Goal: Register for event/course

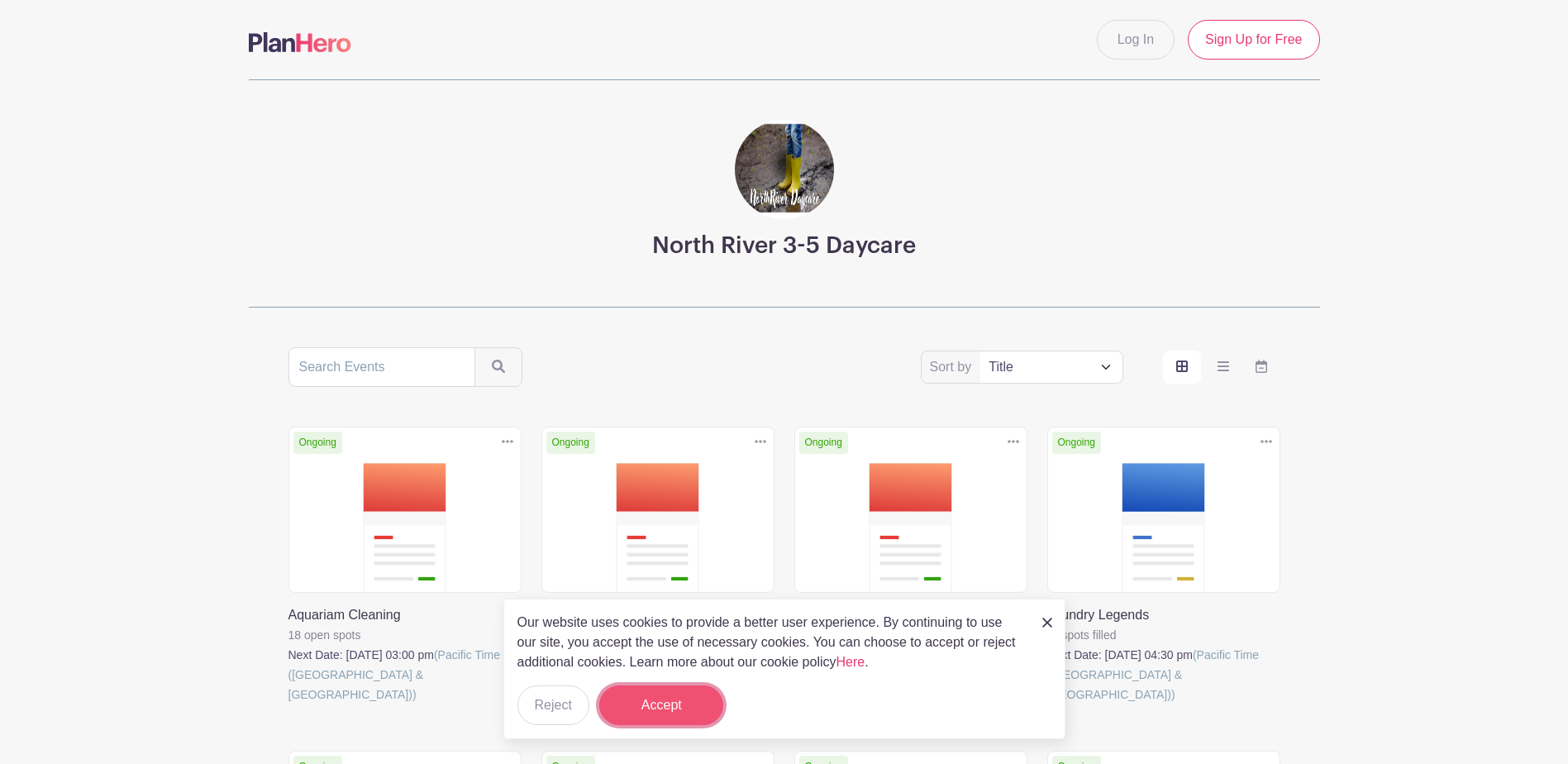
click at [657, 707] on button "Accept" at bounding box center [661, 706] width 124 height 39
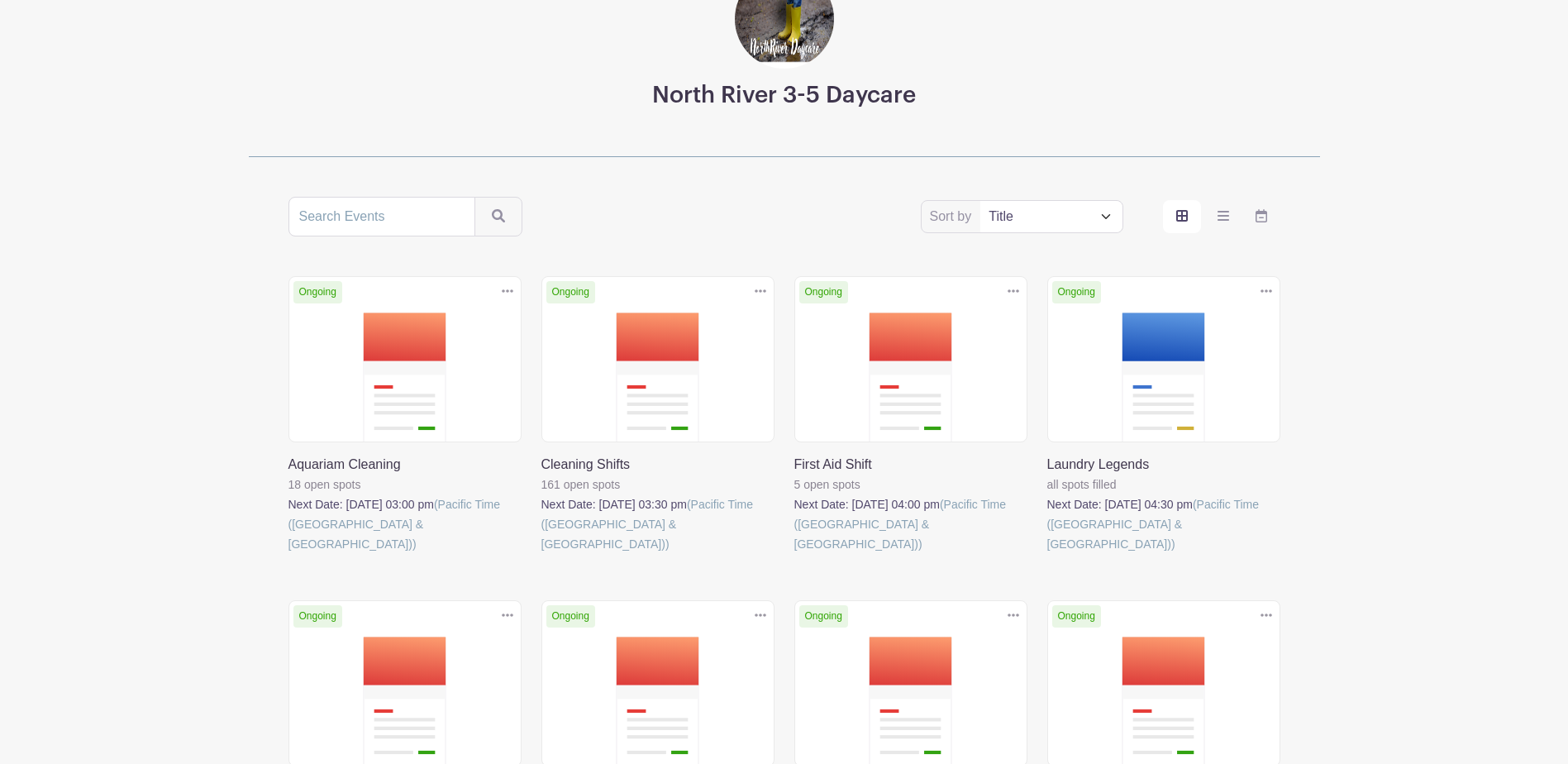
scroll to position [165, 0]
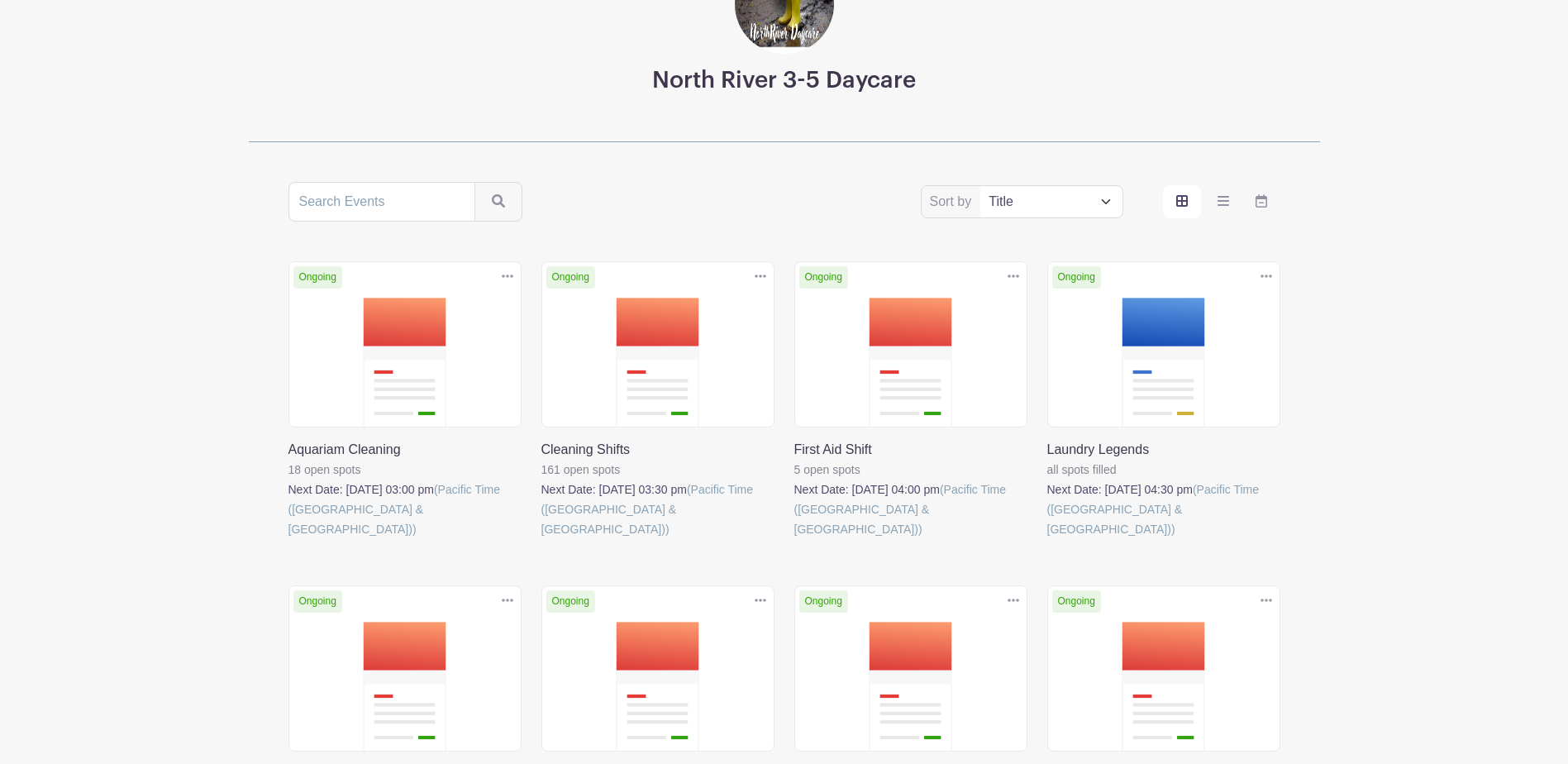
click at [541, 539] on link at bounding box center [541, 539] width 0 height 0
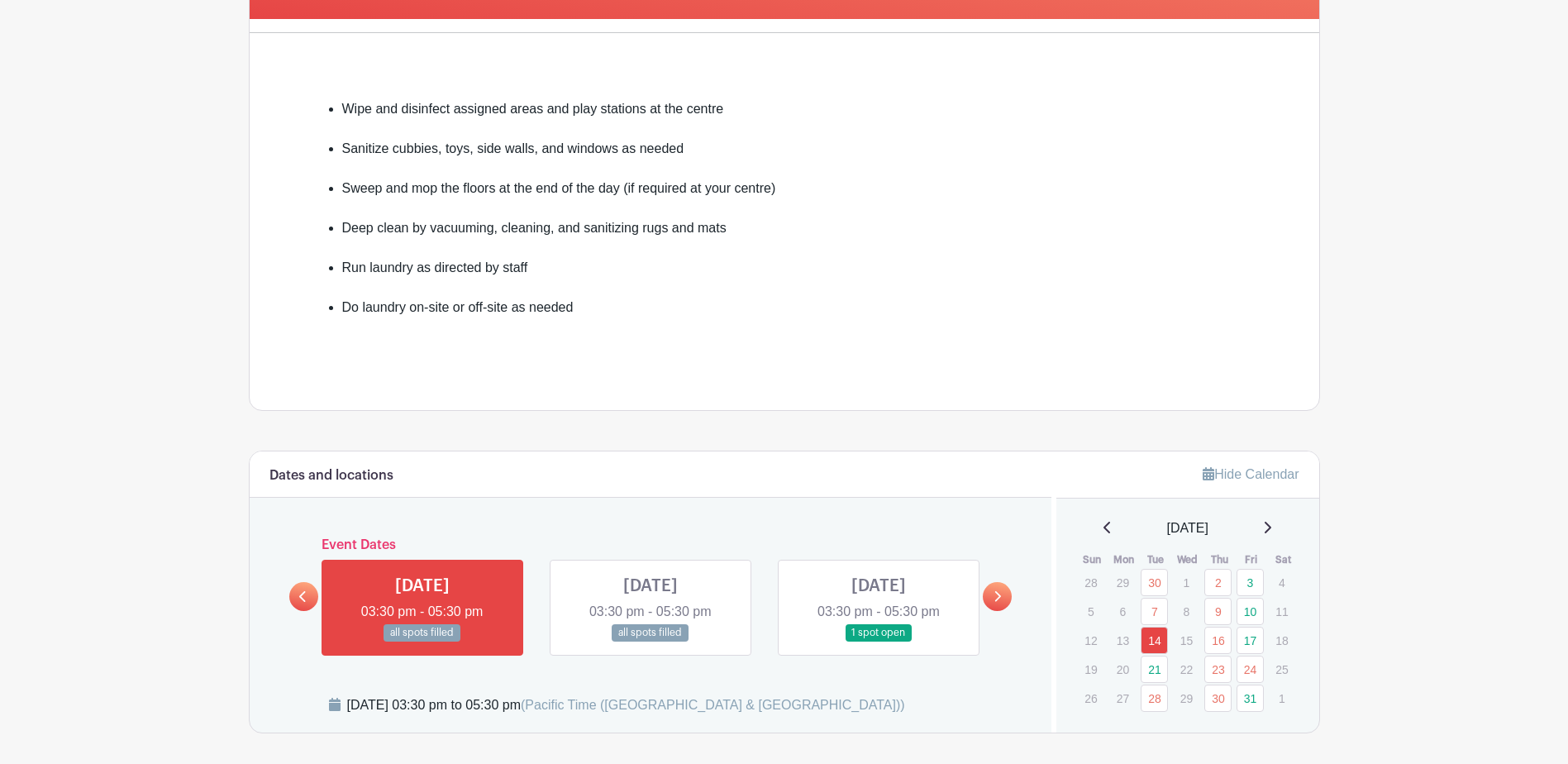
scroll to position [496, 0]
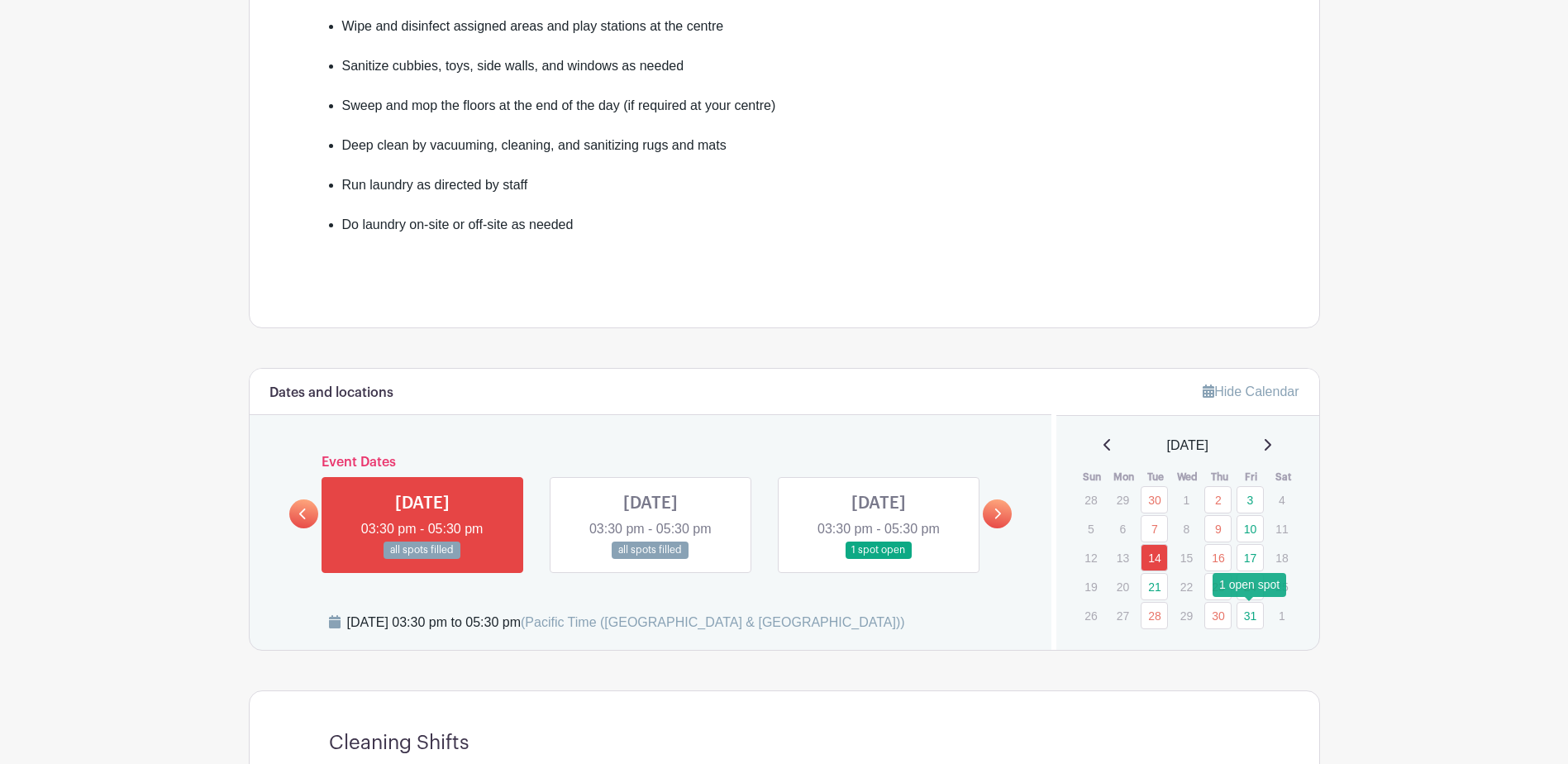
click at [1252, 617] on link "31" at bounding box center [1250, 616] width 27 height 27
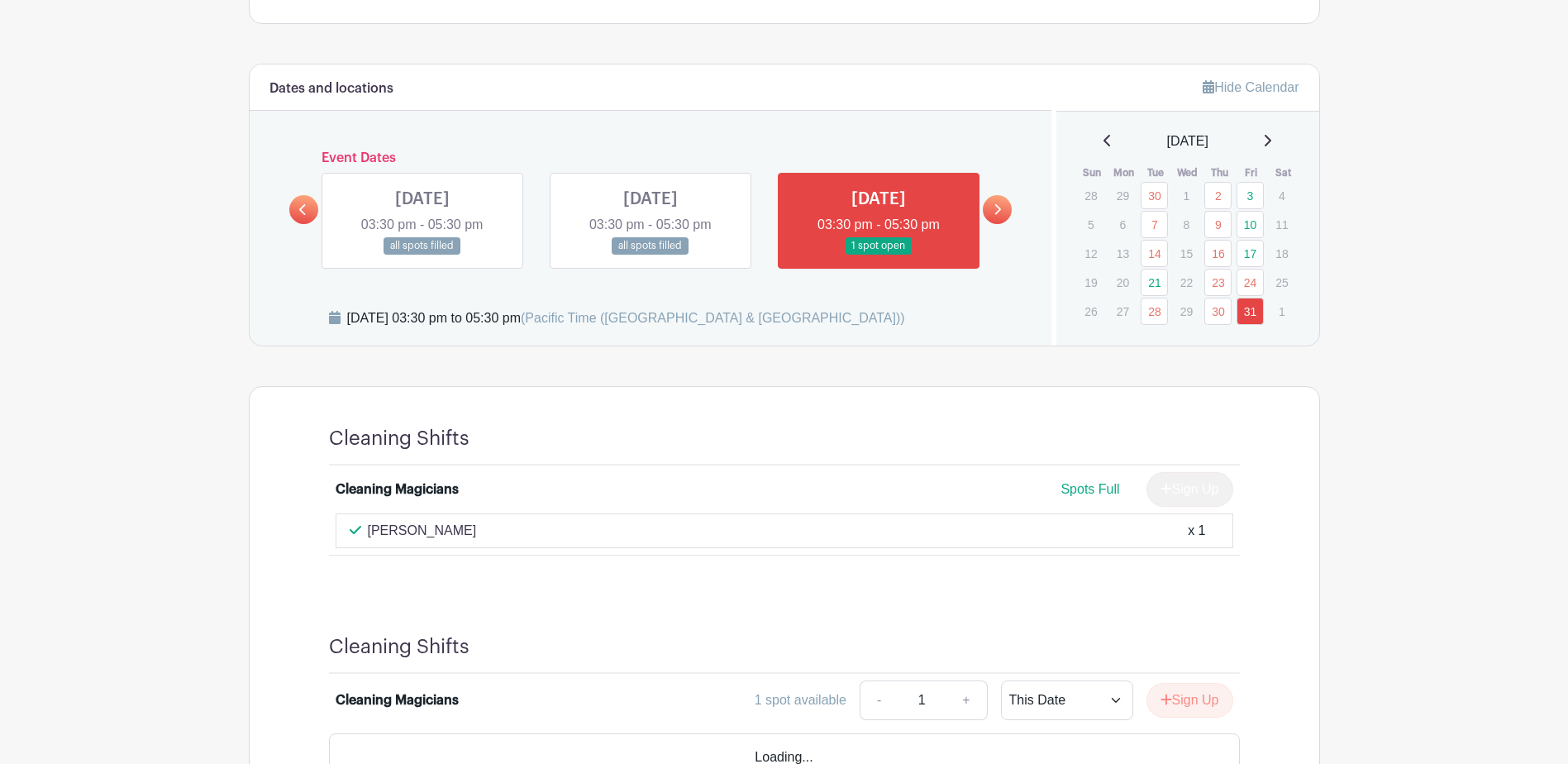
scroll to position [827, 0]
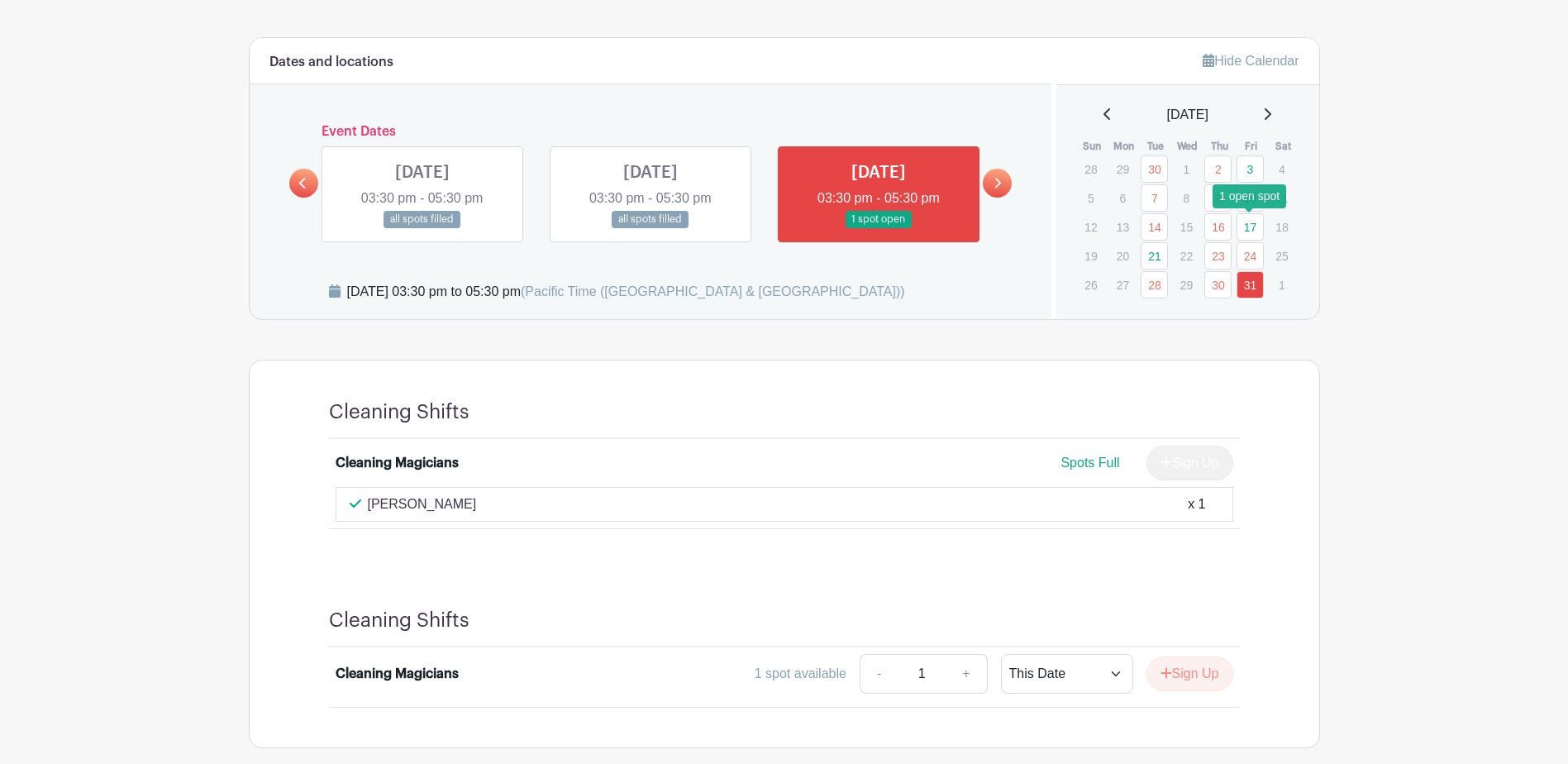
click at [1251, 226] on link "17" at bounding box center [1250, 226] width 27 height 27
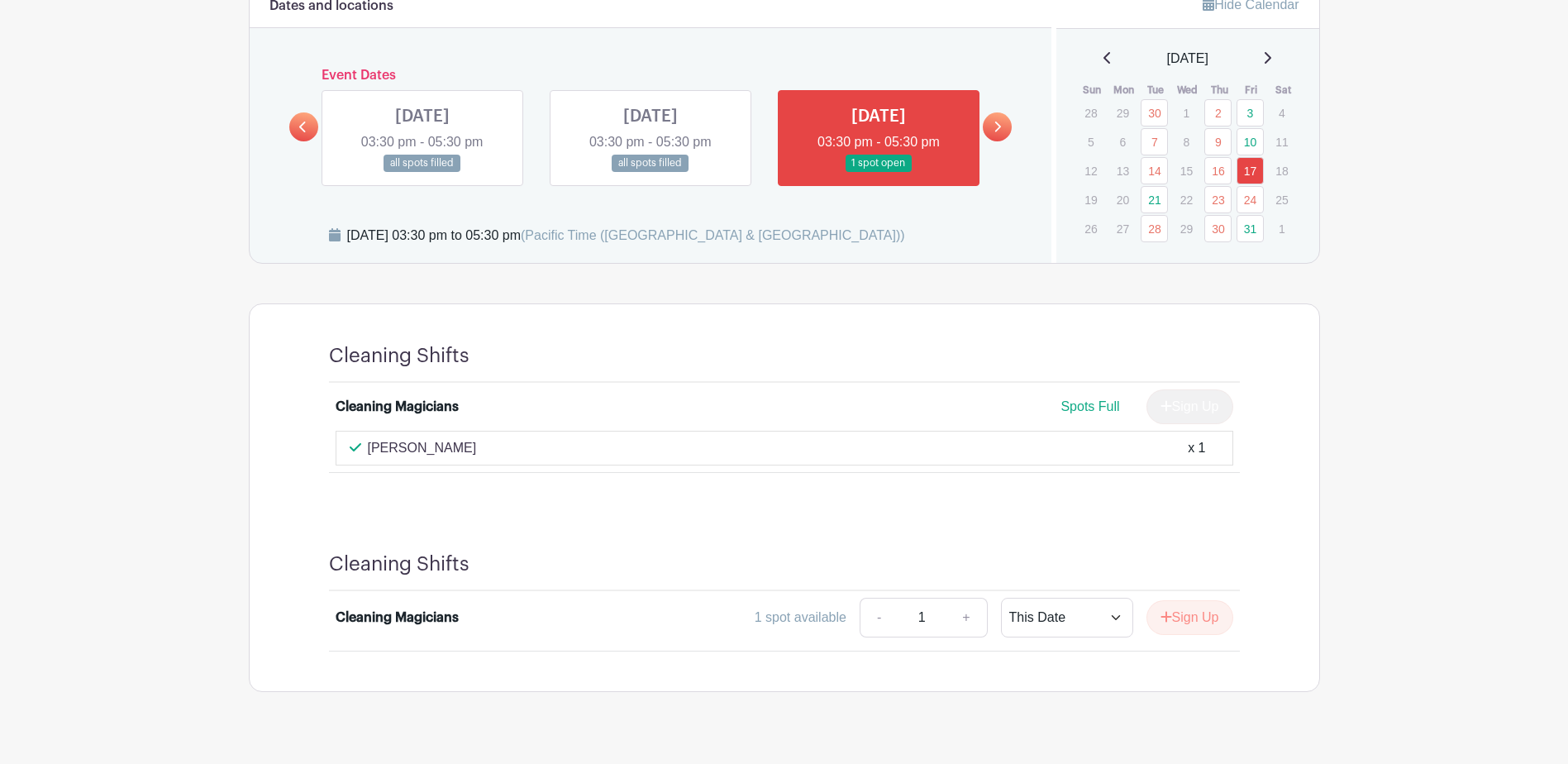
scroll to position [910, 0]
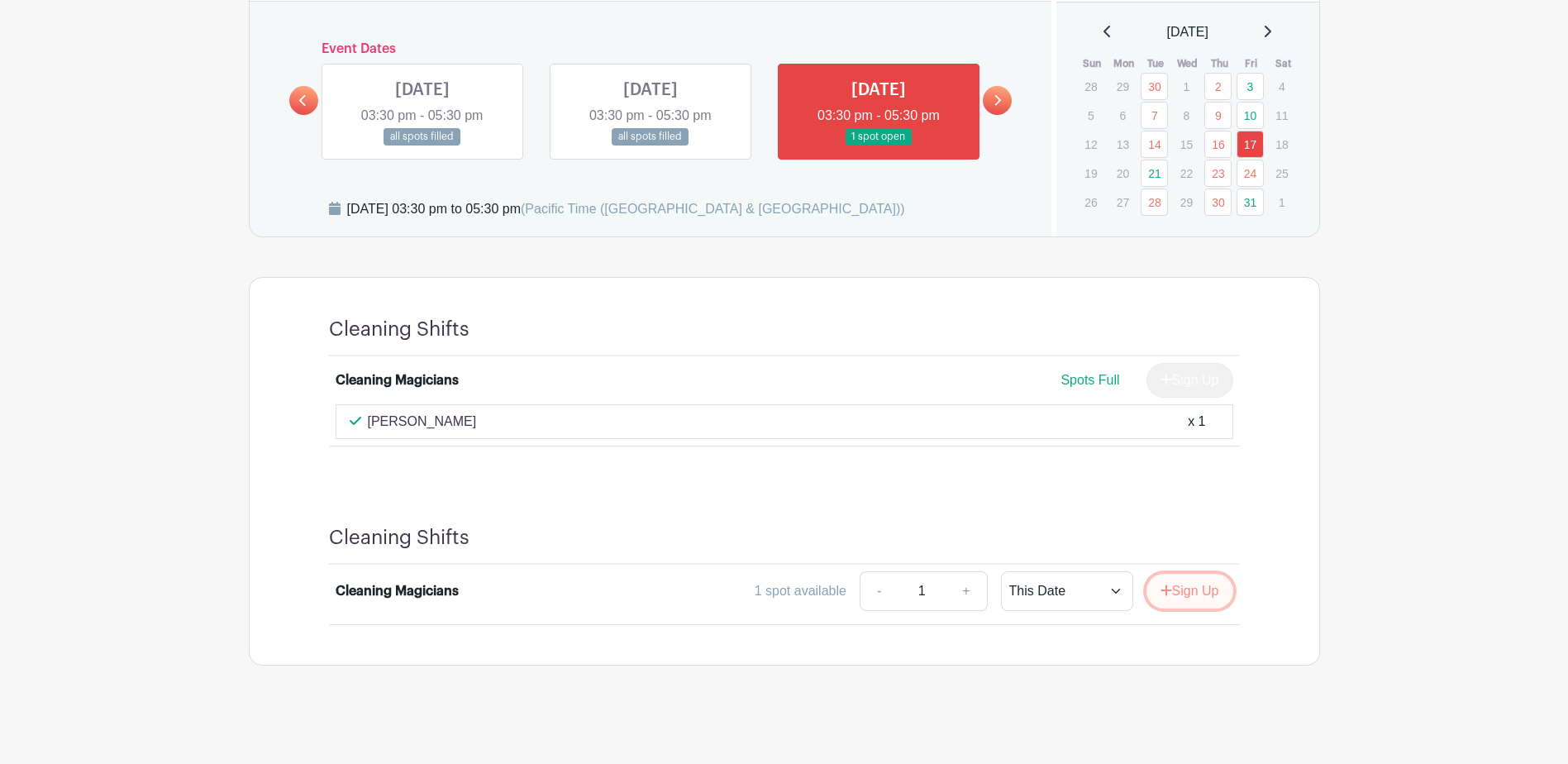
click at [1213, 598] on button "Sign Up" at bounding box center [1190, 591] width 86 height 35
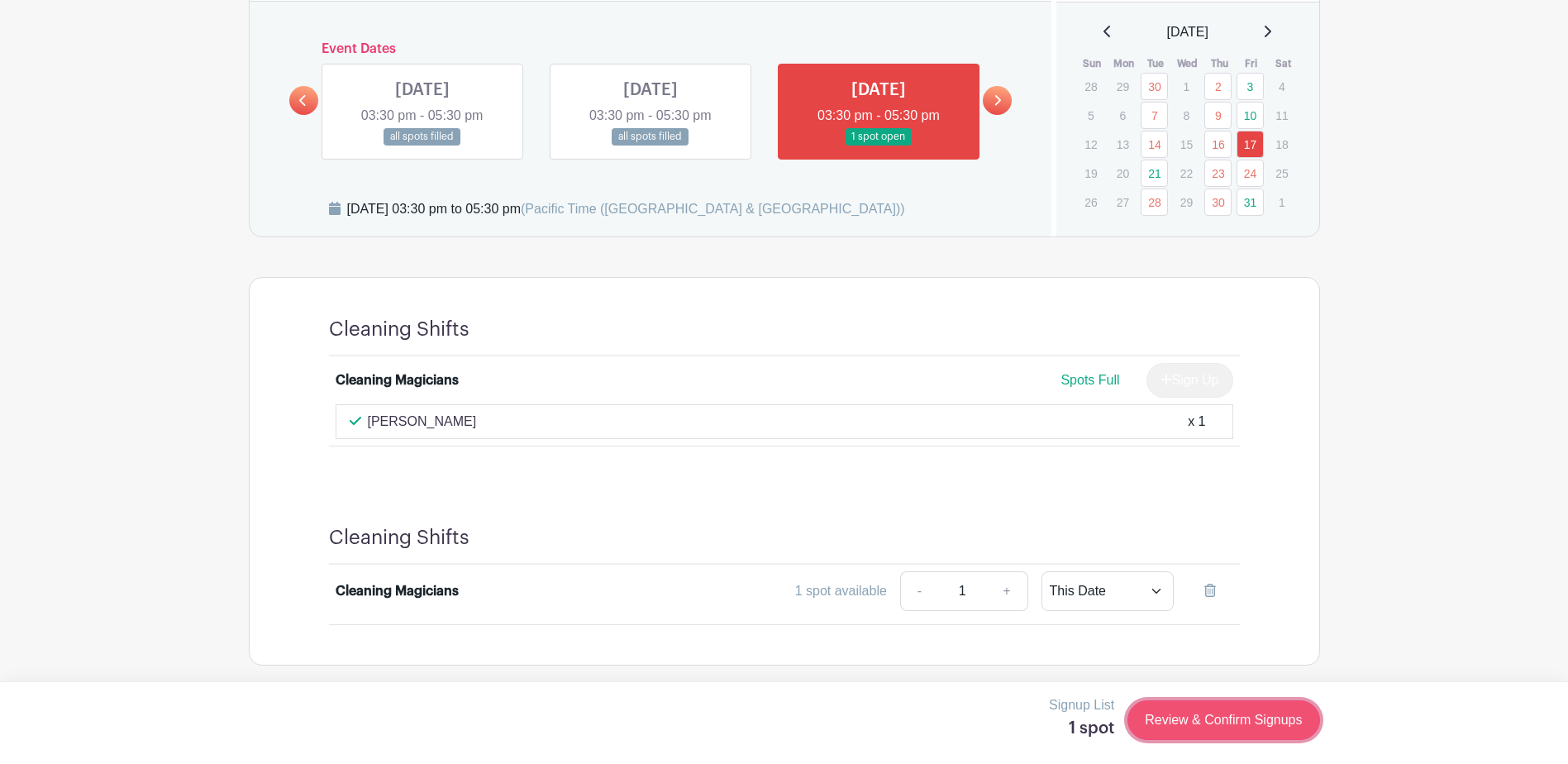
click at [1231, 726] on link "Review & Confirm Signups" at bounding box center [1223, 720] width 192 height 39
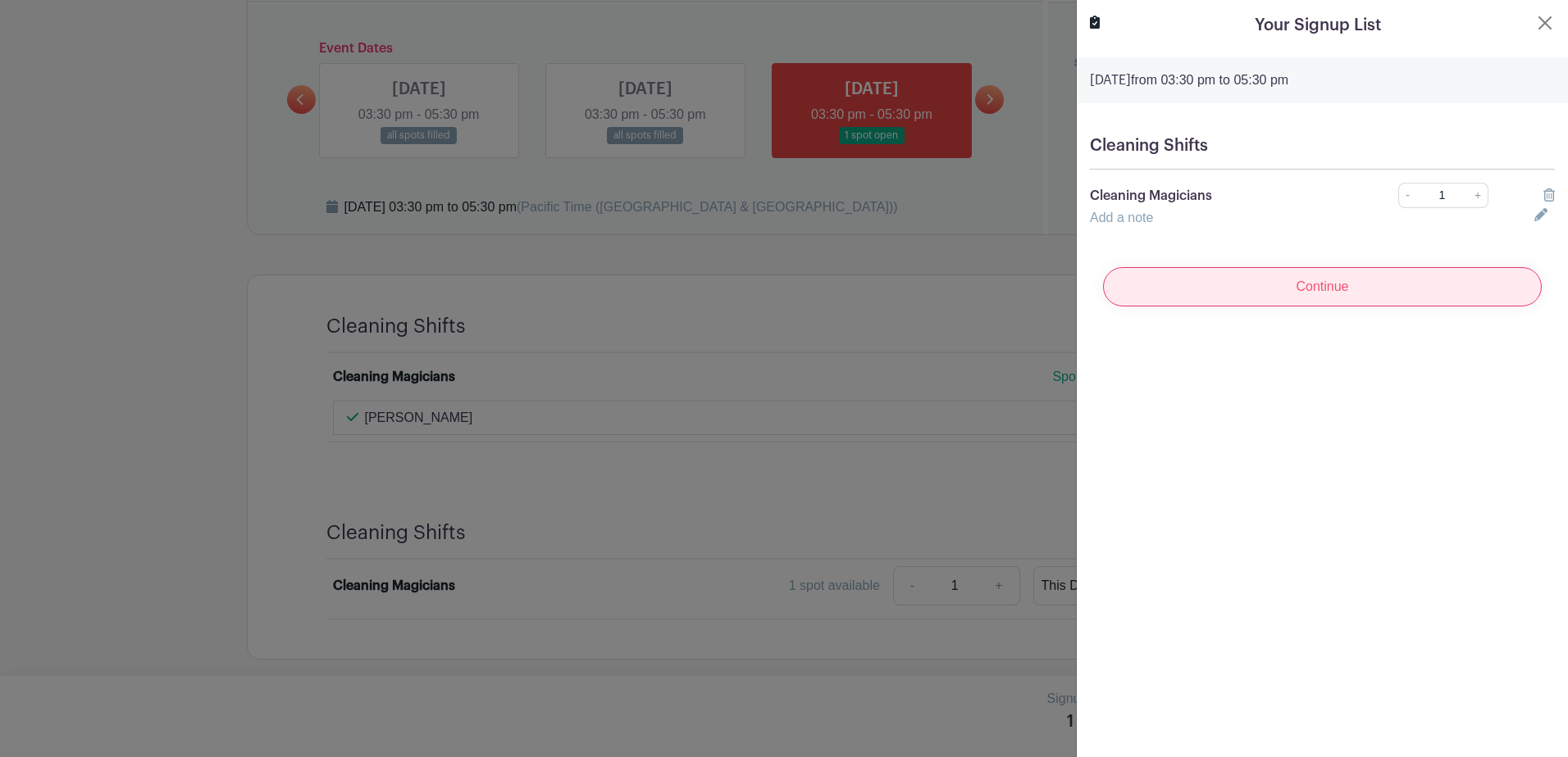
click at [1356, 297] on input "Continue" at bounding box center [1322, 287] width 439 height 39
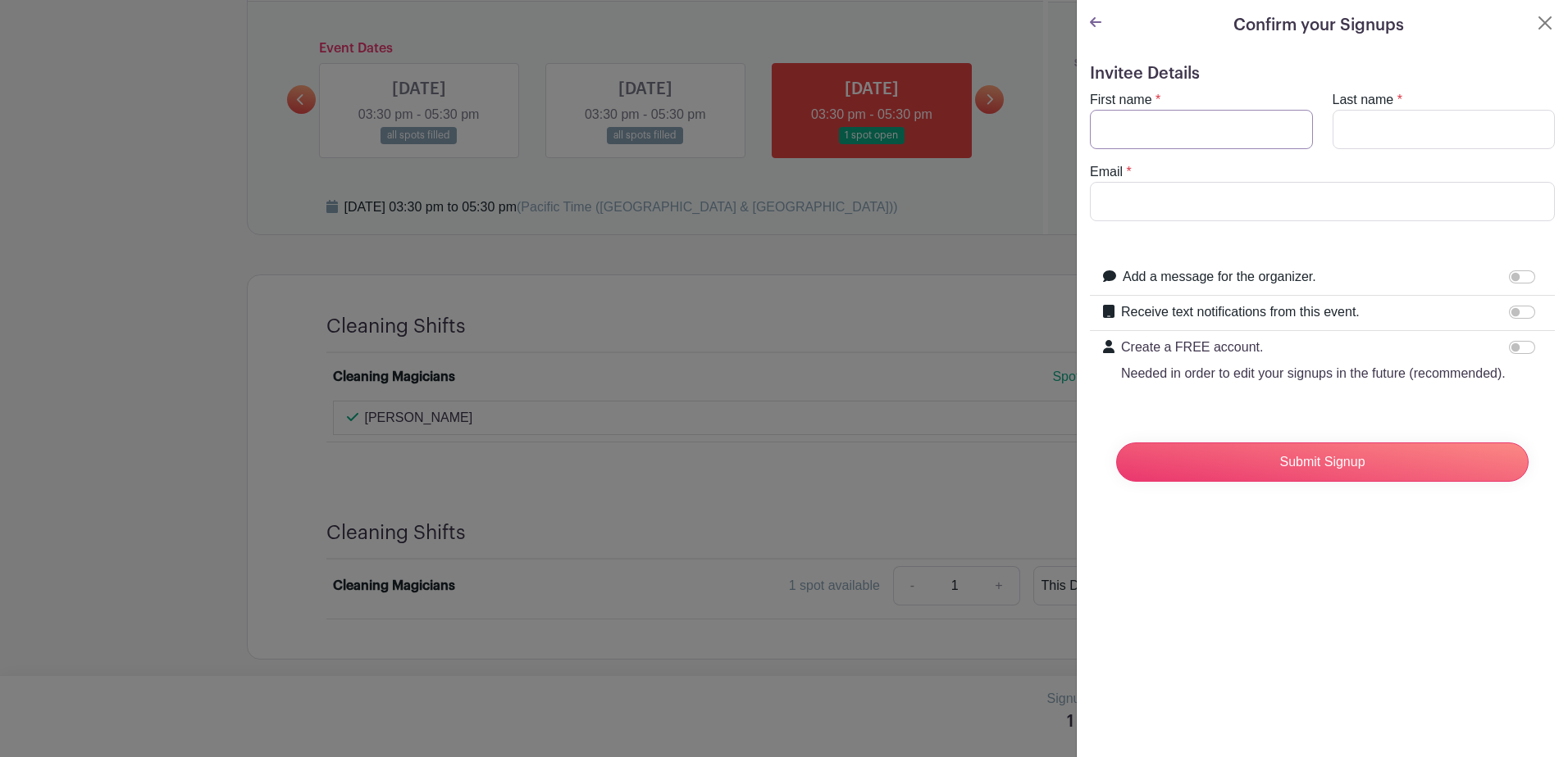
click at [1136, 126] on input "First name" at bounding box center [1201, 129] width 223 height 39
type input "Yang"
click at [1370, 119] on input "Last name" at bounding box center [1443, 129] width 223 height 39
type input "JIN"
click at [1195, 223] on form "Invitee Details First name * Yang Last name * JIN Email * Add a message for the…" at bounding box center [1322, 279] width 465 height 431
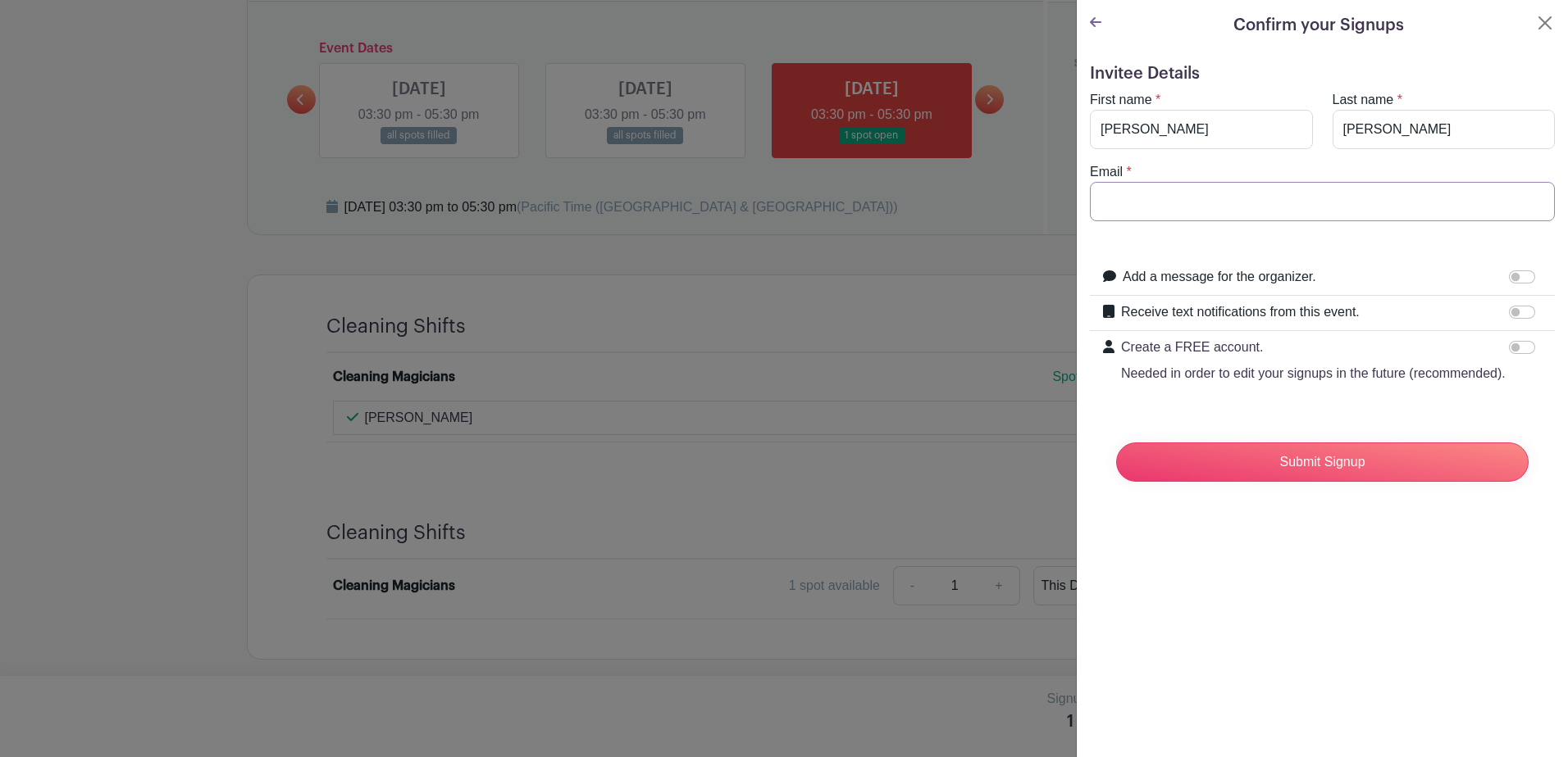
click at [1209, 213] on input "Email" at bounding box center [1322, 201] width 465 height 39
type input "y"
click at [1275, 198] on input "jinyang476@gmail.com" at bounding box center [1322, 201] width 465 height 39
type input "jinyang476@gmail.com"
click at [1311, 480] on input "Submit Signup" at bounding box center [1322, 462] width 413 height 39
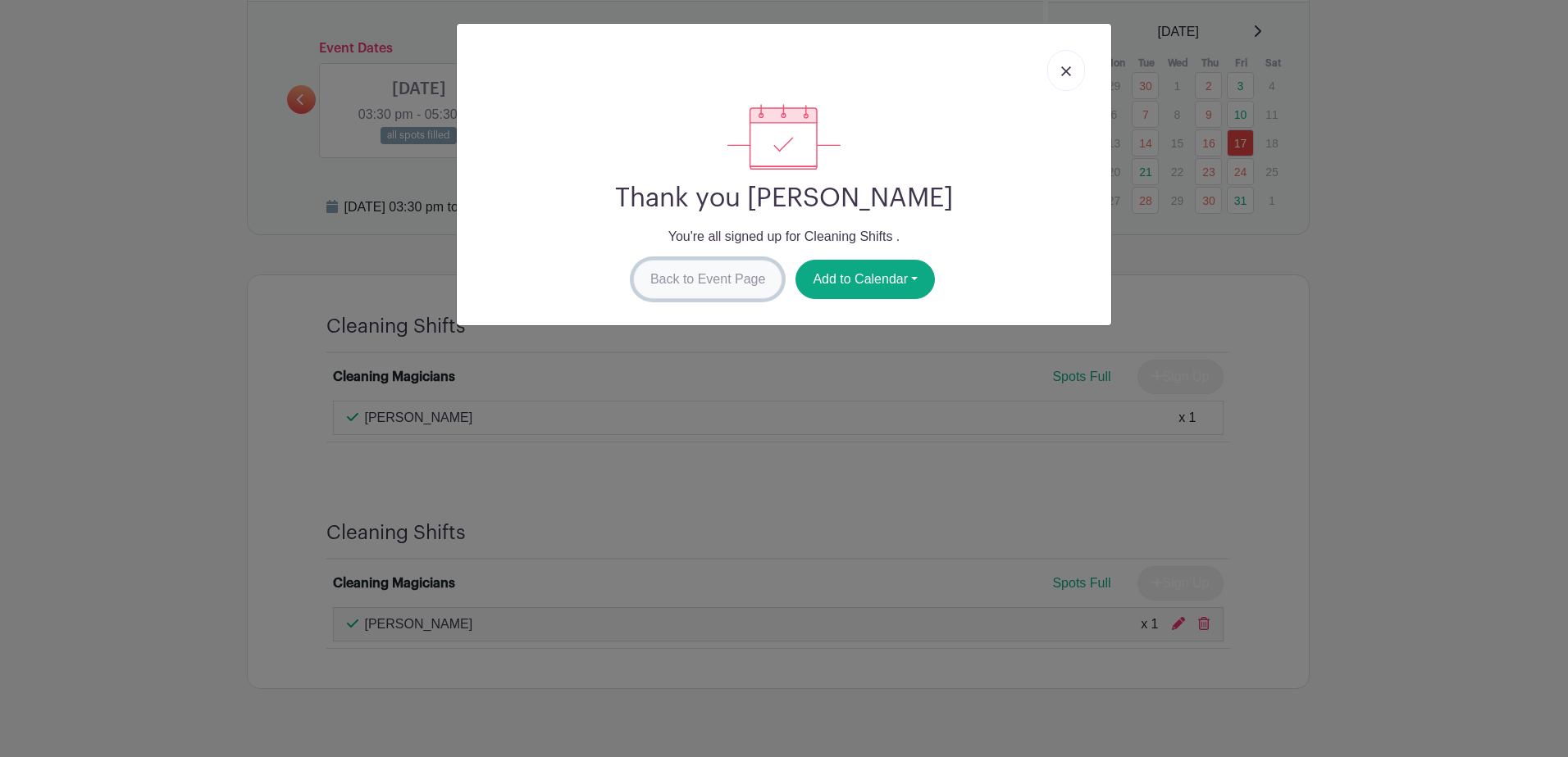
click at [740, 283] on link "Back to Event Page" at bounding box center [707, 279] width 150 height 39
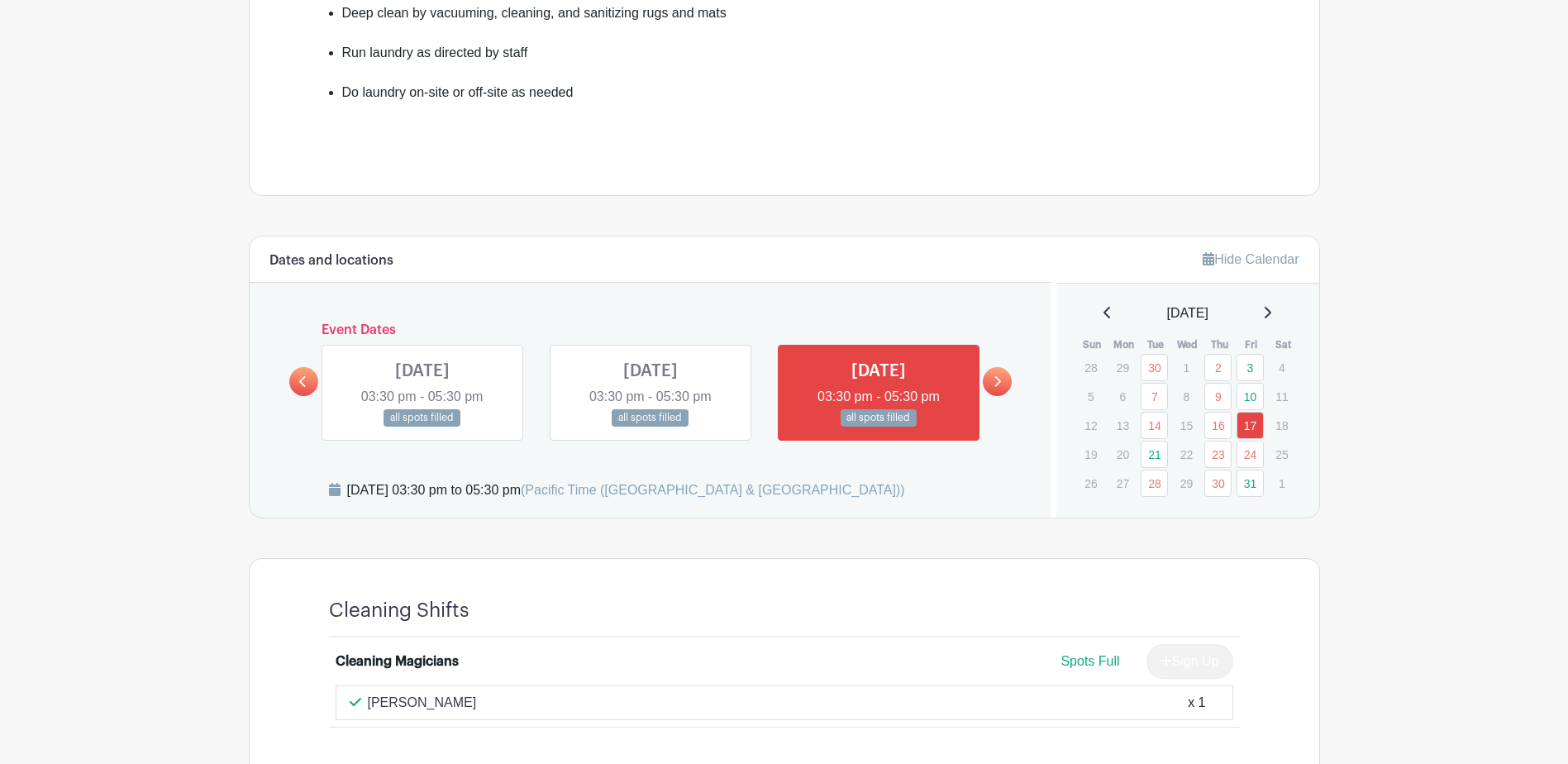
scroll to position [579, 0]
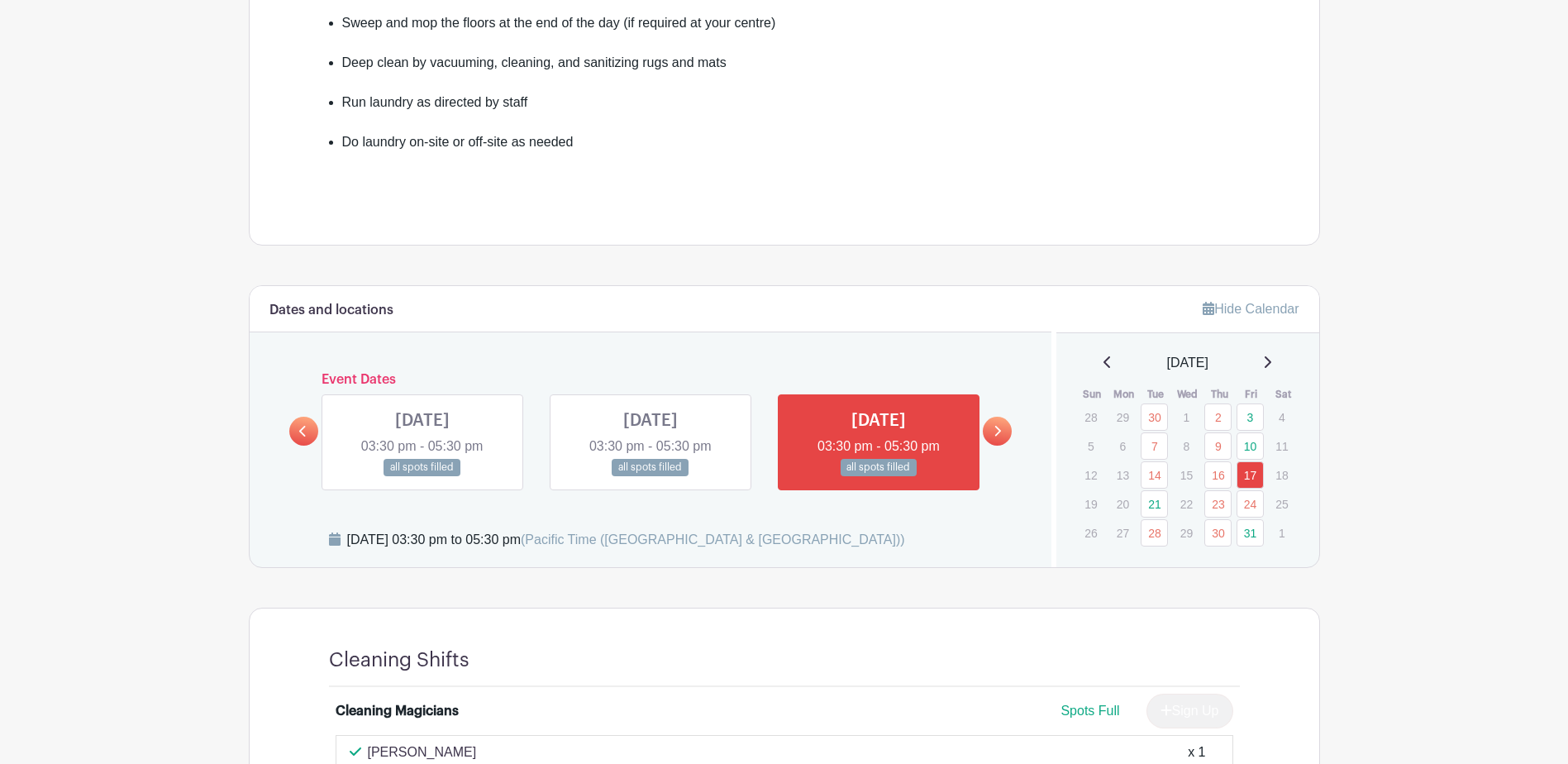
click at [1272, 360] on icon at bounding box center [1267, 362] width 8 height 13
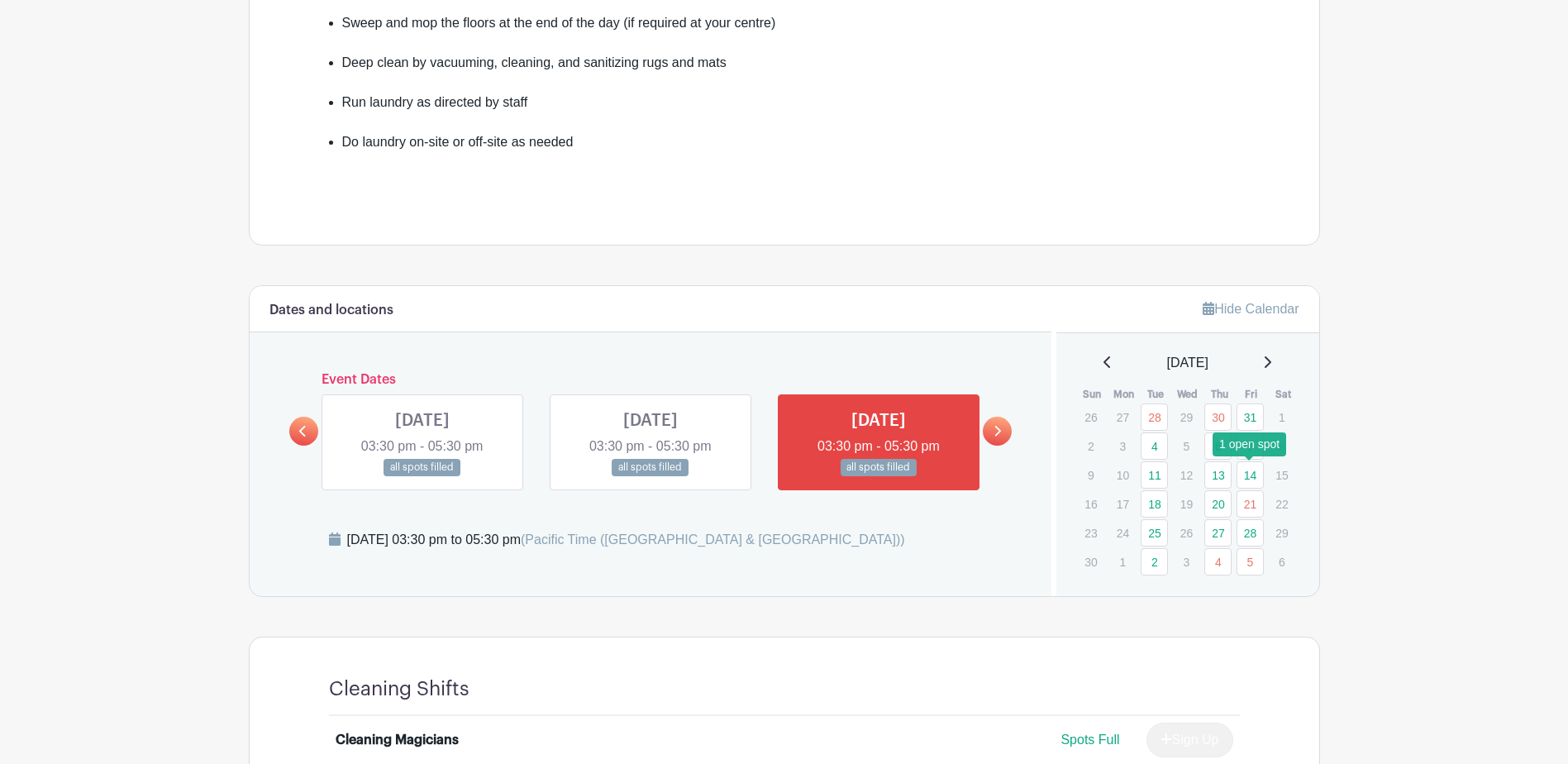
click at [1250, 482] on link "14" at bounding box center [1250, 475] width 27 height 27
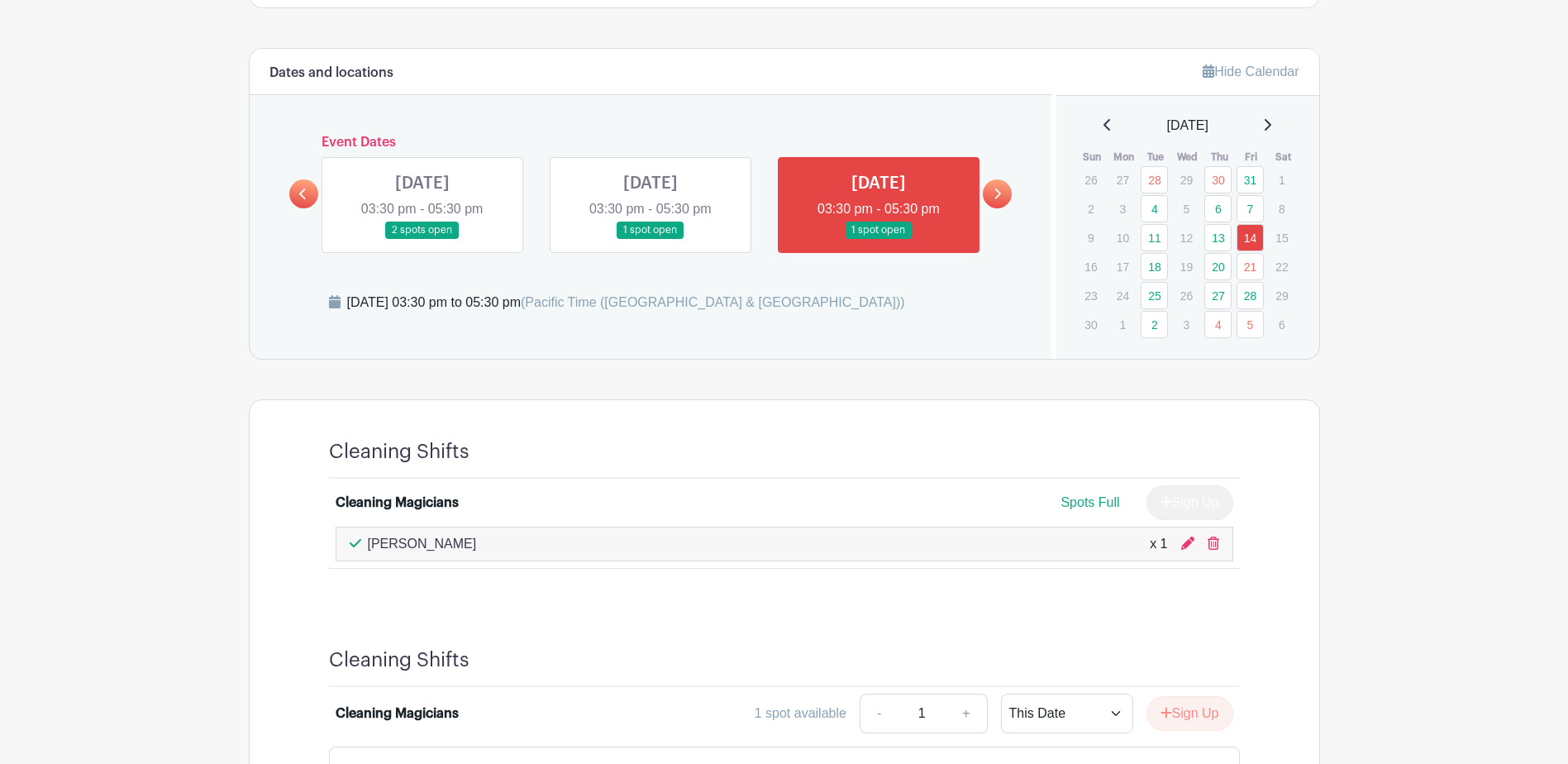
scroll to position [827, 0]
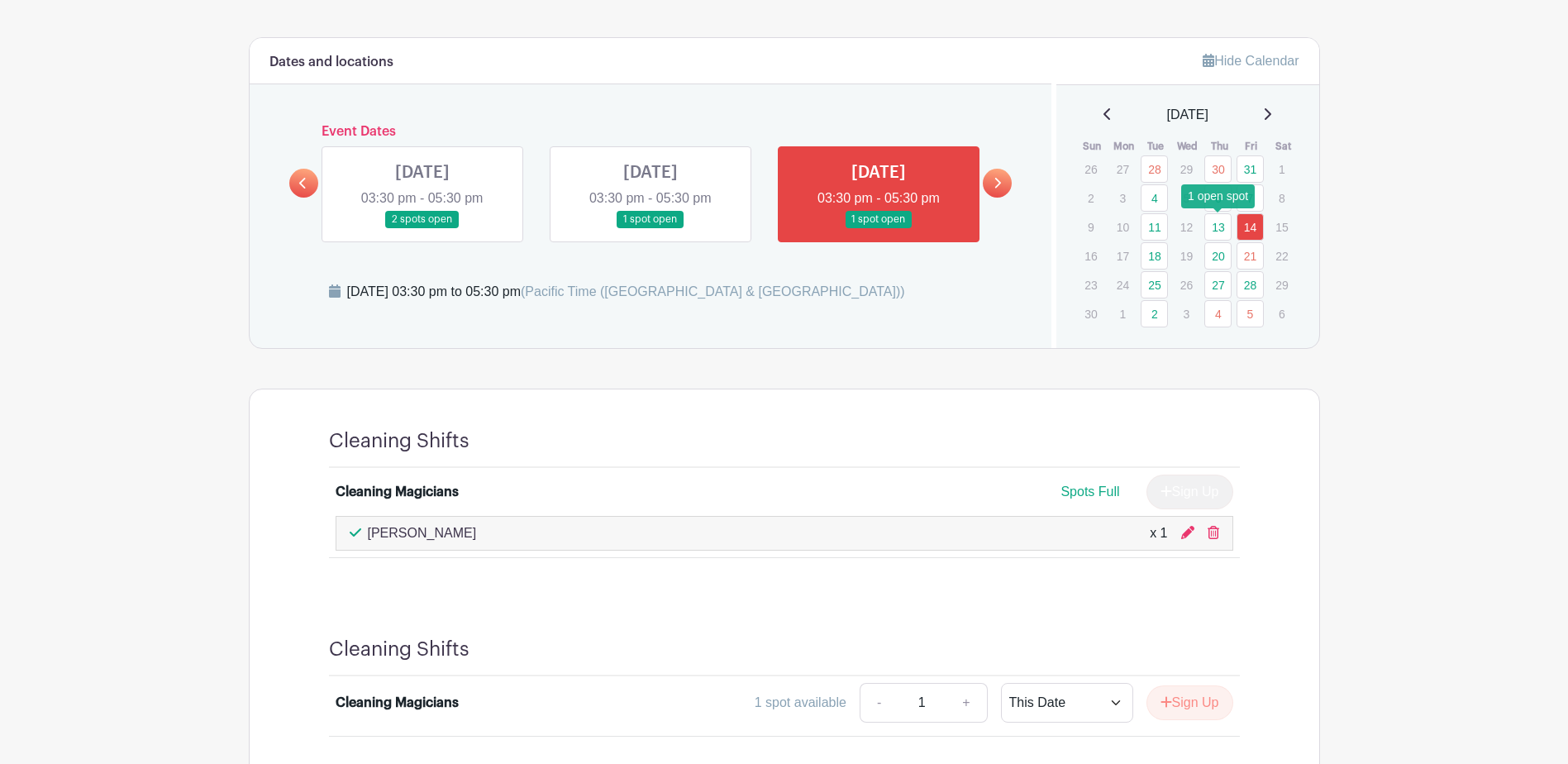
click at [1221, 231] on link "13" at bounding box center [1218, 226] width 27 height 27
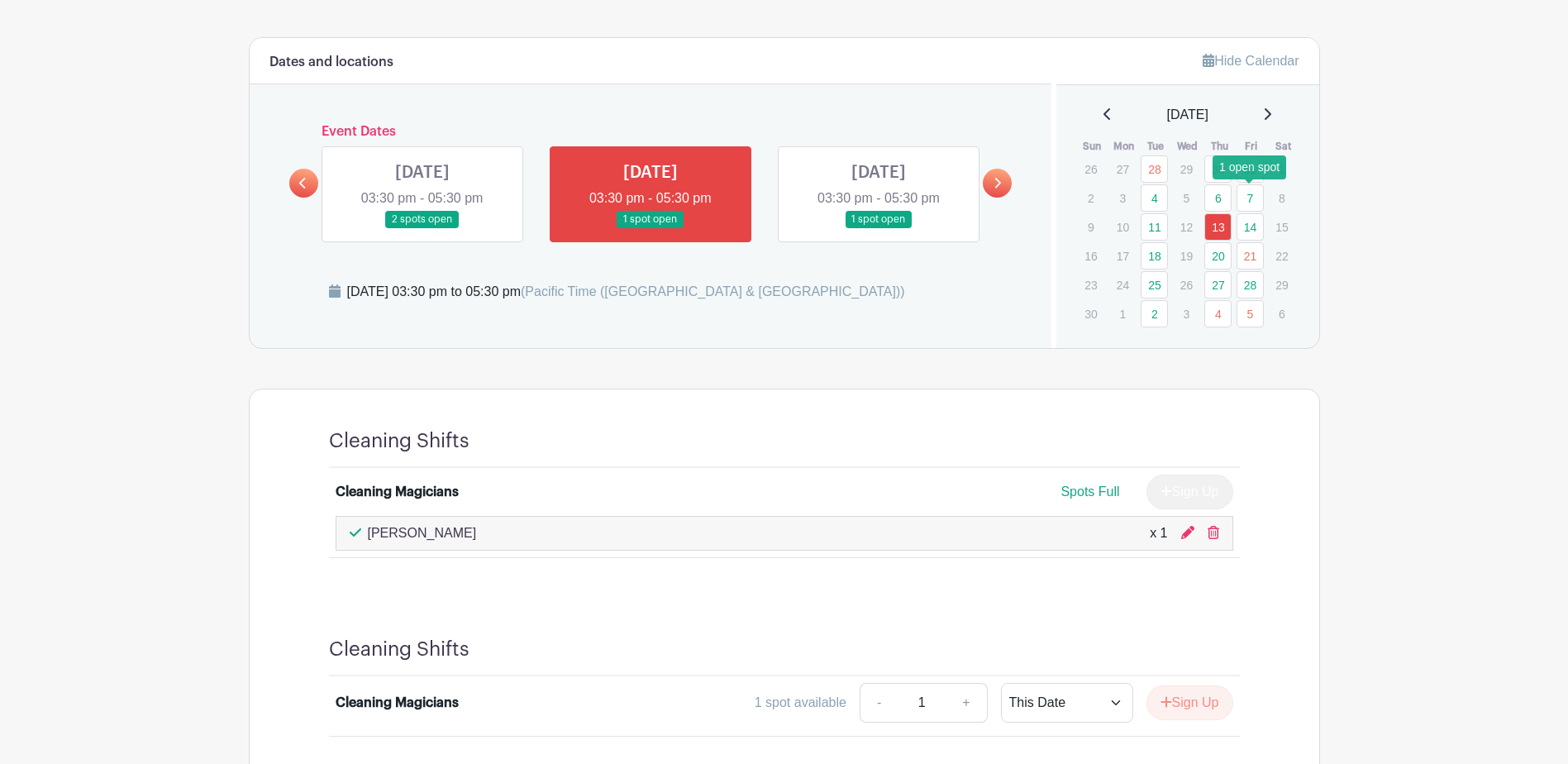
click at [1256, 196] on link "7" at bounding box center [1250, 197] width 27 height 27
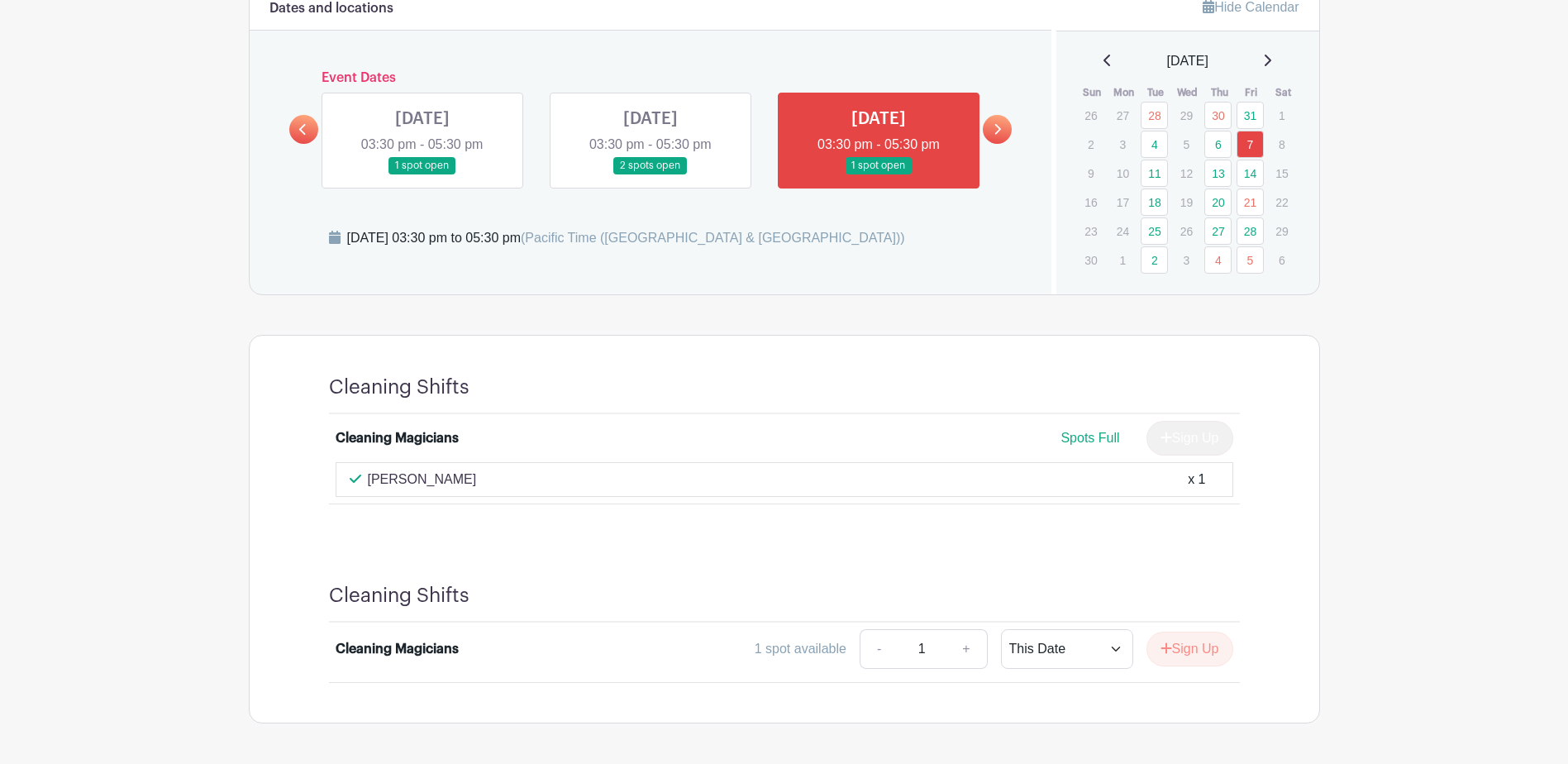
scroll to position [910, 0]
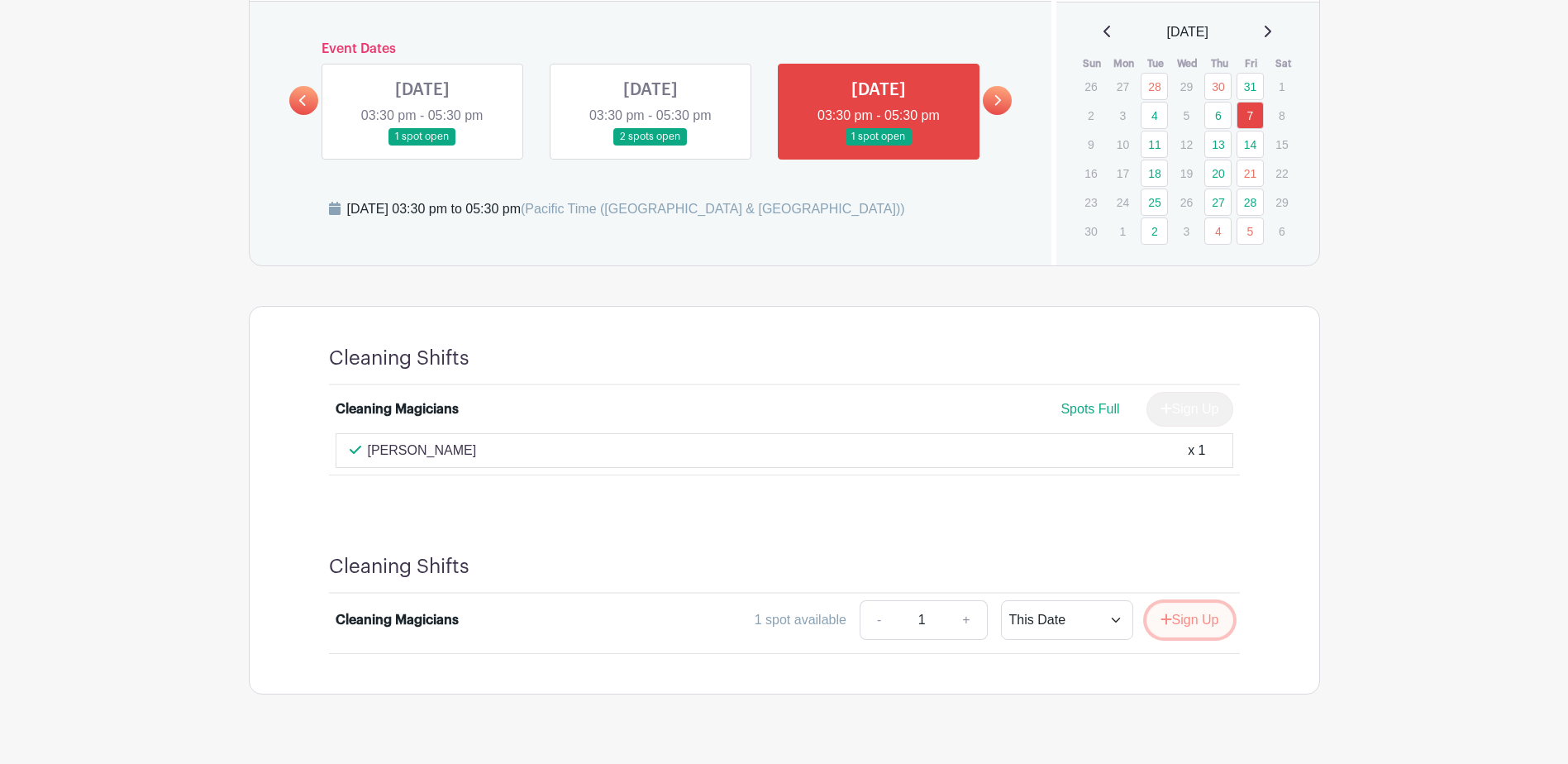
click at [1217, 622] on button "Sign Up" at bounding box center [1190, 620] width 86 height 35
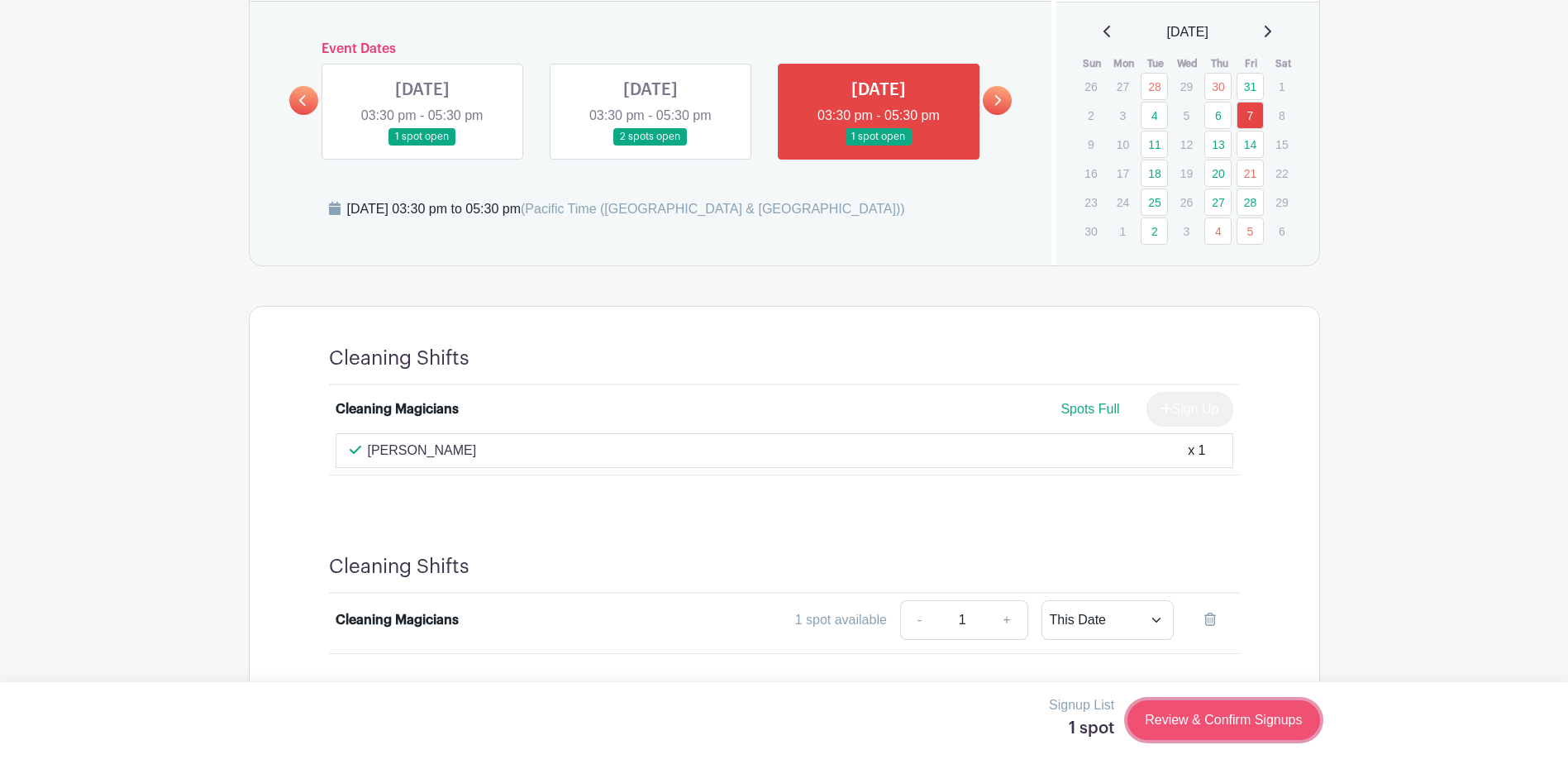
click at [1220, 725] on link "Review & Confirm Signups" at bounding box center [1223, 720] width 192 height 39
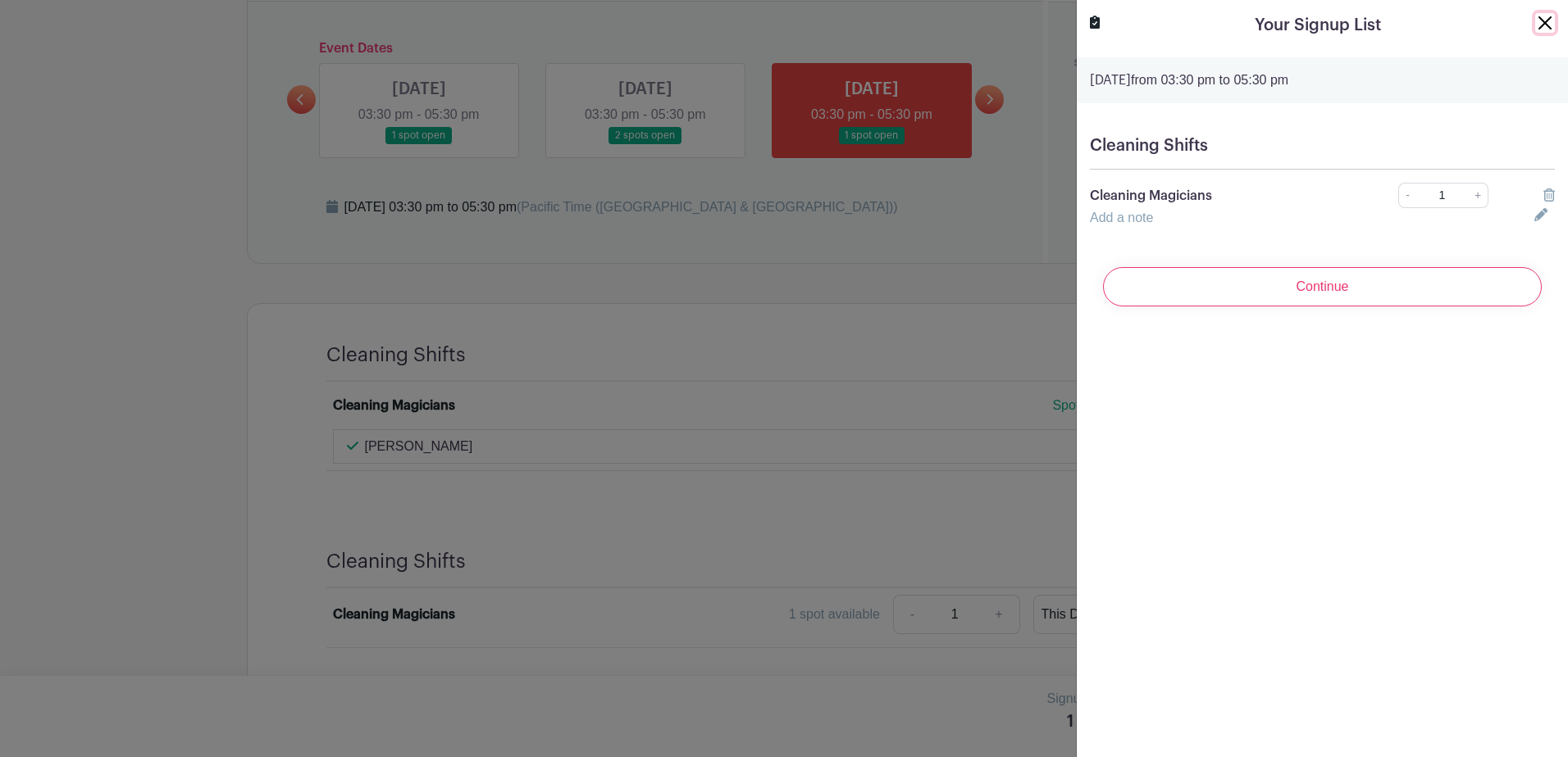
click at [1534, 26] on button "Close" at bounding box center [1544, 22] width 20 height 20
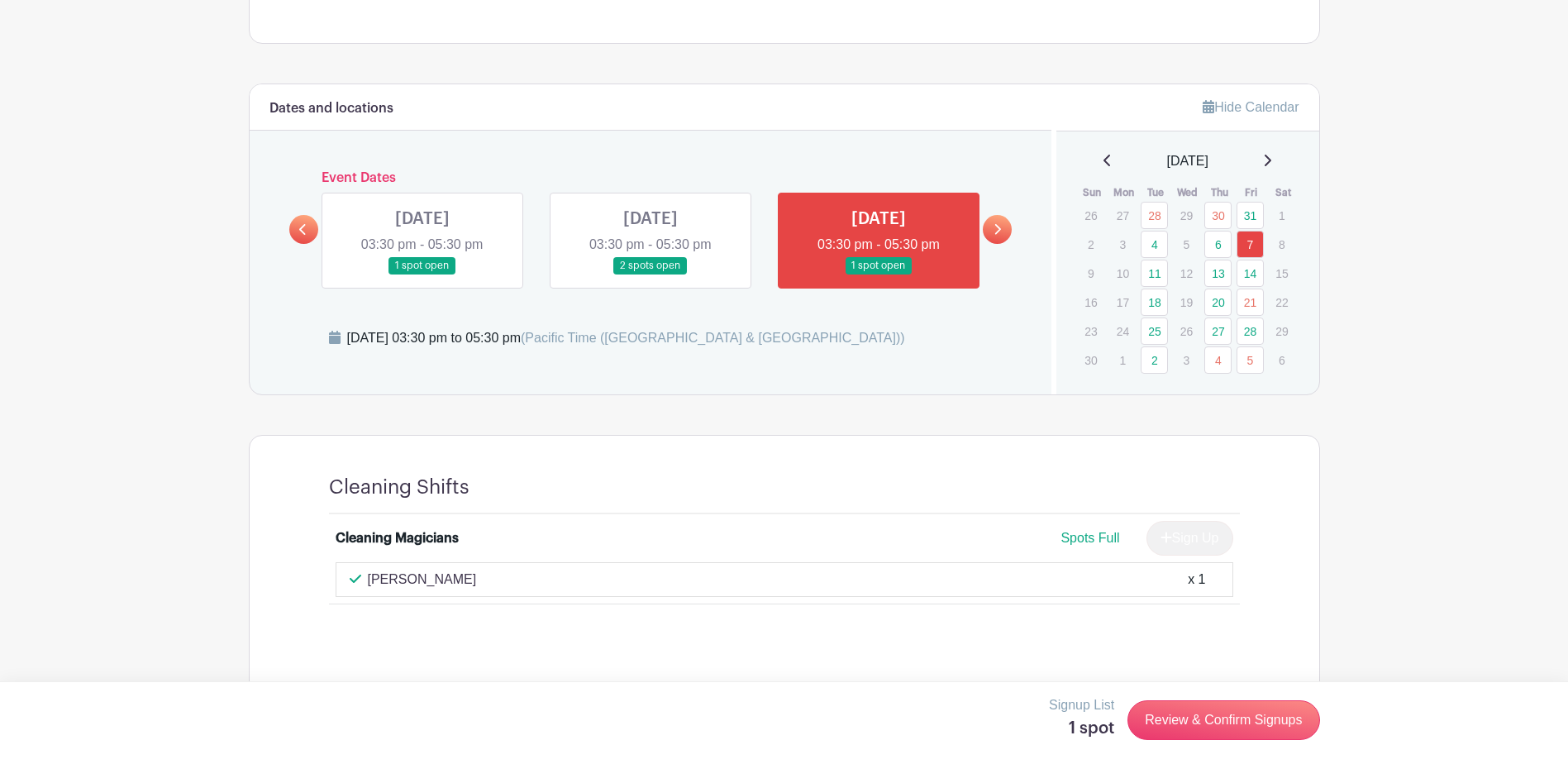
scroll to position [827, 0]
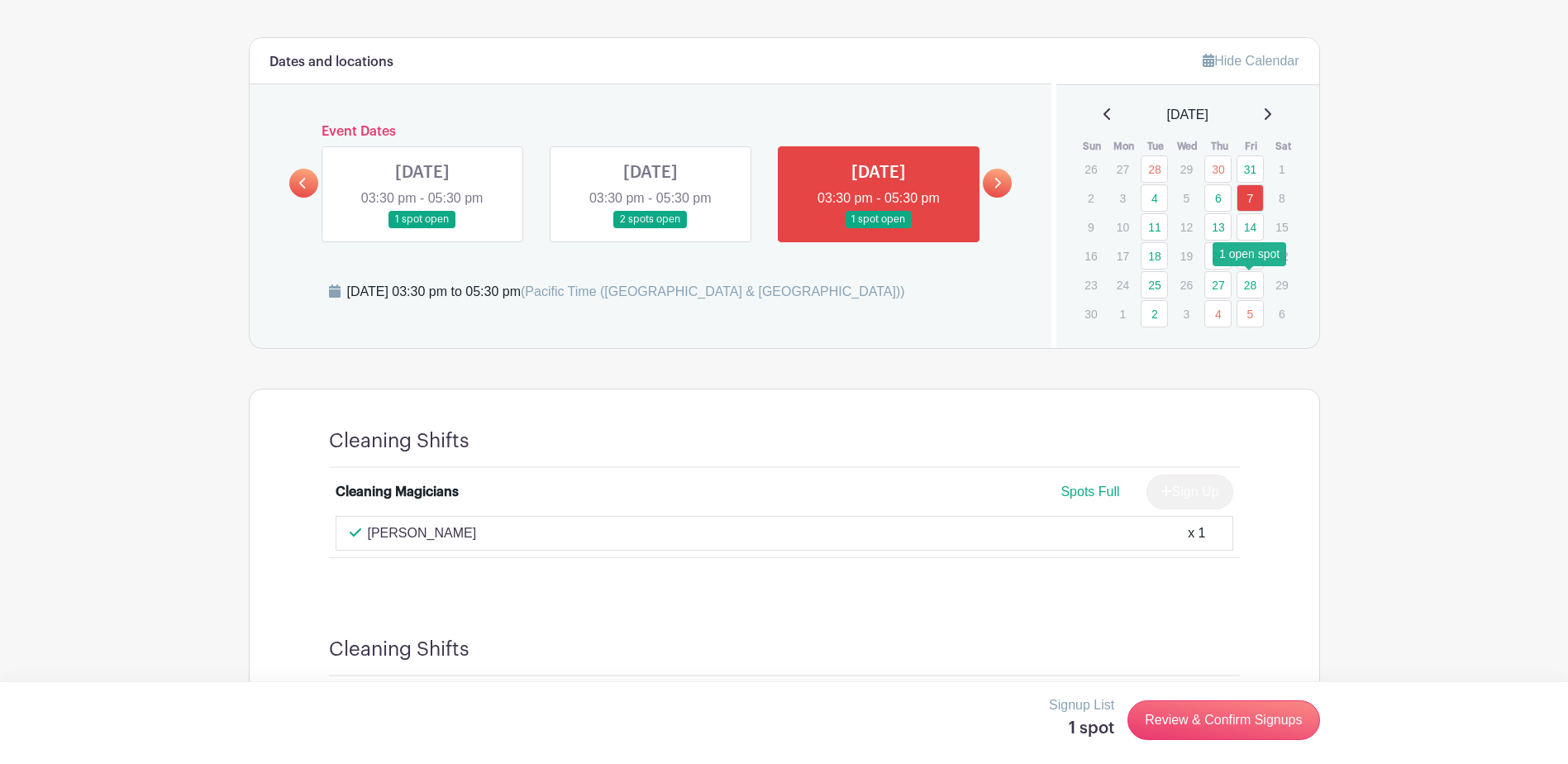
click at [1250, 285] on link "28" at bounding box center [1250, 285] width 27 height 27
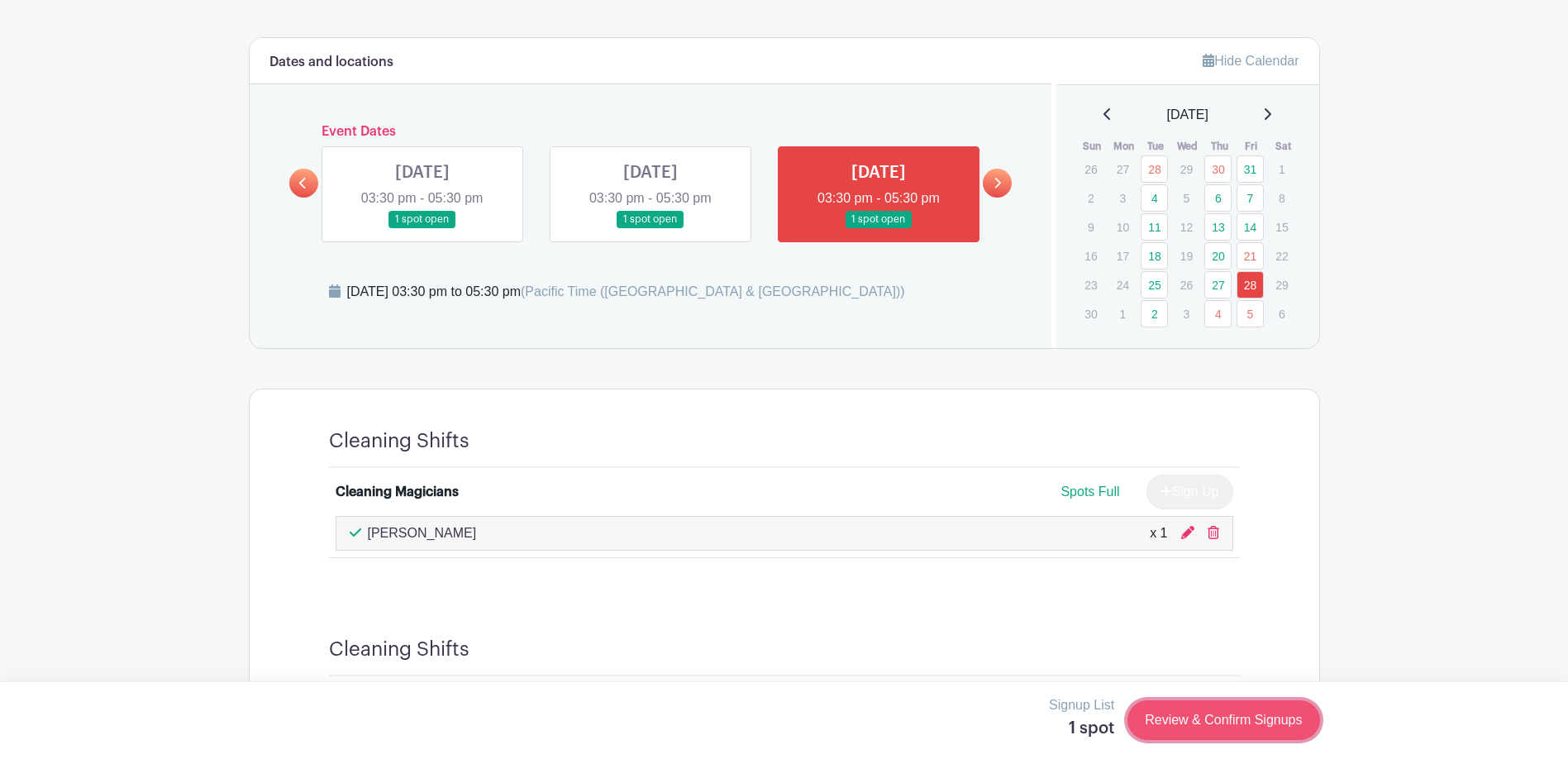
click at [1211, 727] on link "Review & Confirm Signups" at bounding box center [1223, 720] width 192 height 39
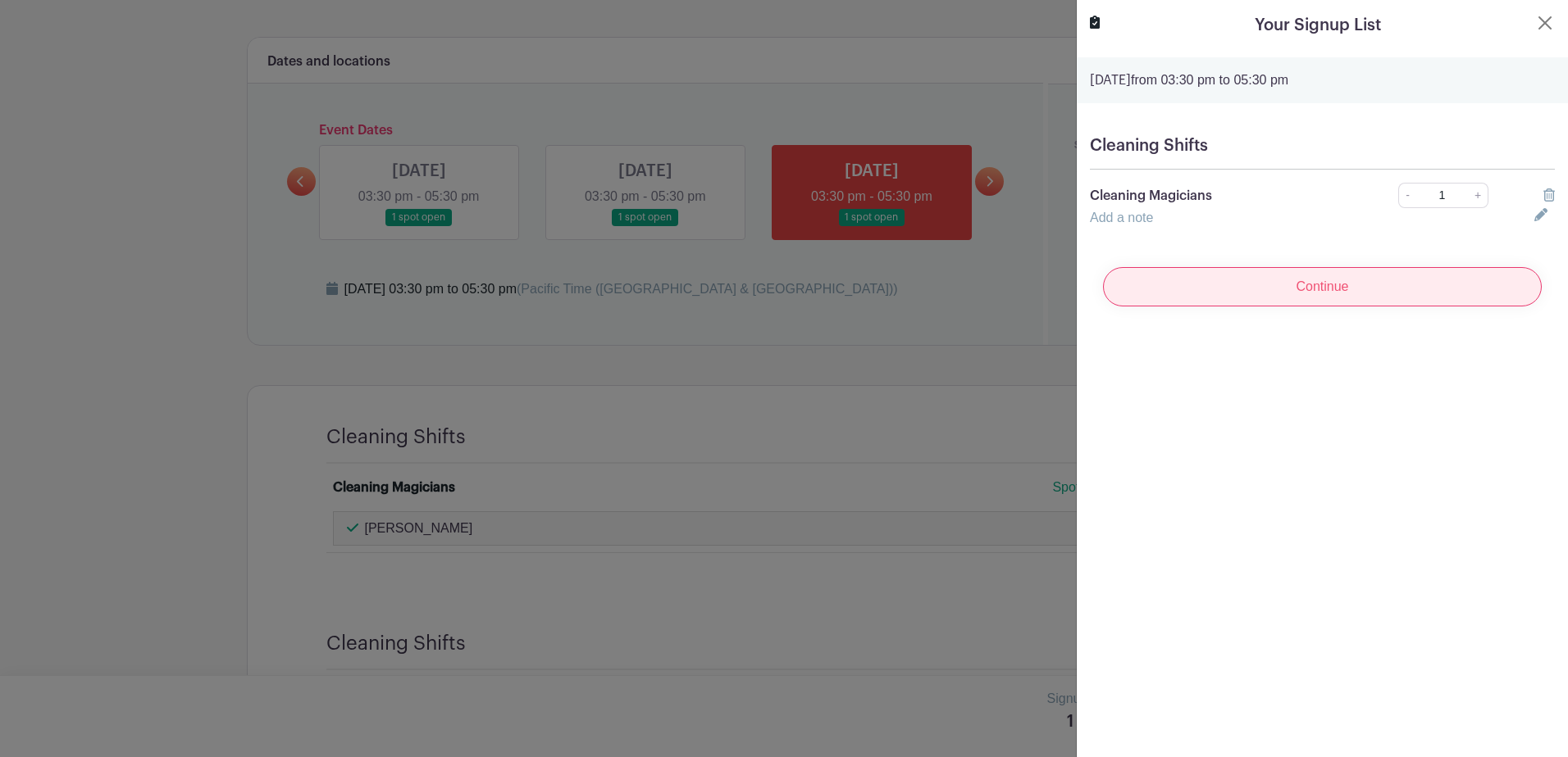
click at [1249, 286] on input "Continue" at bounding box center [1322, 287] width 439 height 39
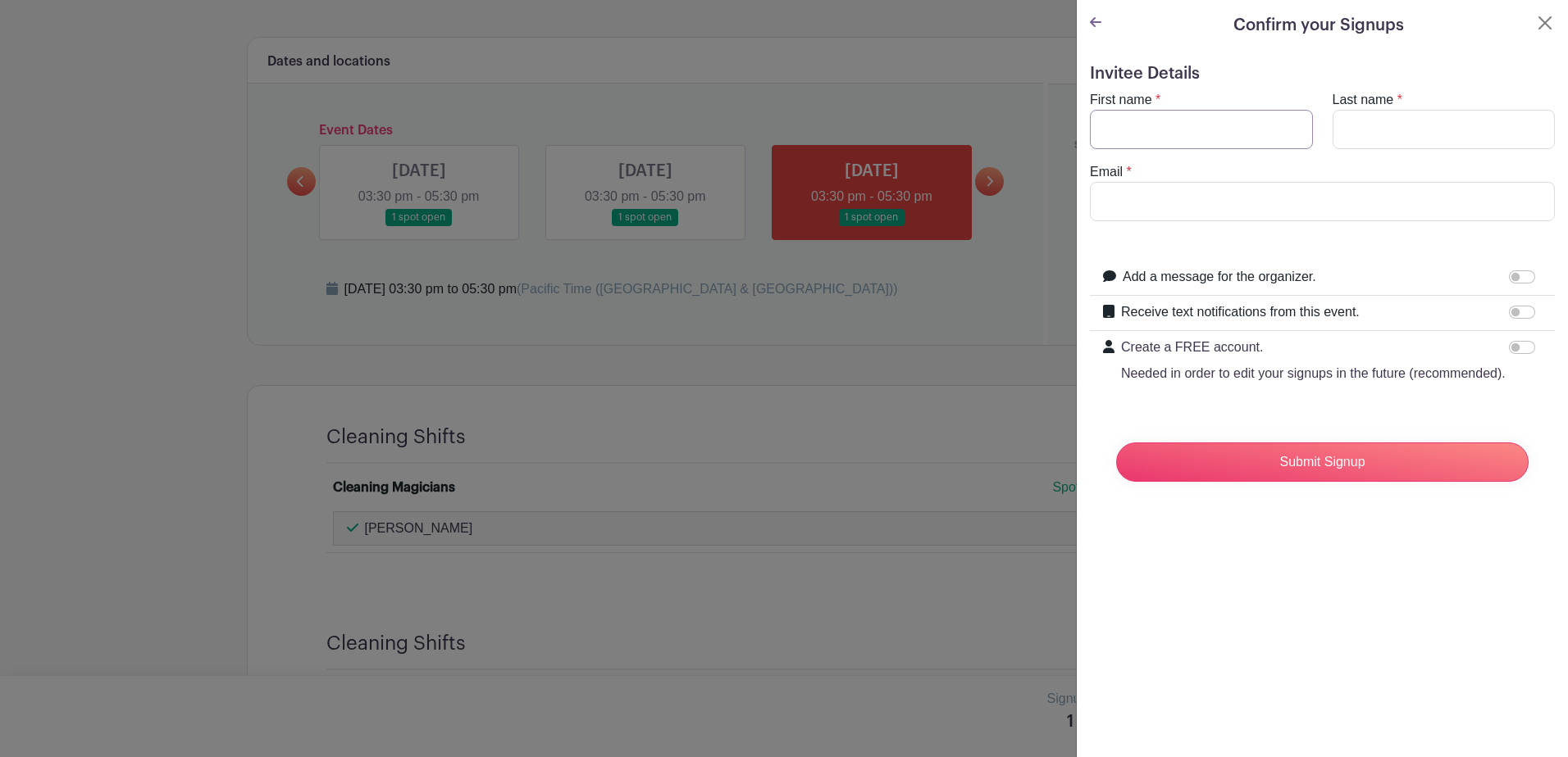
click at [1164, 132] on input "First name" at bounding box center [1201, 129] width 223 height 39
type input "Yang"
click at [1424, 126] on input "Last name" at bounding box center [1443, 129] width 223 height 39
type input "JIN"
click at [1195, 215] on input "Email" at bounding box center [1322, 201] width 465 height 39
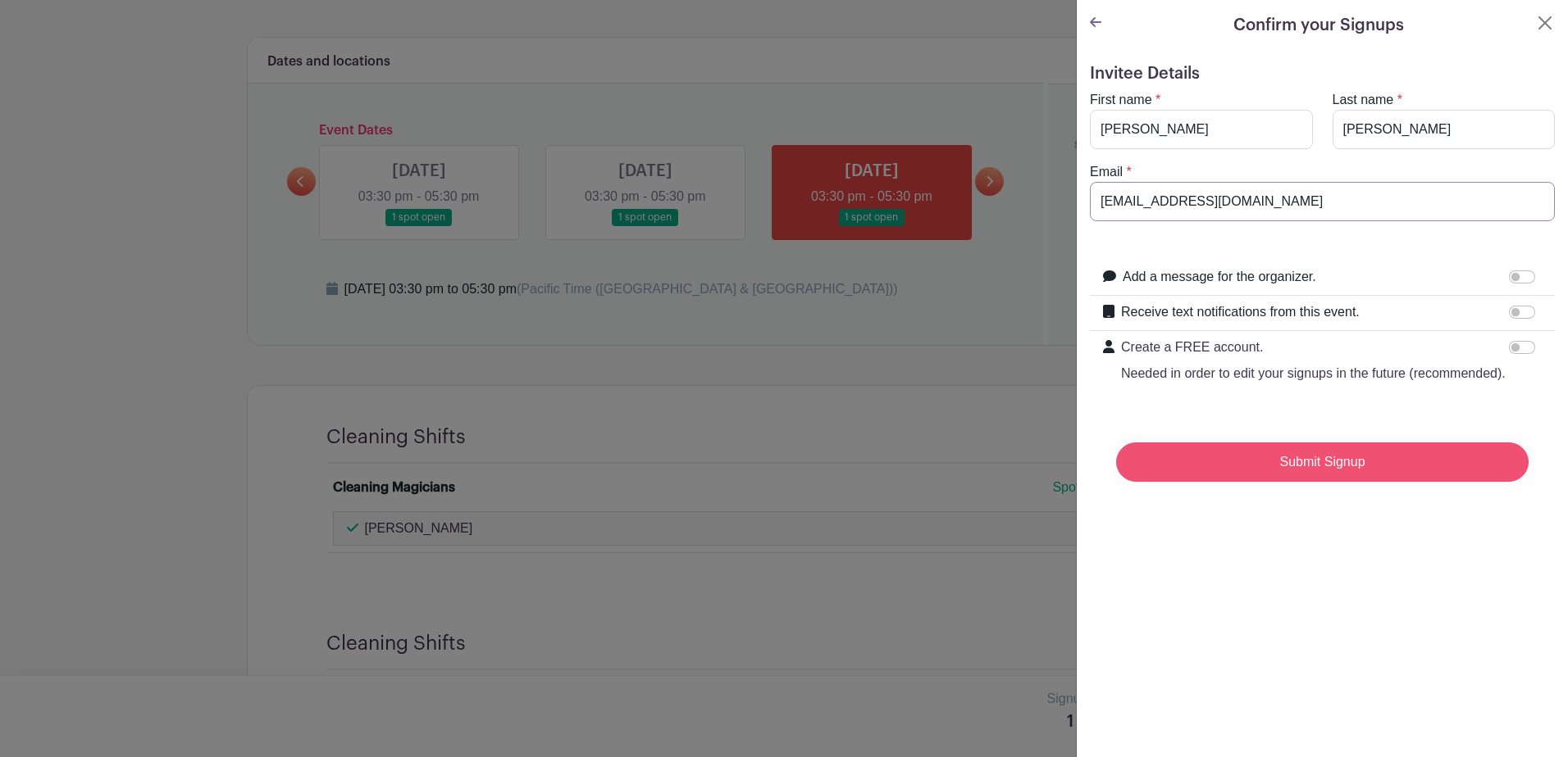
type input "jinyang476@gmail.com"
click at [1317, 481] on input "Submit Signup" at bounding box center [1322, 462] width 413 height 39
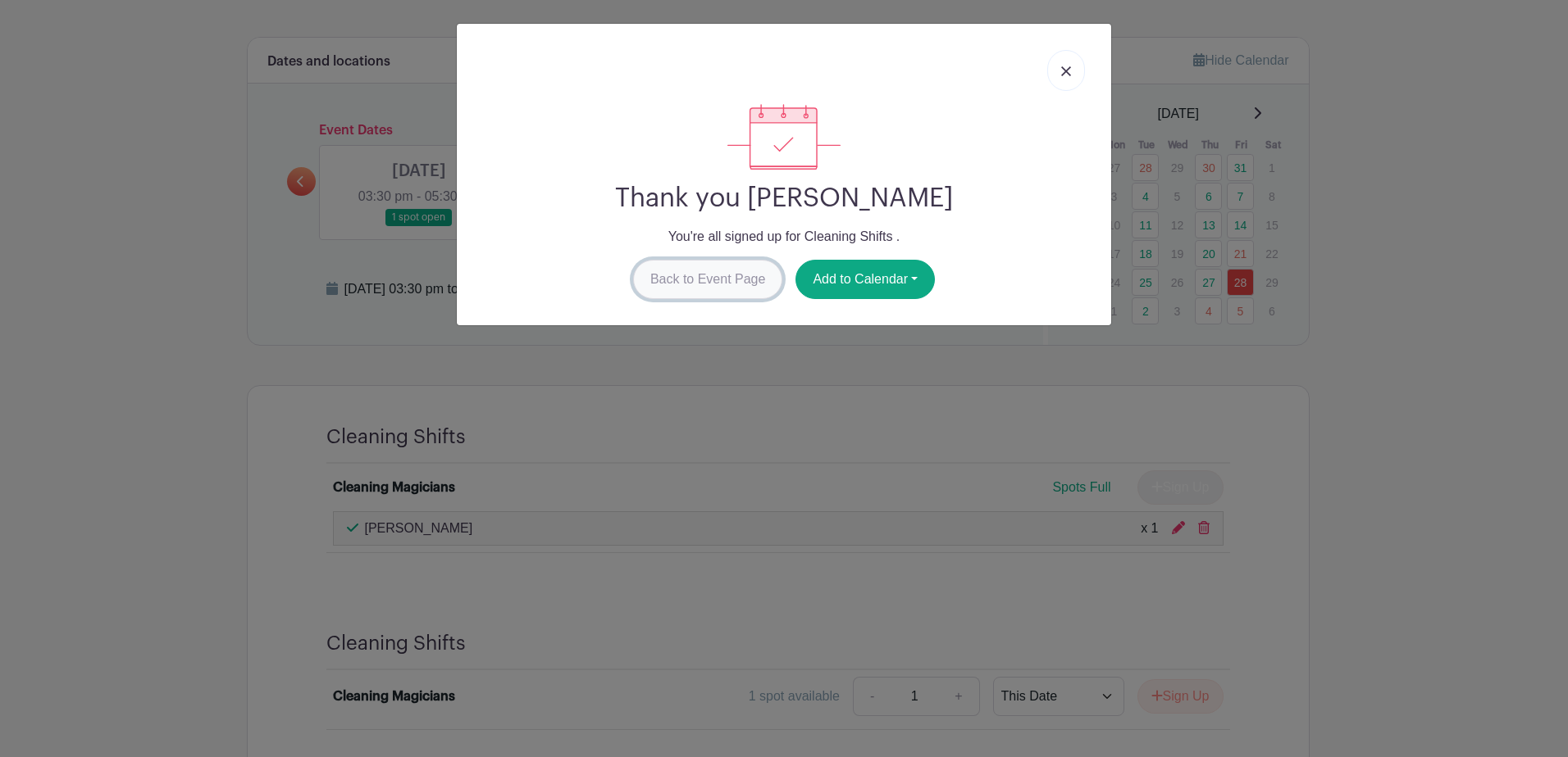
click at [724, 283] on link "Back to Event Page" at bounding box center [707, 279] width 150 height 39
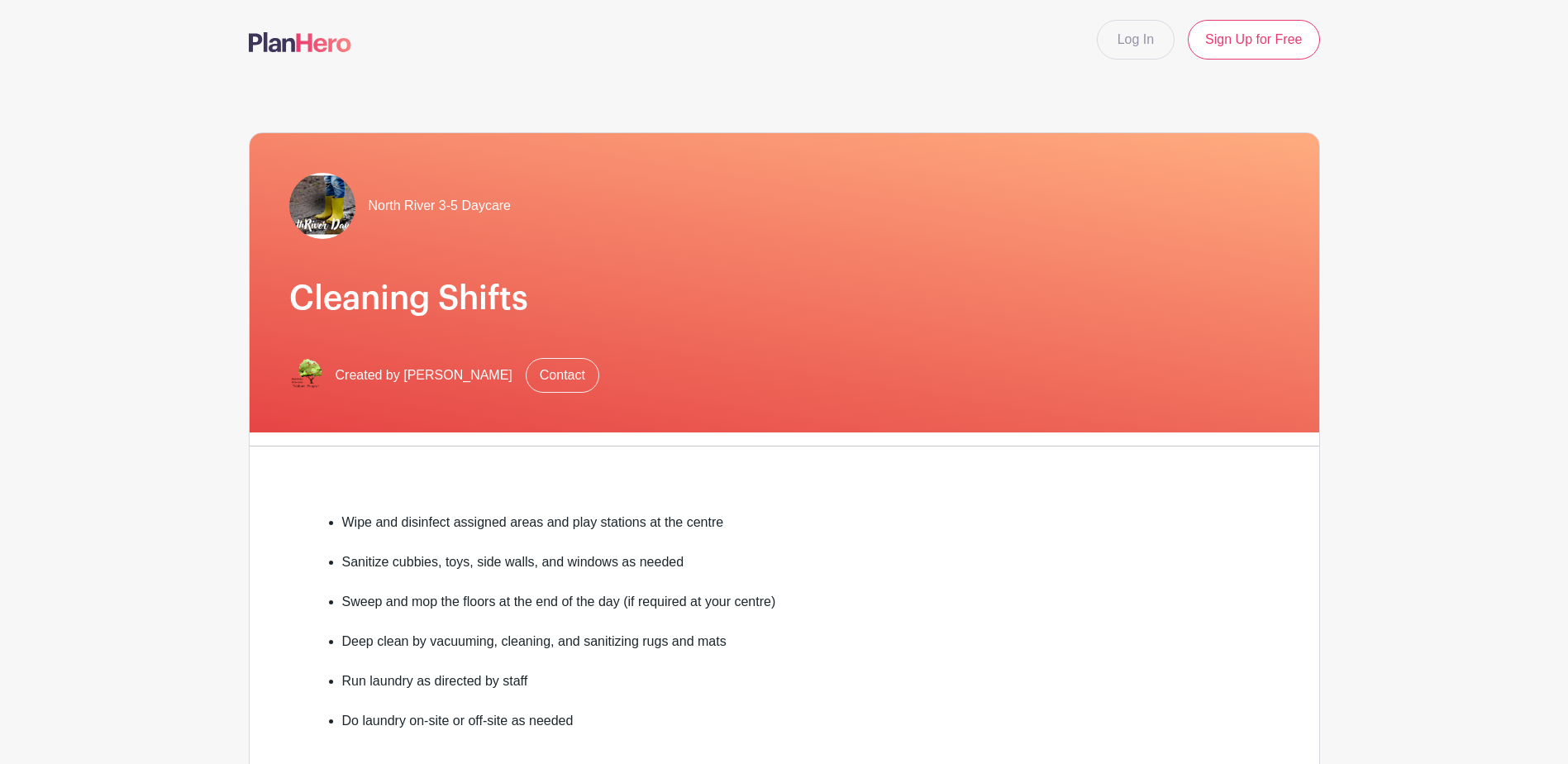
click at [325, 45] on img at bounding box center [300, 41] width 102 height 20
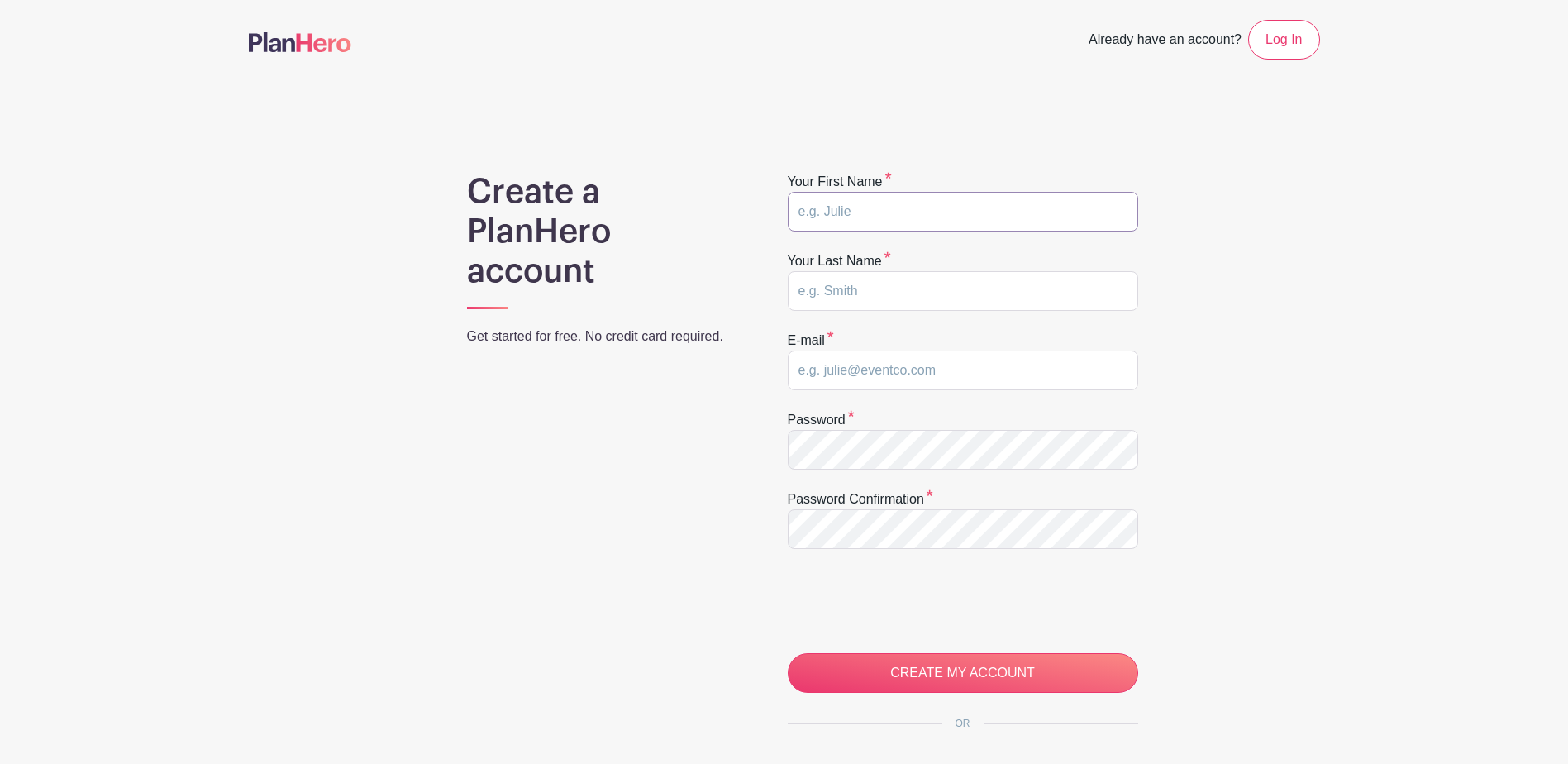
click at [902, 210] on input "text" at bounding box center [963, 211] width 350 height 39
type input "[PERSON_NAME]"
click at [840, 294] on input "text" at bounding box center [963, 291] width 350 height 39
type input "[PERSON_NAME]"
click at [875, 359] on input "email" at bounding box center [963, 370] width 350 height 39
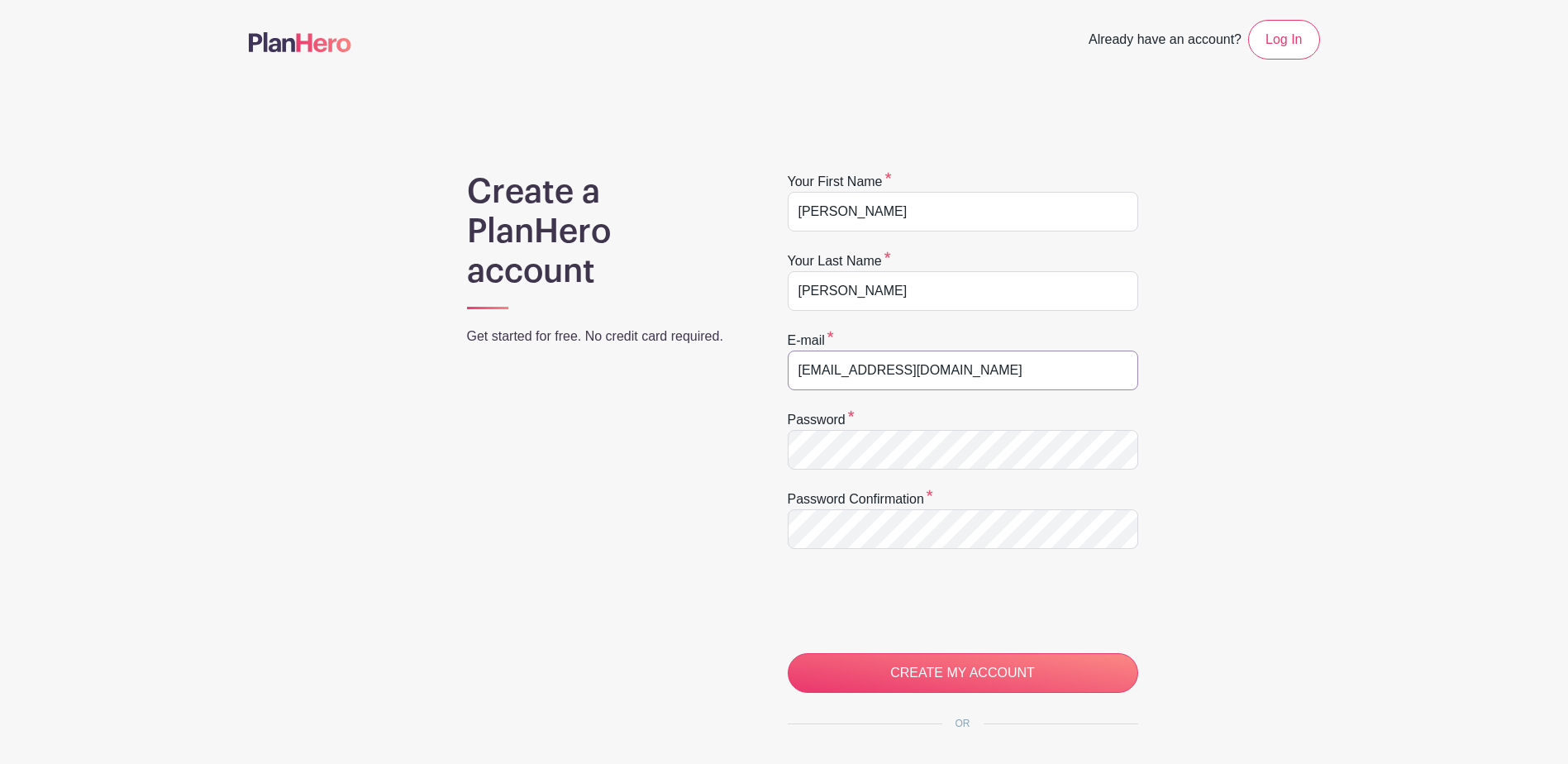
type input "[EMAIL_ADDRESS][DOMAIN_NAME]"
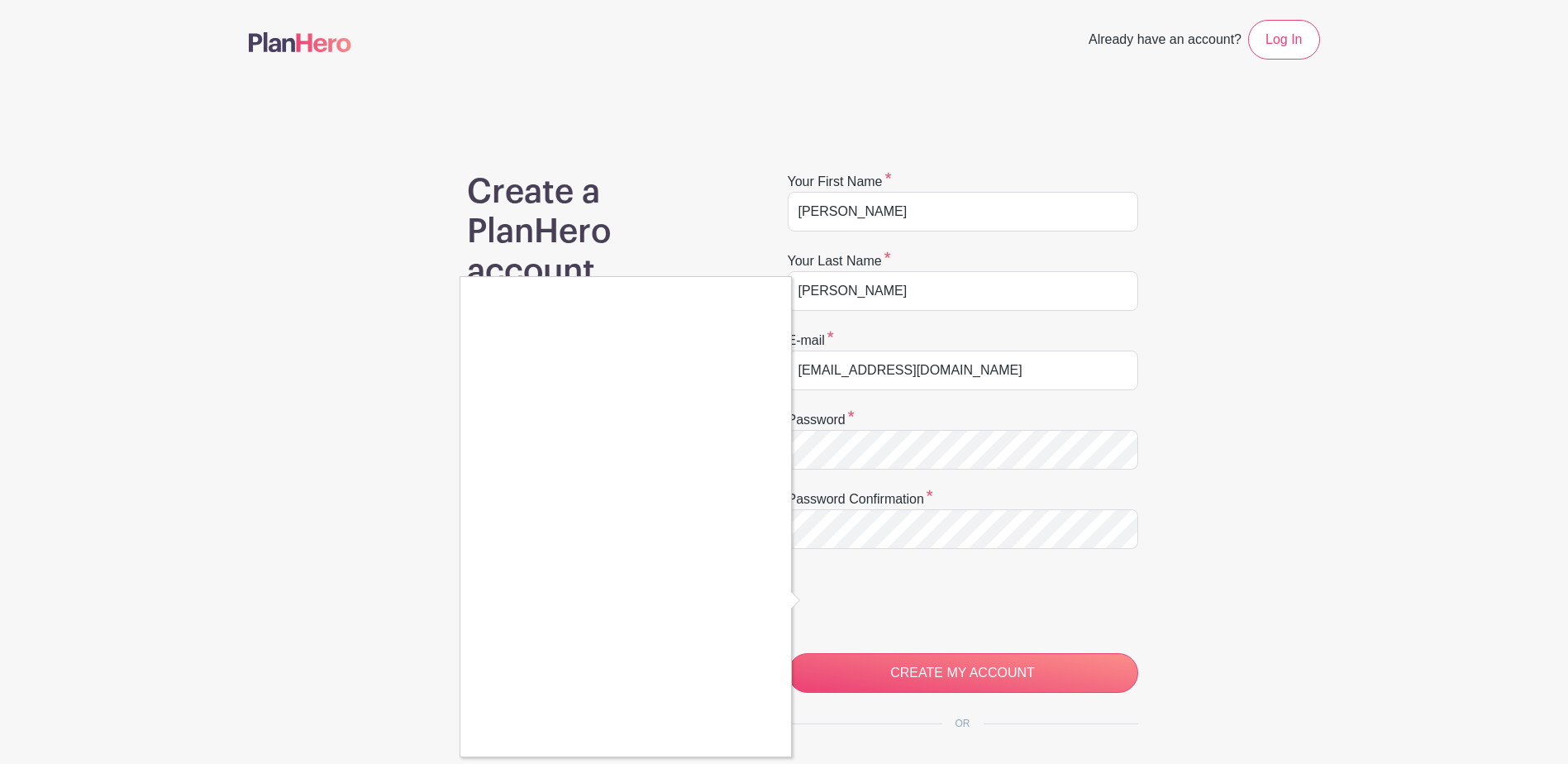
click at [975, 668] on div at bounding box center [784, 382] width 1568 height 764
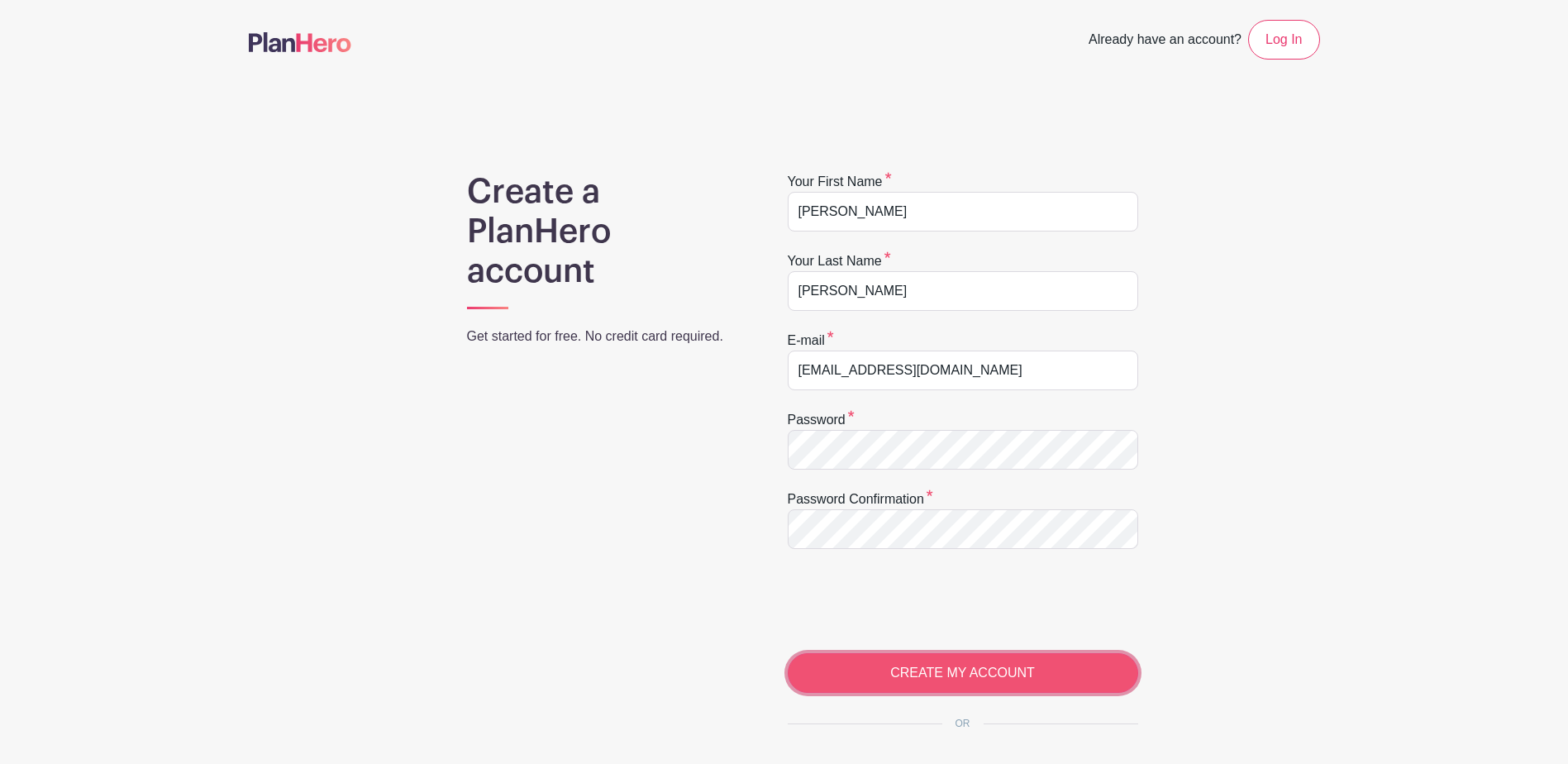
click at [943, 682] on input "CREATE MY ACCOUNT" at bounding box center [963, 673] width 350 height 39
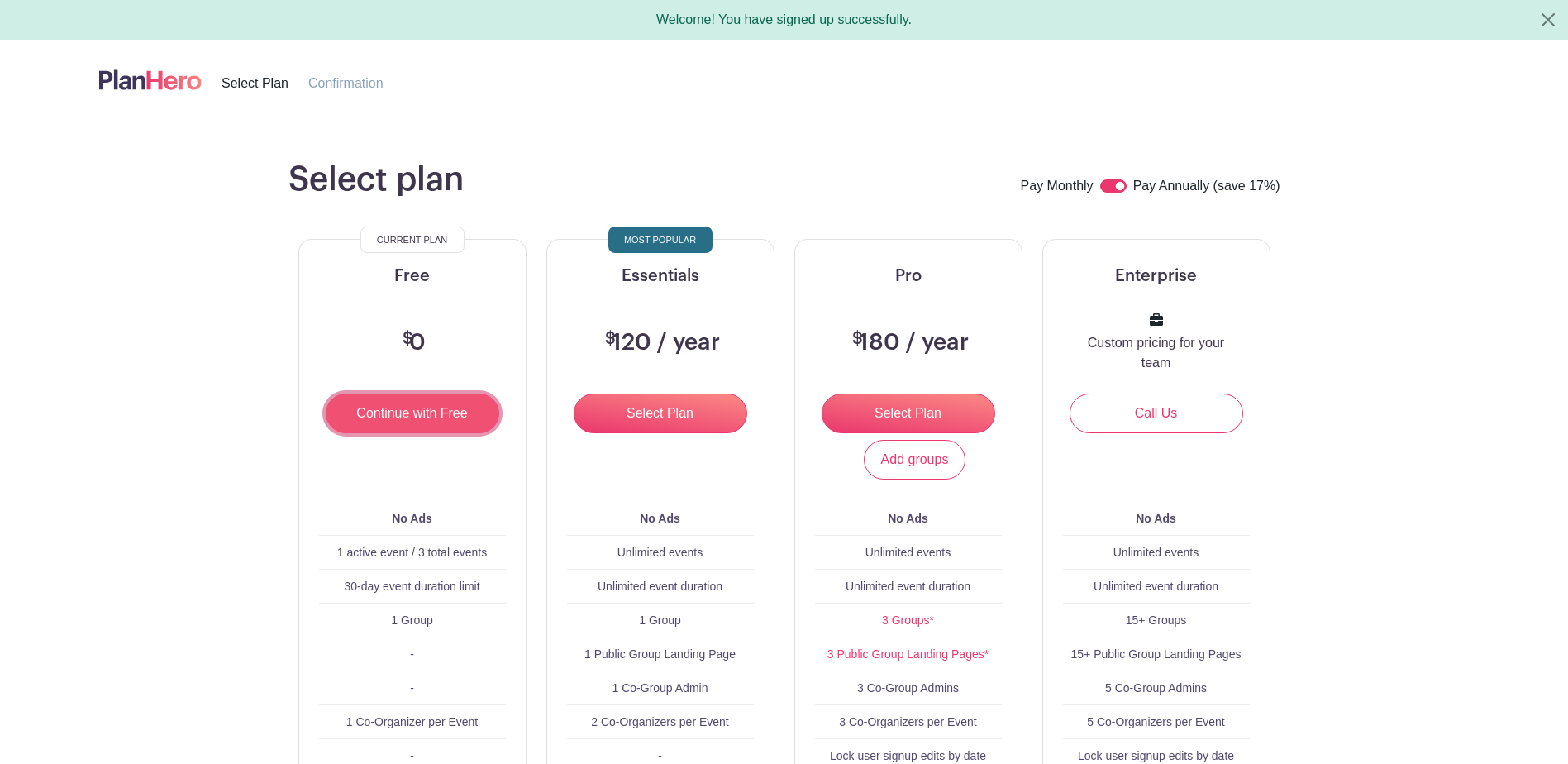
click at [413, 416] on input "Continue with Free" at bounding box center [412, 413] width 174 height 39
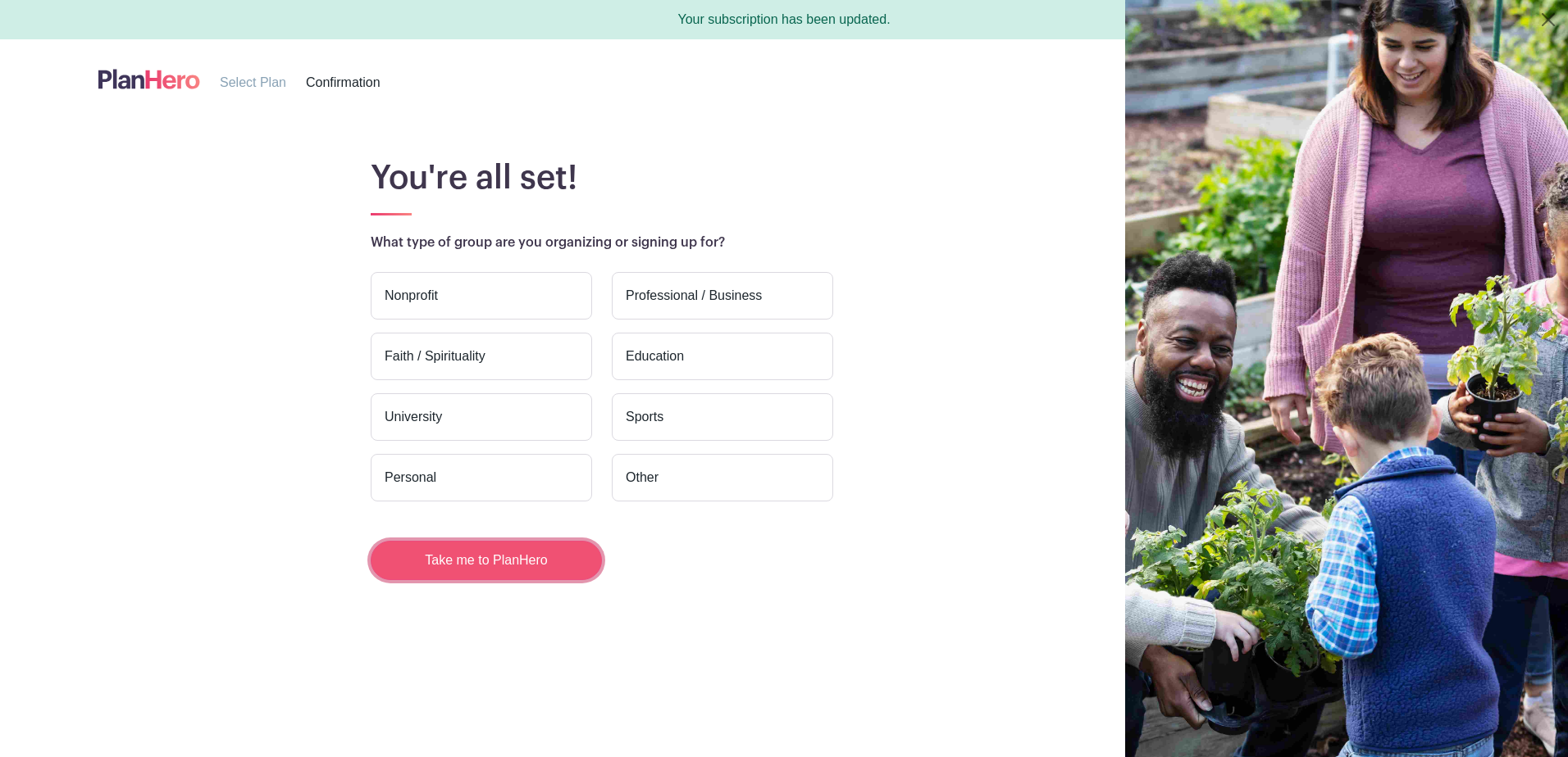
click at [470, 557] on button "Take me to PlanHero" at bounding box center [486, 561] width 231 height 39
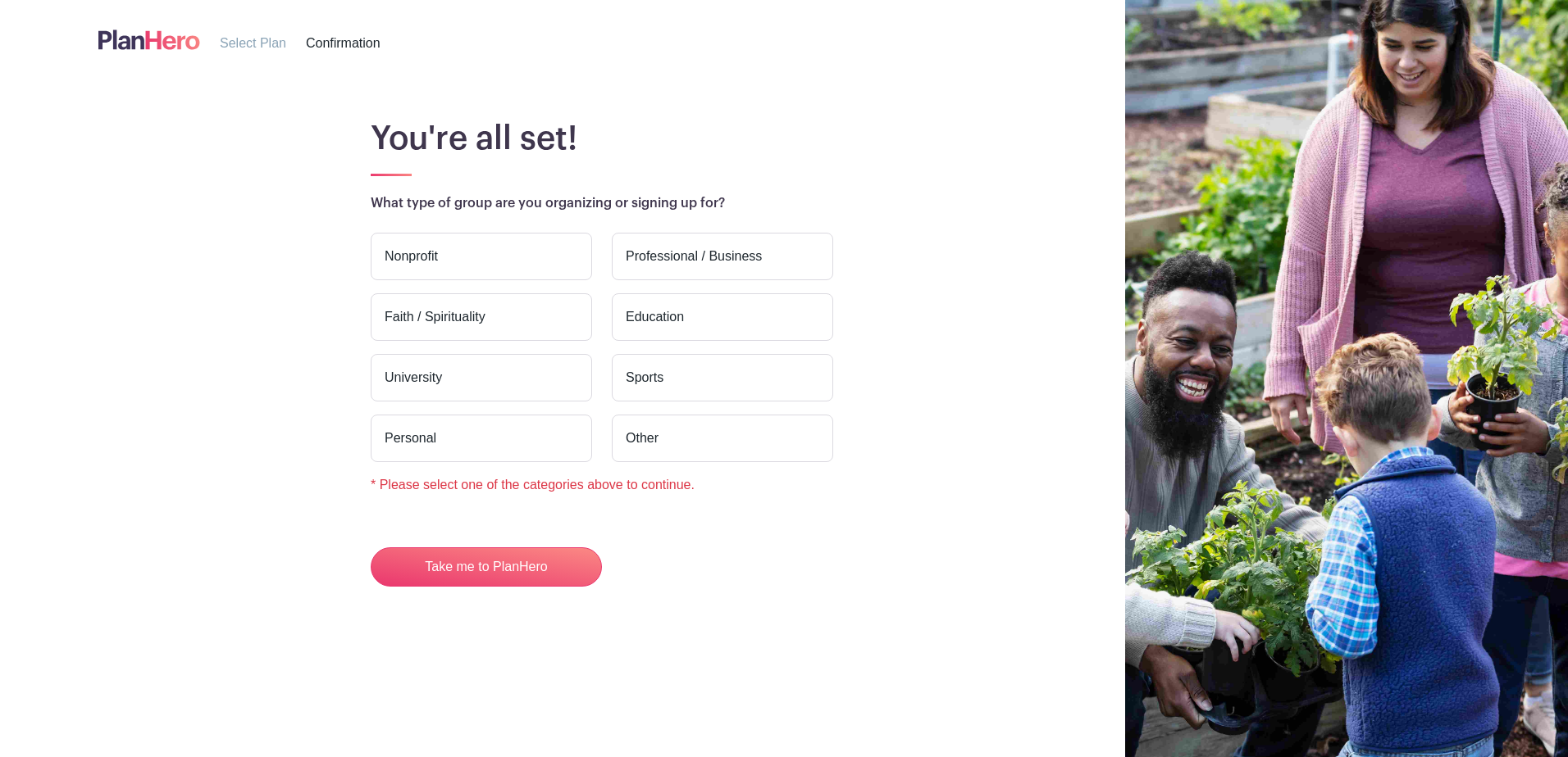
click at [693, 438] on label "Other" at bounding box center [723, 438] width 222 height 47
click at [0, 0] on input "Other" at bounding box center [0, 0] width 0 height 0
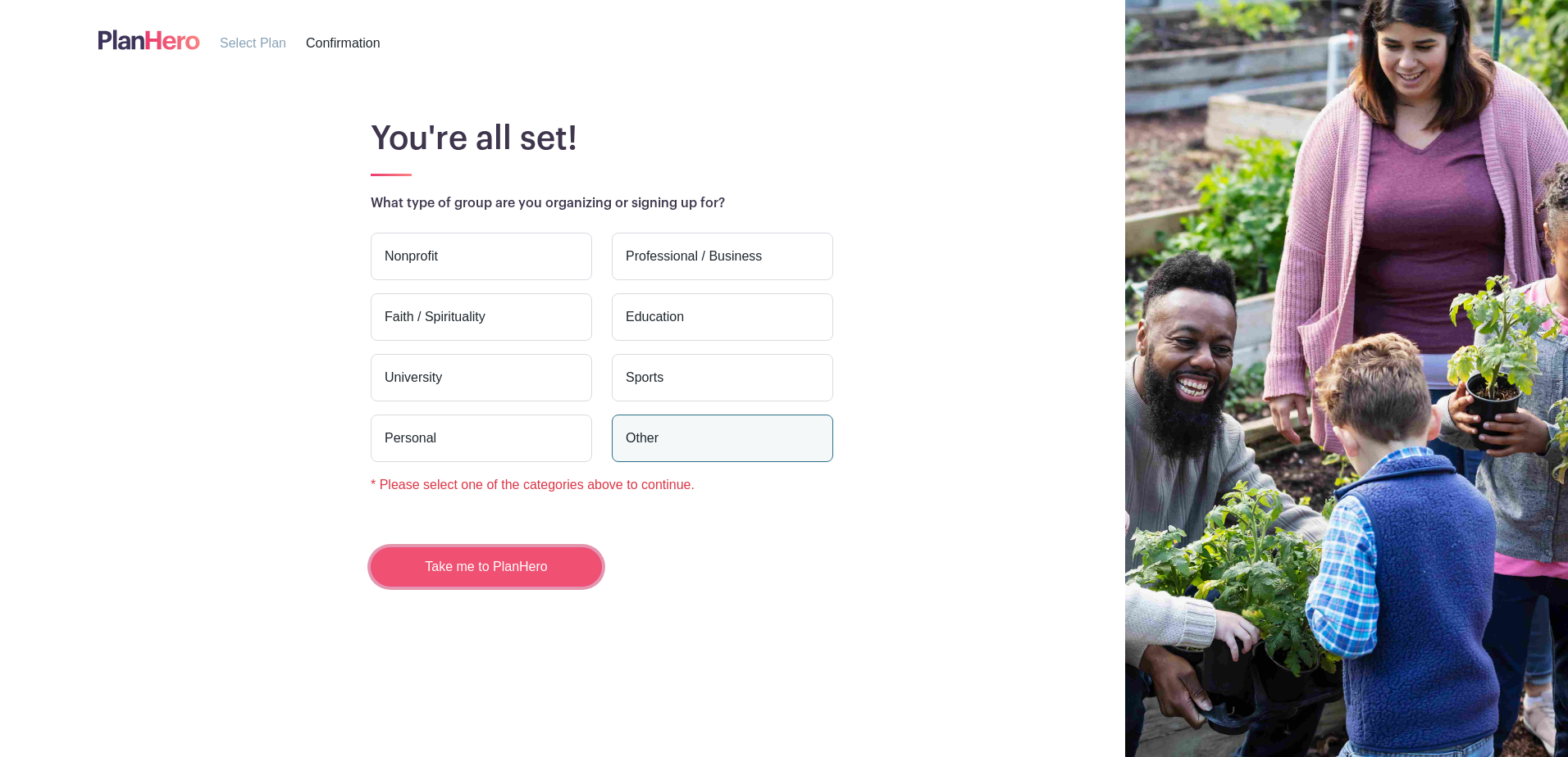
click at [494, 558] on button "Take me to PlanHero" at bounding box center [486, 567] width 231 height 39
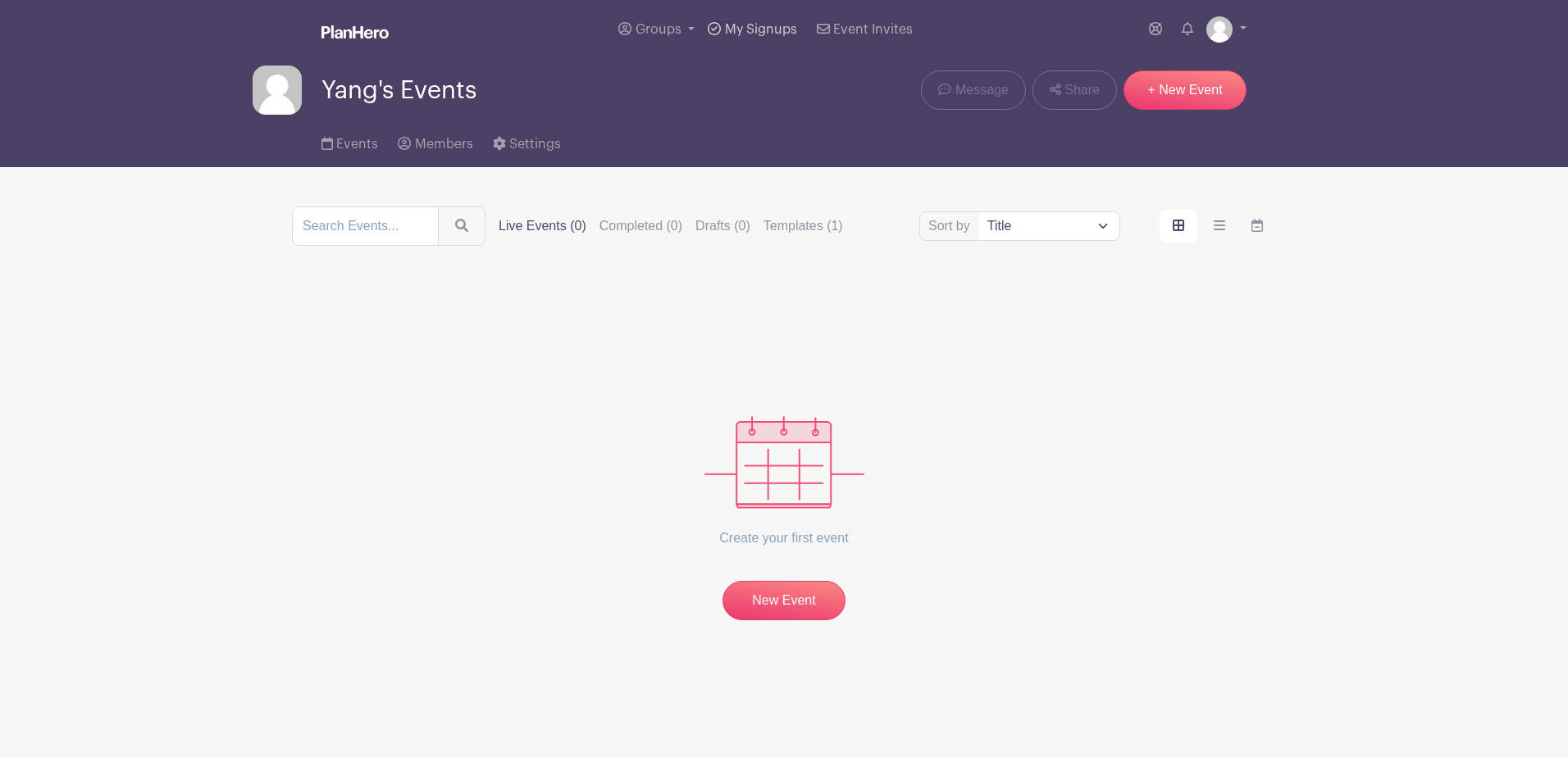
click at [716, 27] on icon at bounding box center [714, 29] width 13 height 13
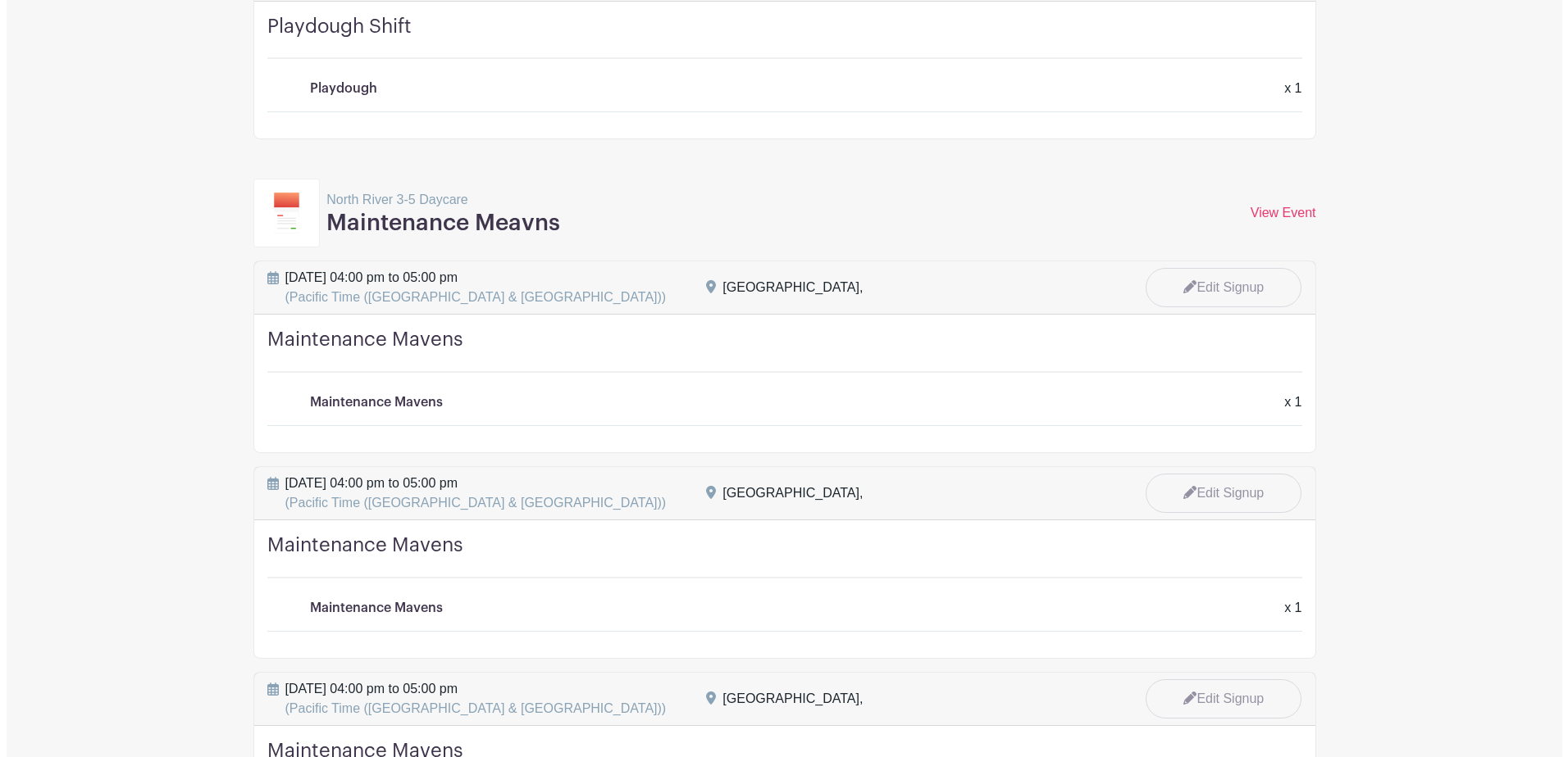
scroll to position [3196, 0]
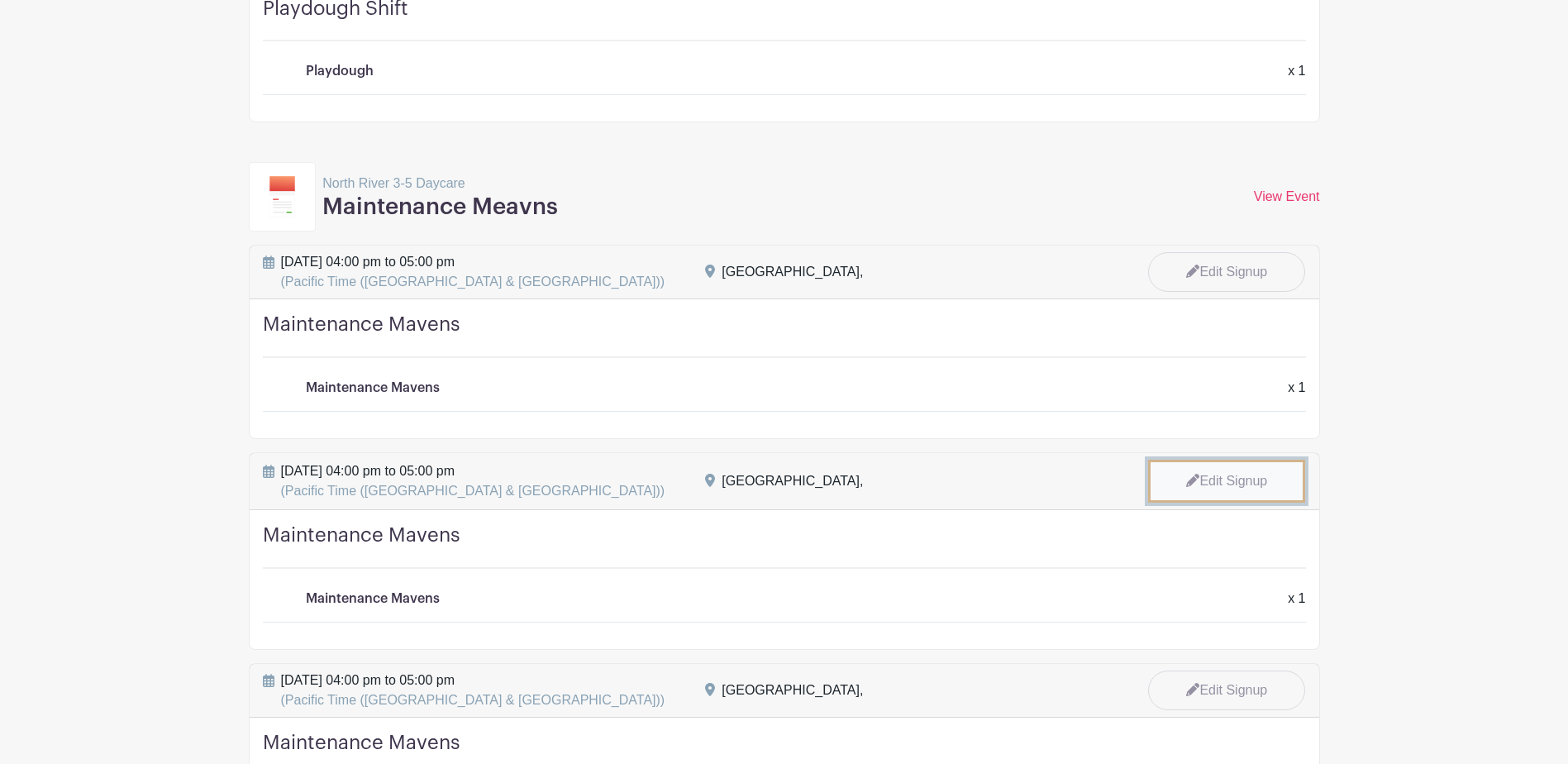
click at [1223, 481] on link "Edit Signup" at bounding box center [1226, 481] width 157 height 43
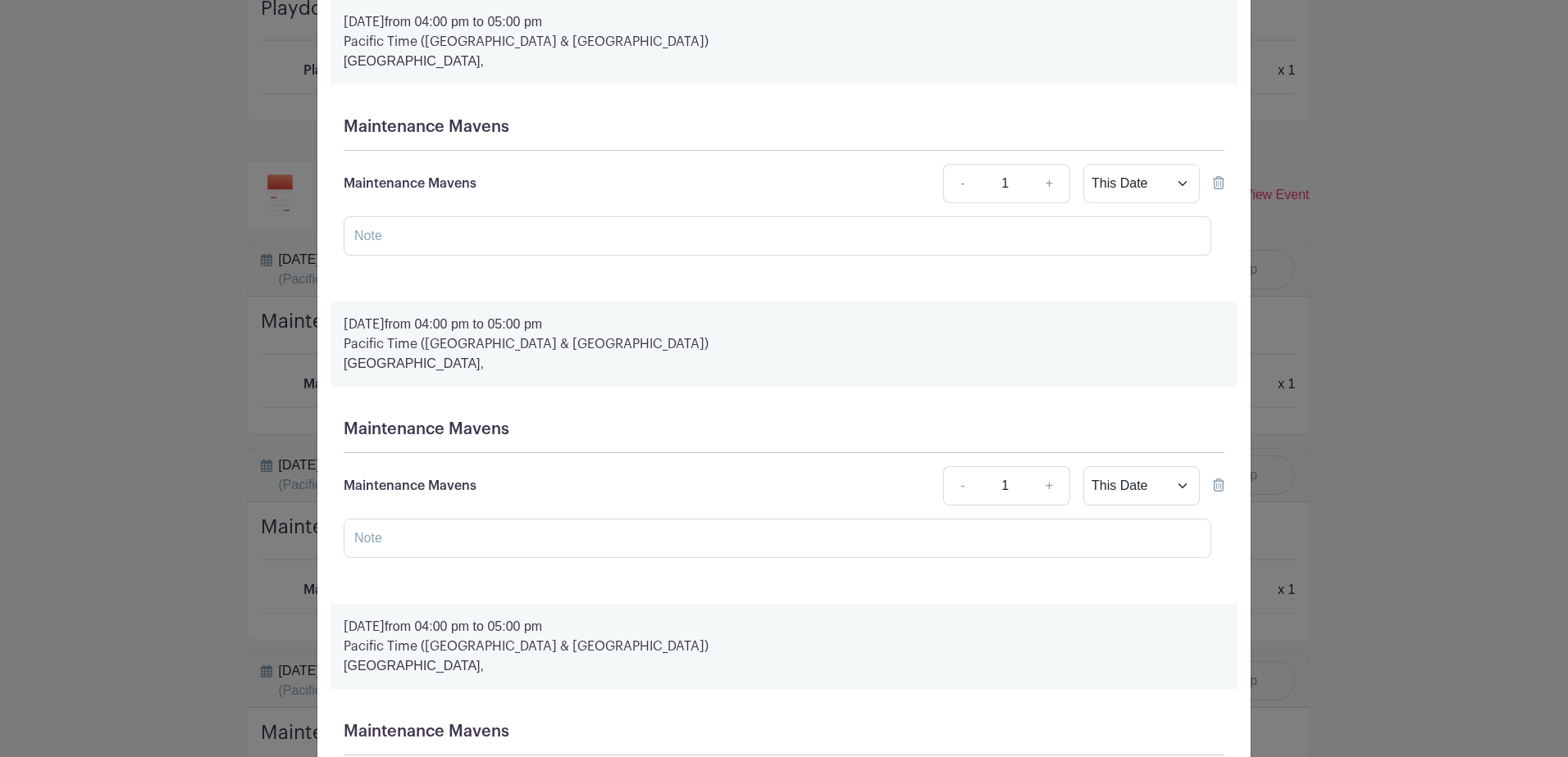
scroll to position [164, 0]
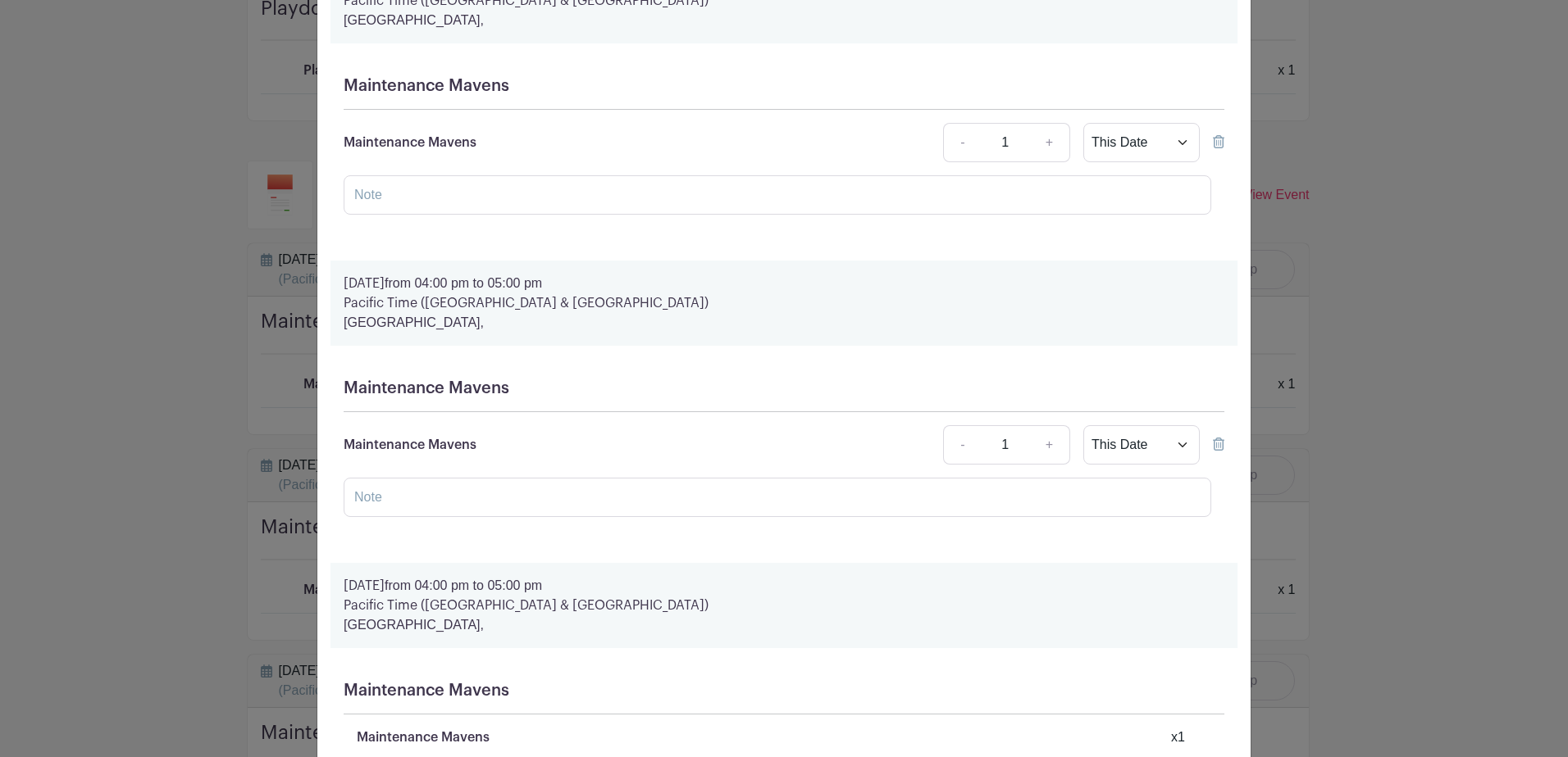
click at [1213, 449] on icon at bounding box center [1219, 444] width 11 height 13
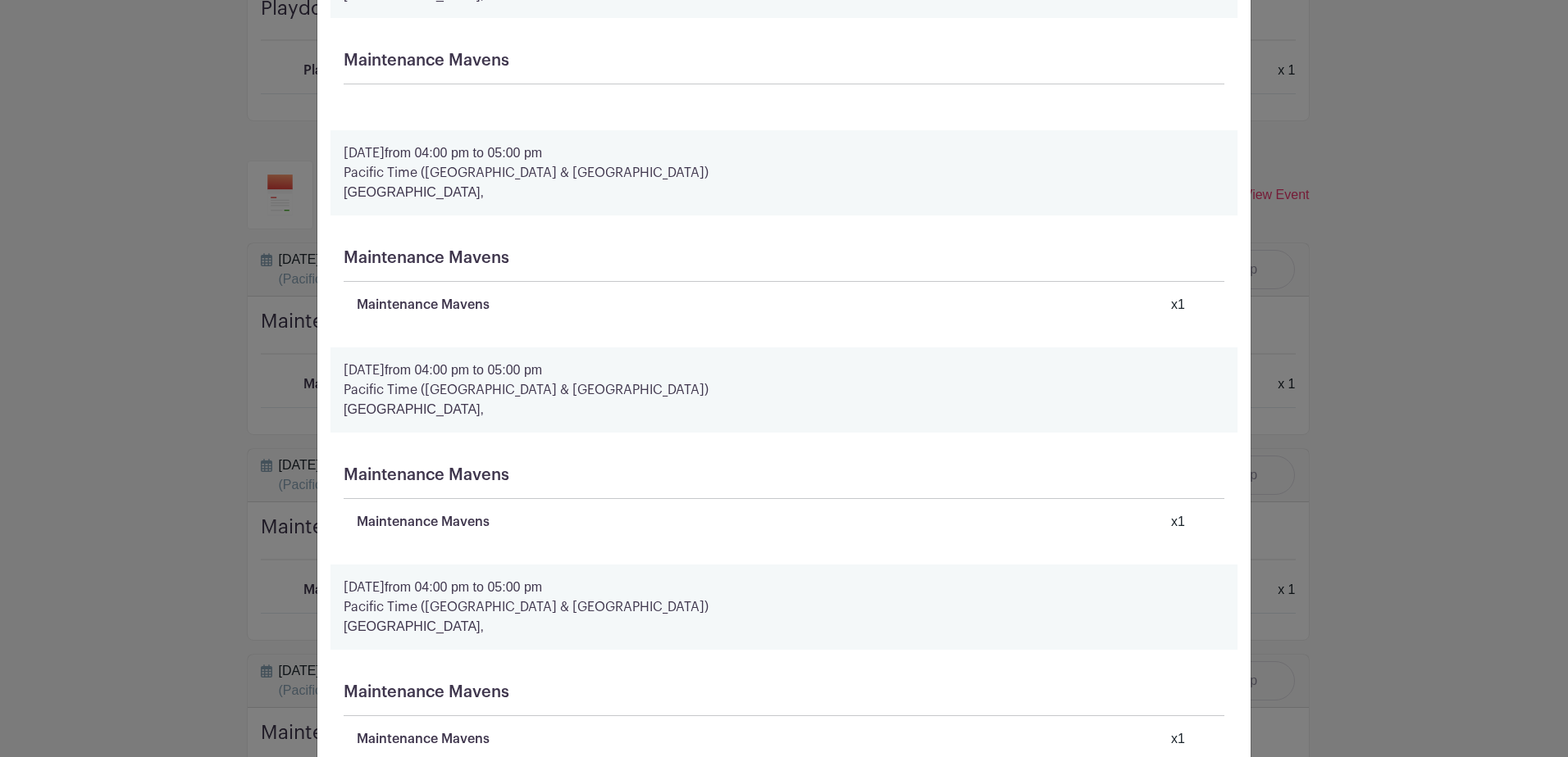
scroll to position [777, 0]
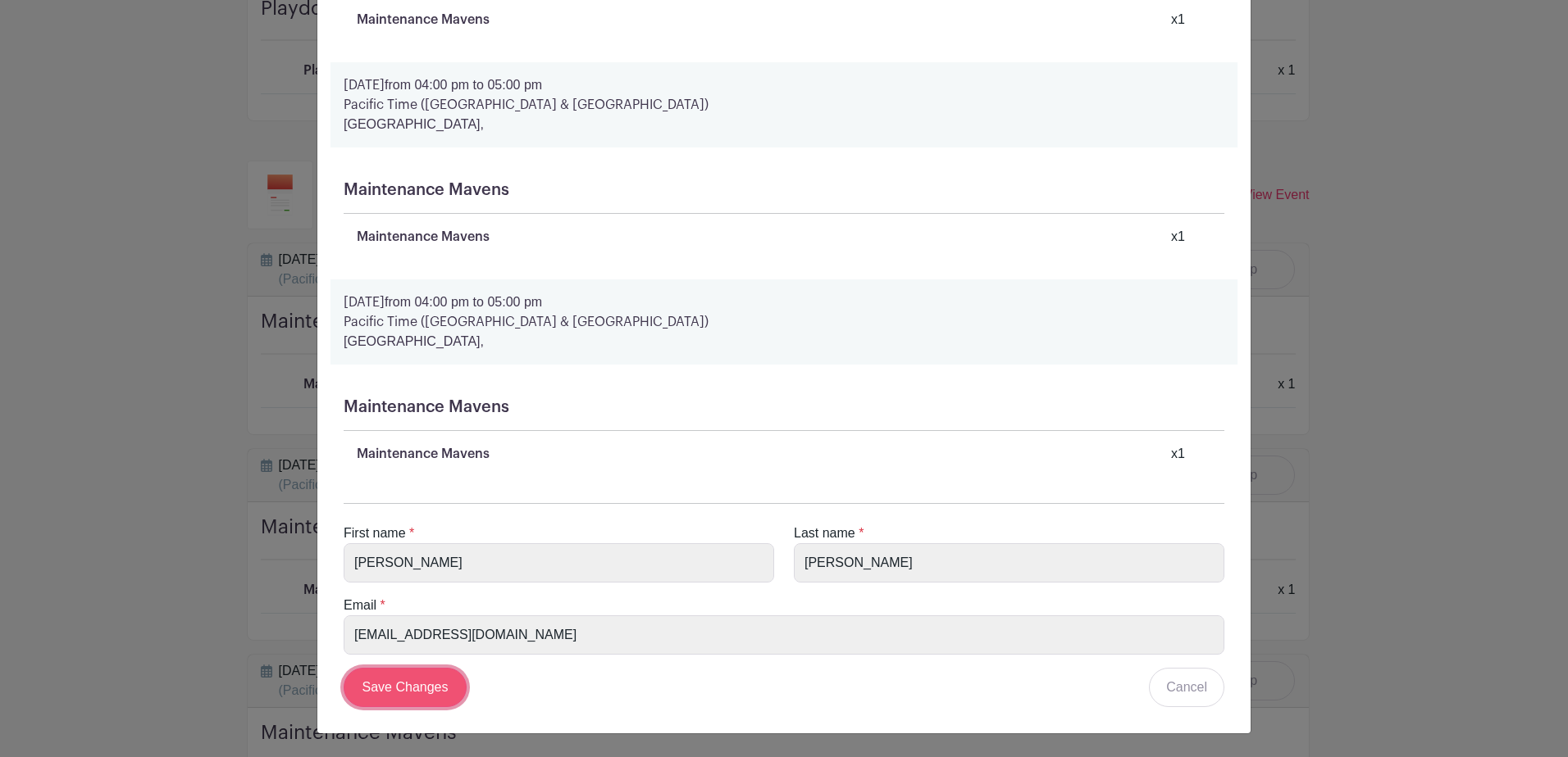
click at [426, 696] on input "Save Changes" at bounding box center [405, 687] width 123 height 39
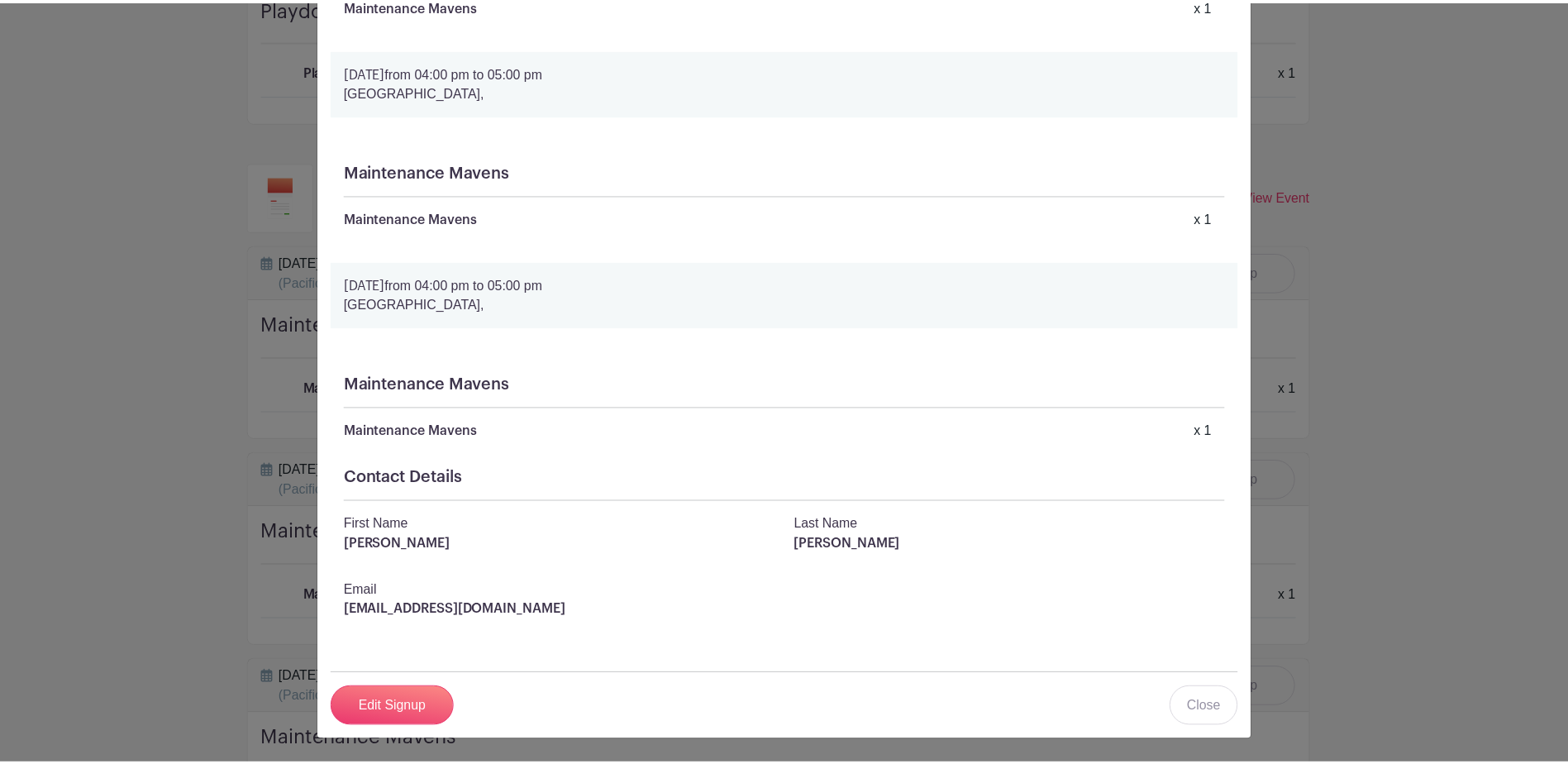
scroll to position [500, 0]
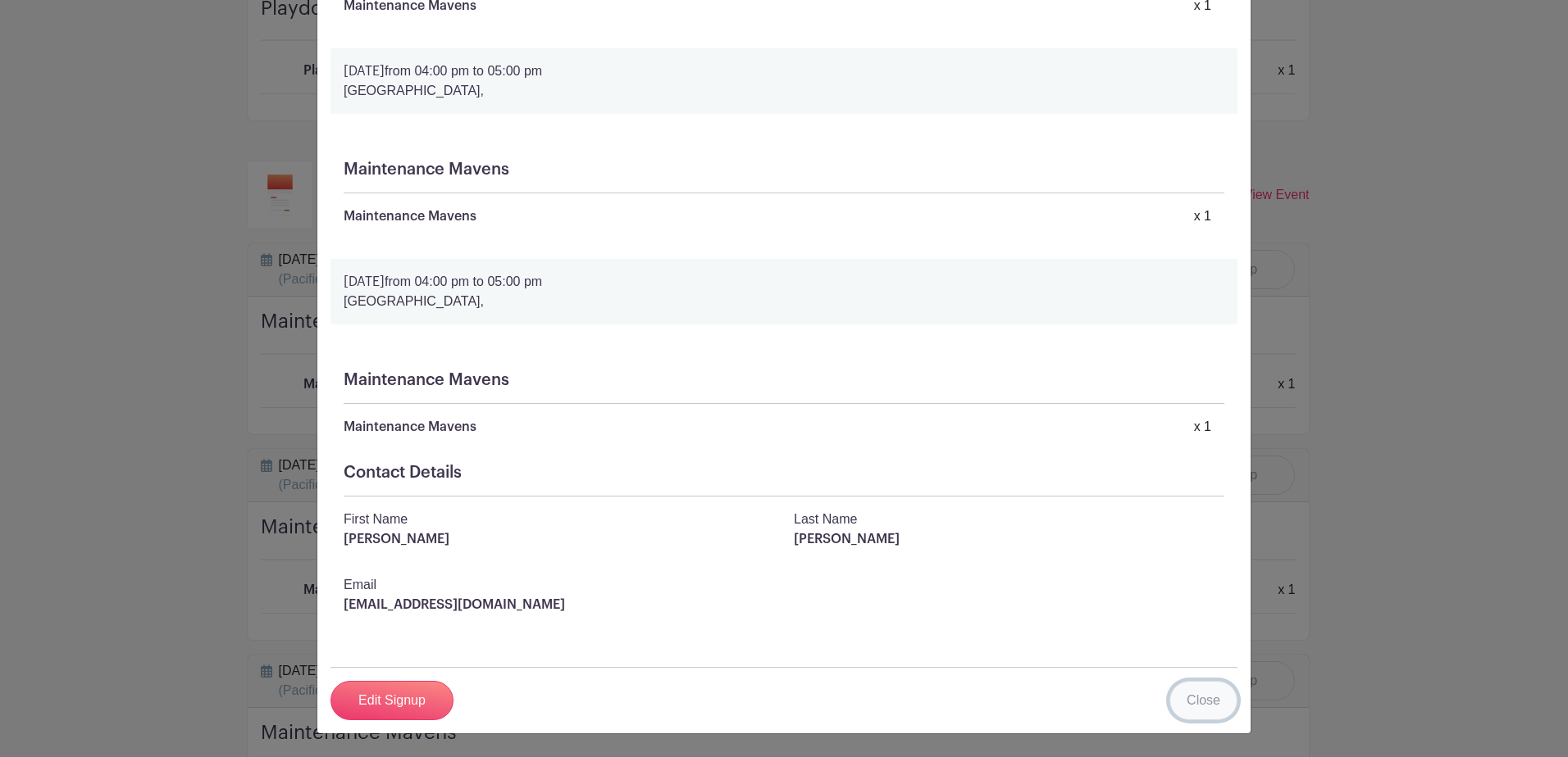
click at [1187, 705] on link "Close" at bounding box center [1203, 700] width 68 height 39
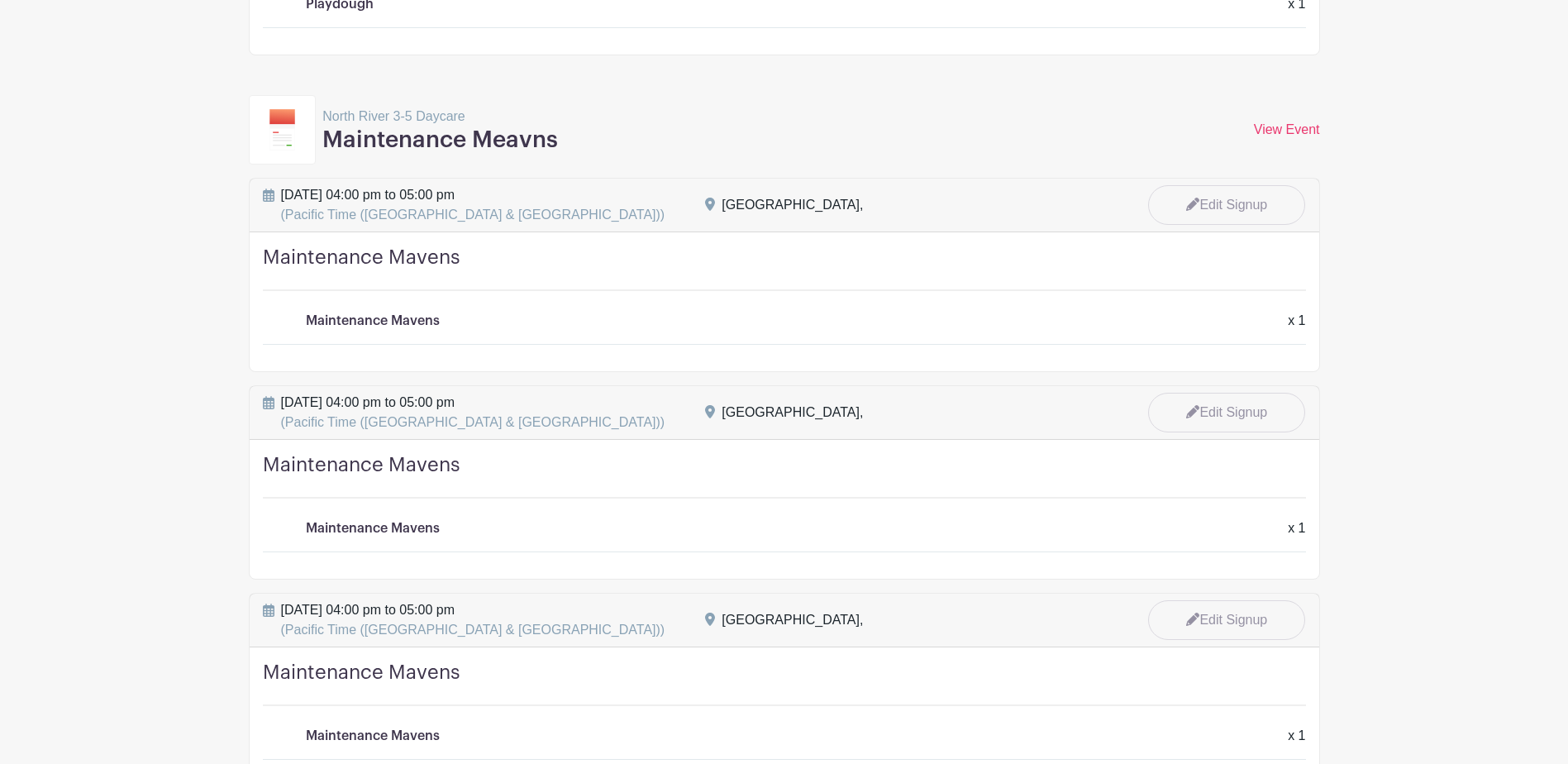
scroll to position [3204, 0]
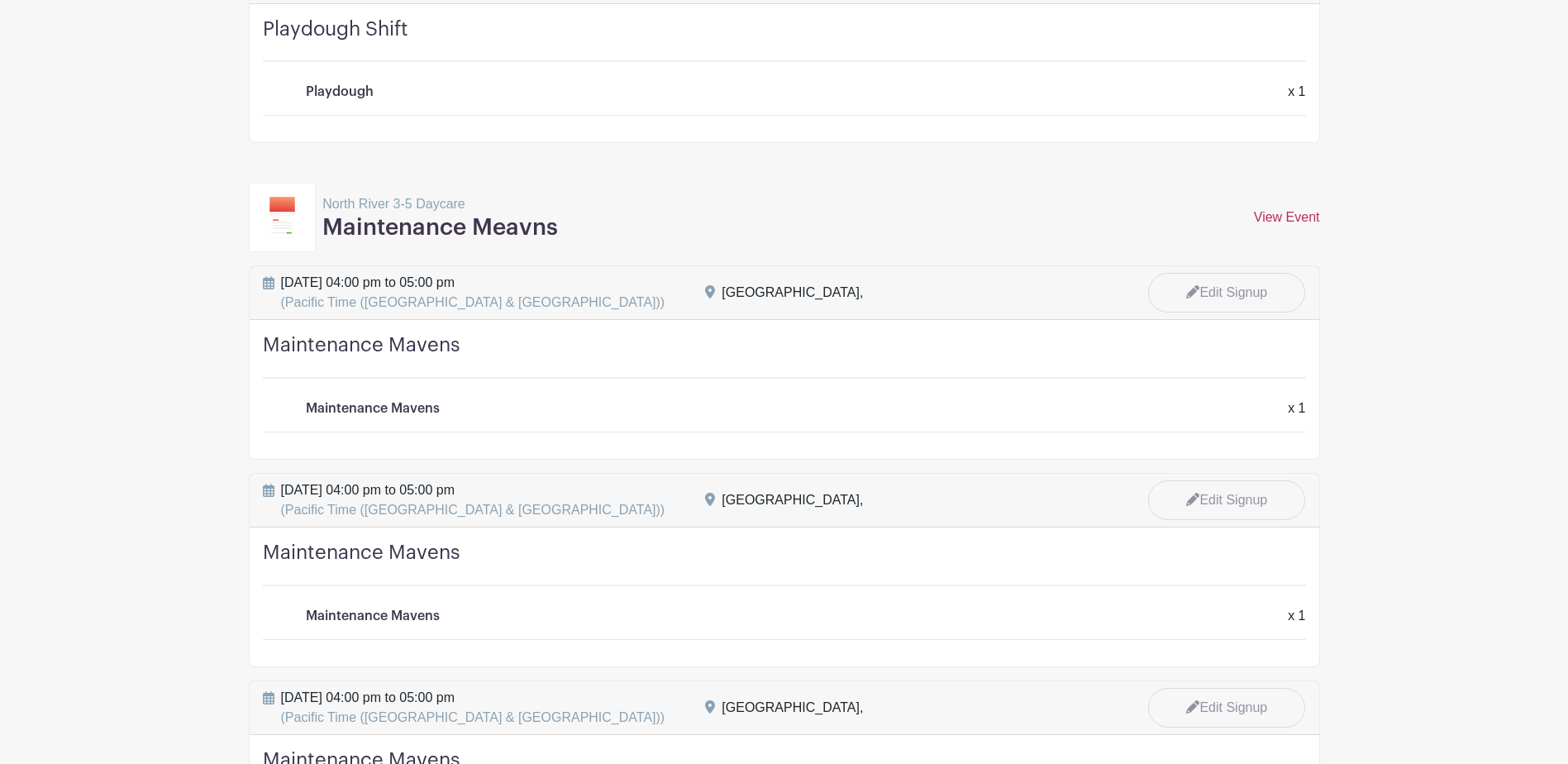
click at [1297, 217] on link "View Event" at bounding box center [1287, 217] width 66 height 14
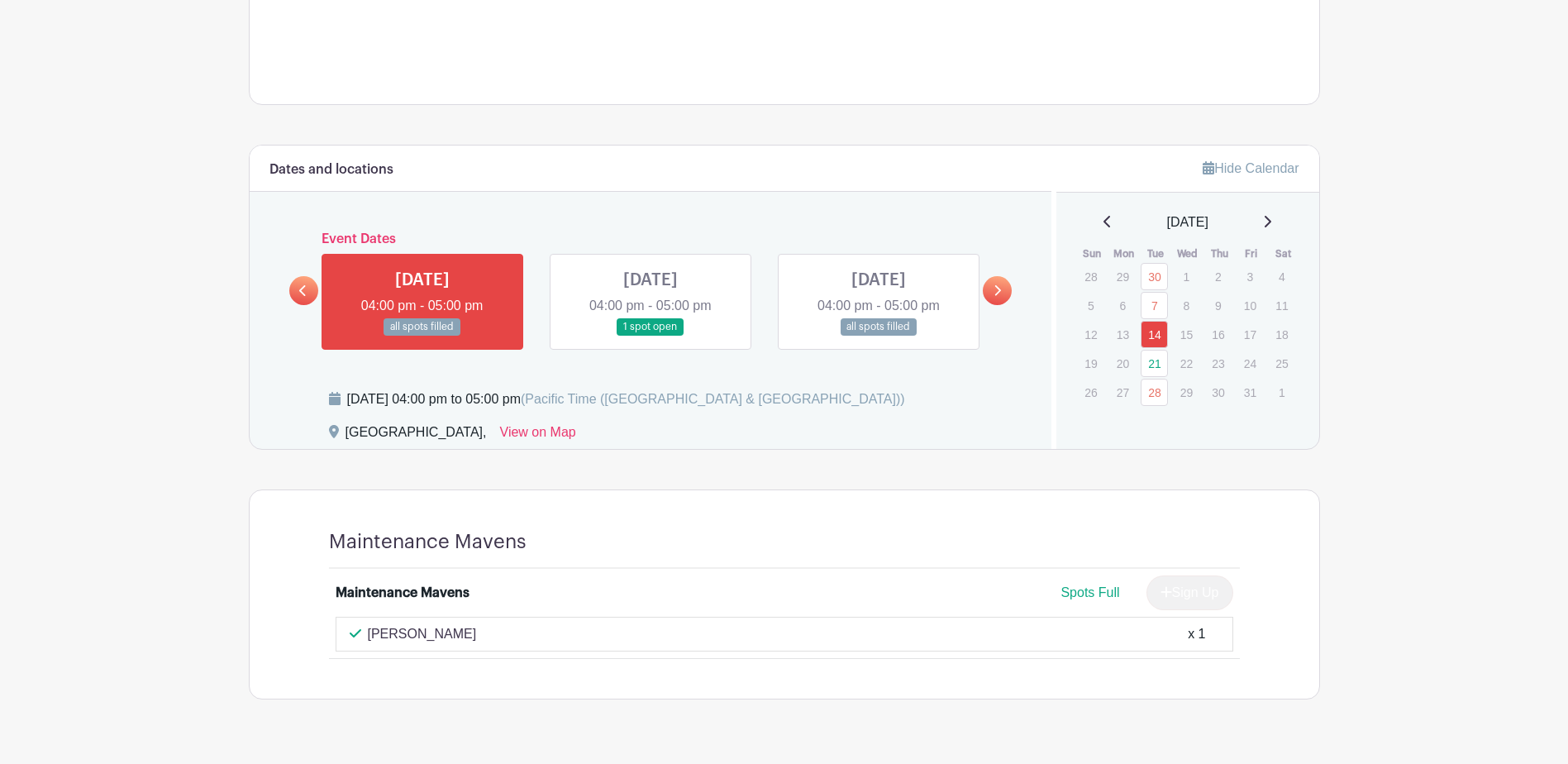
scroll to position [739, 0]
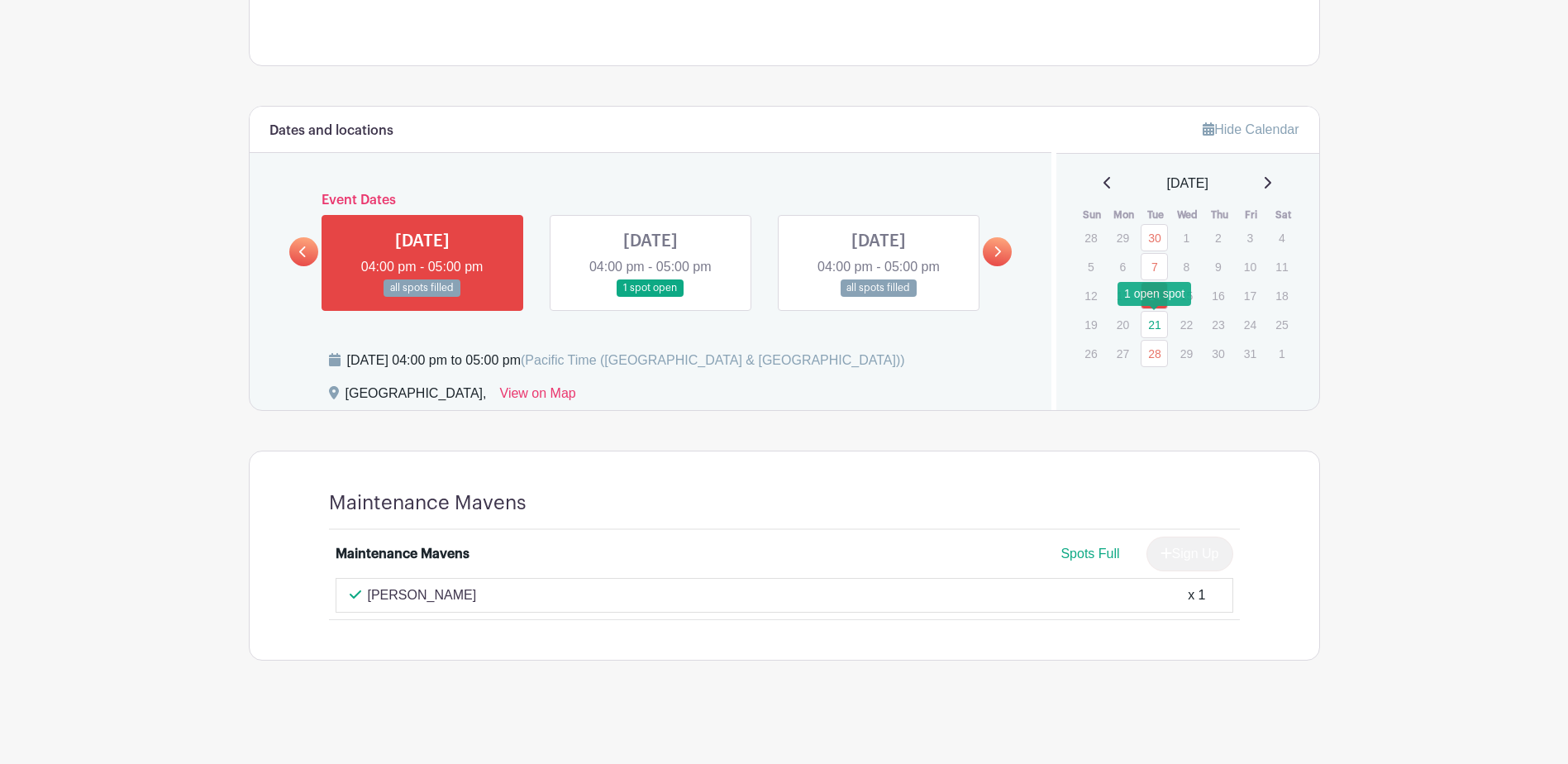
click at [1157, 326] on link "21" at bounding box center [1154, 324] width 27 height 27
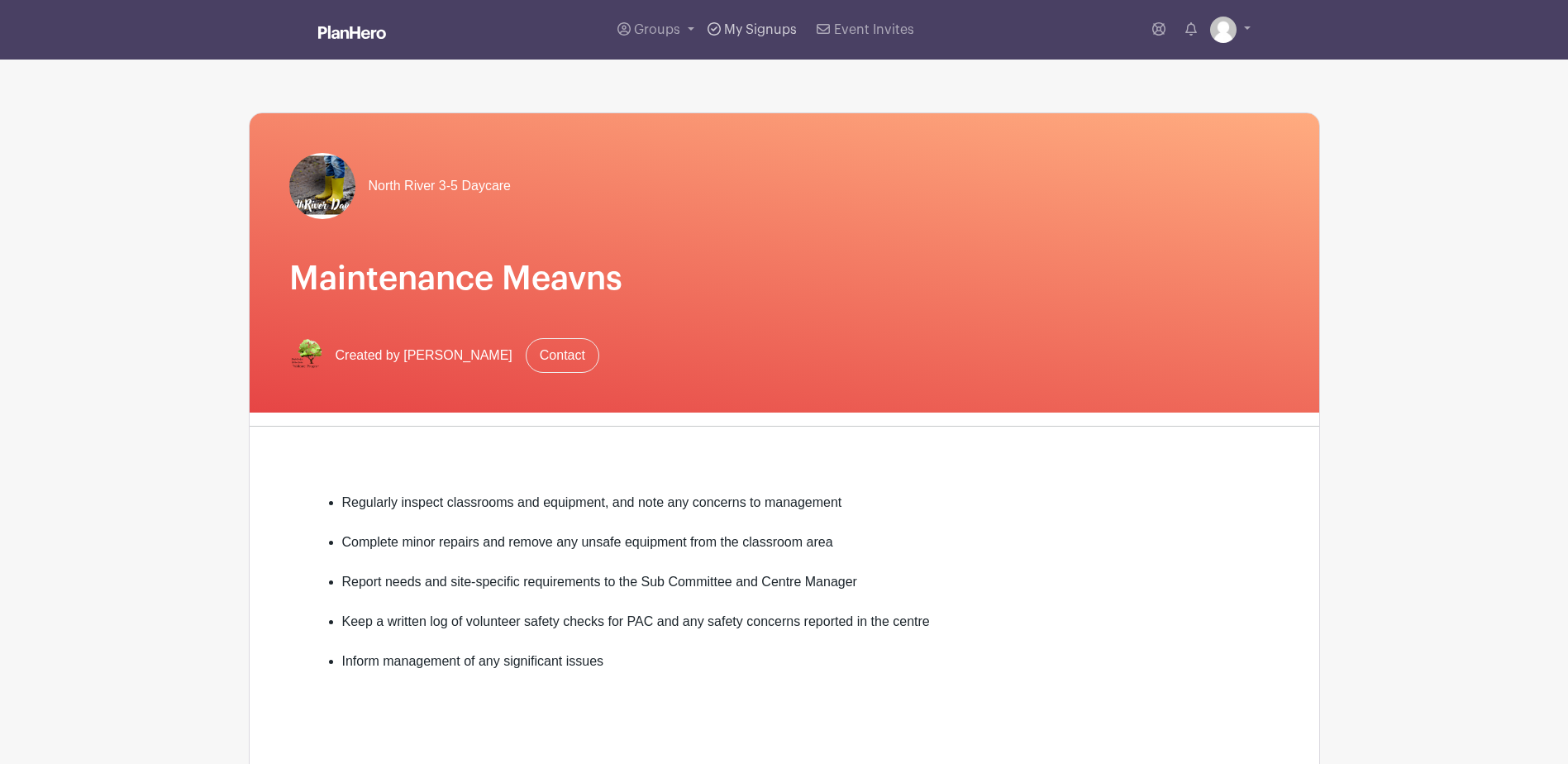
click at [765, 28] on span "My Signups" at bounding box center [760, 30] width 72 height 13
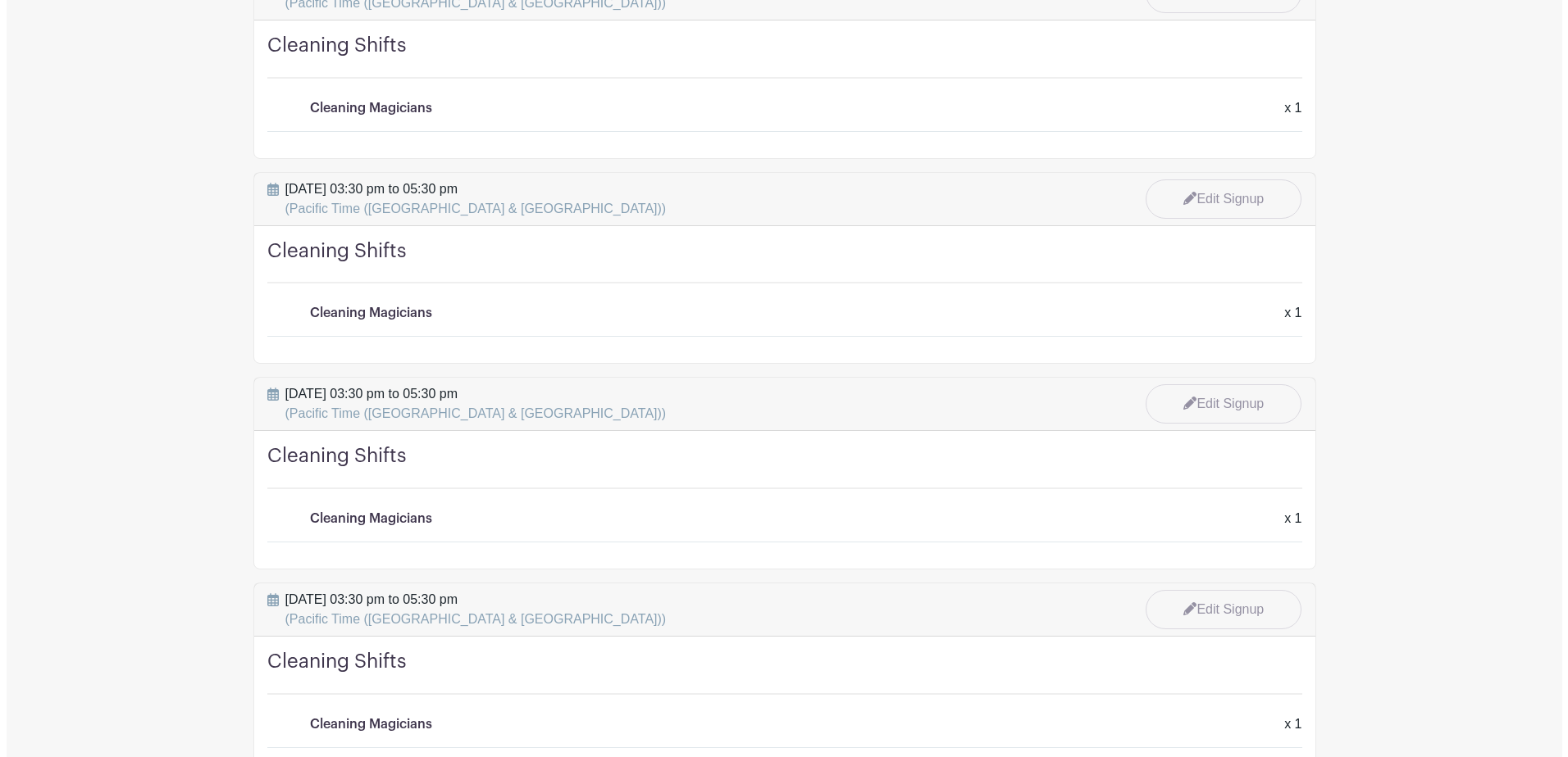
scroll to position [5265, 0]
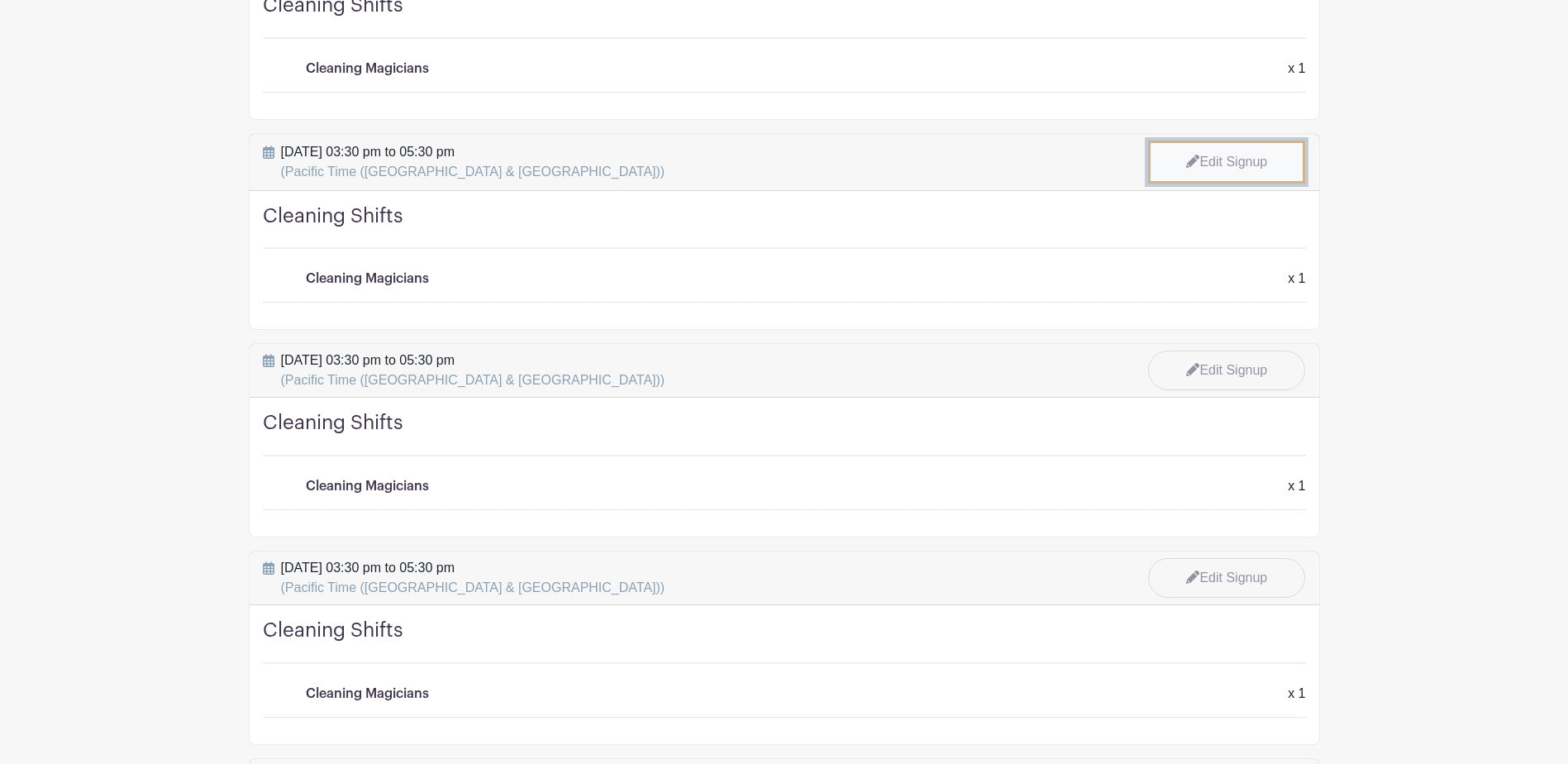
click at [1237, 164] on link "Edit Signup" at bounding box center [1226, 163] width 157 height 43
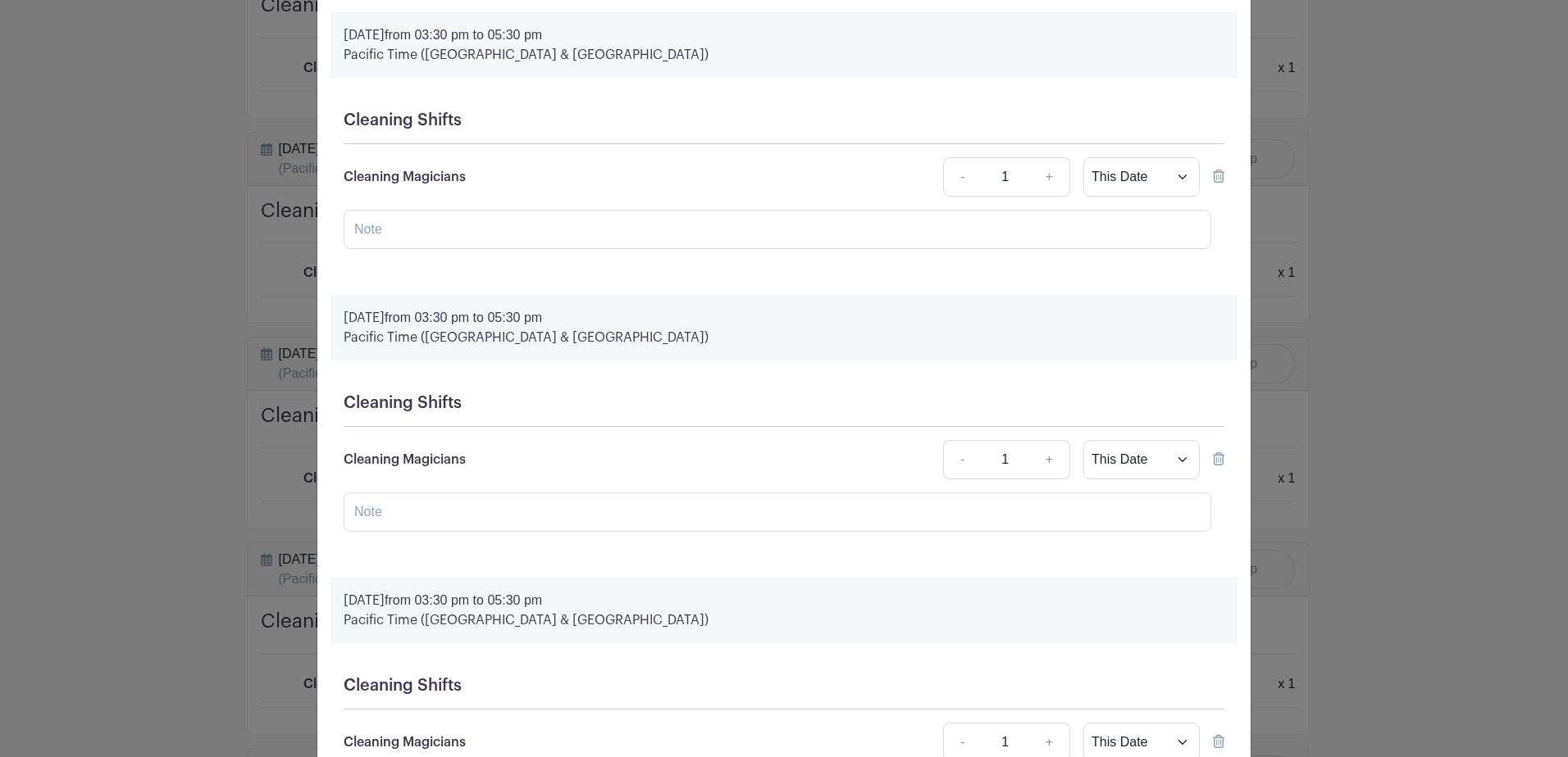
scroll to position [1311, 0]
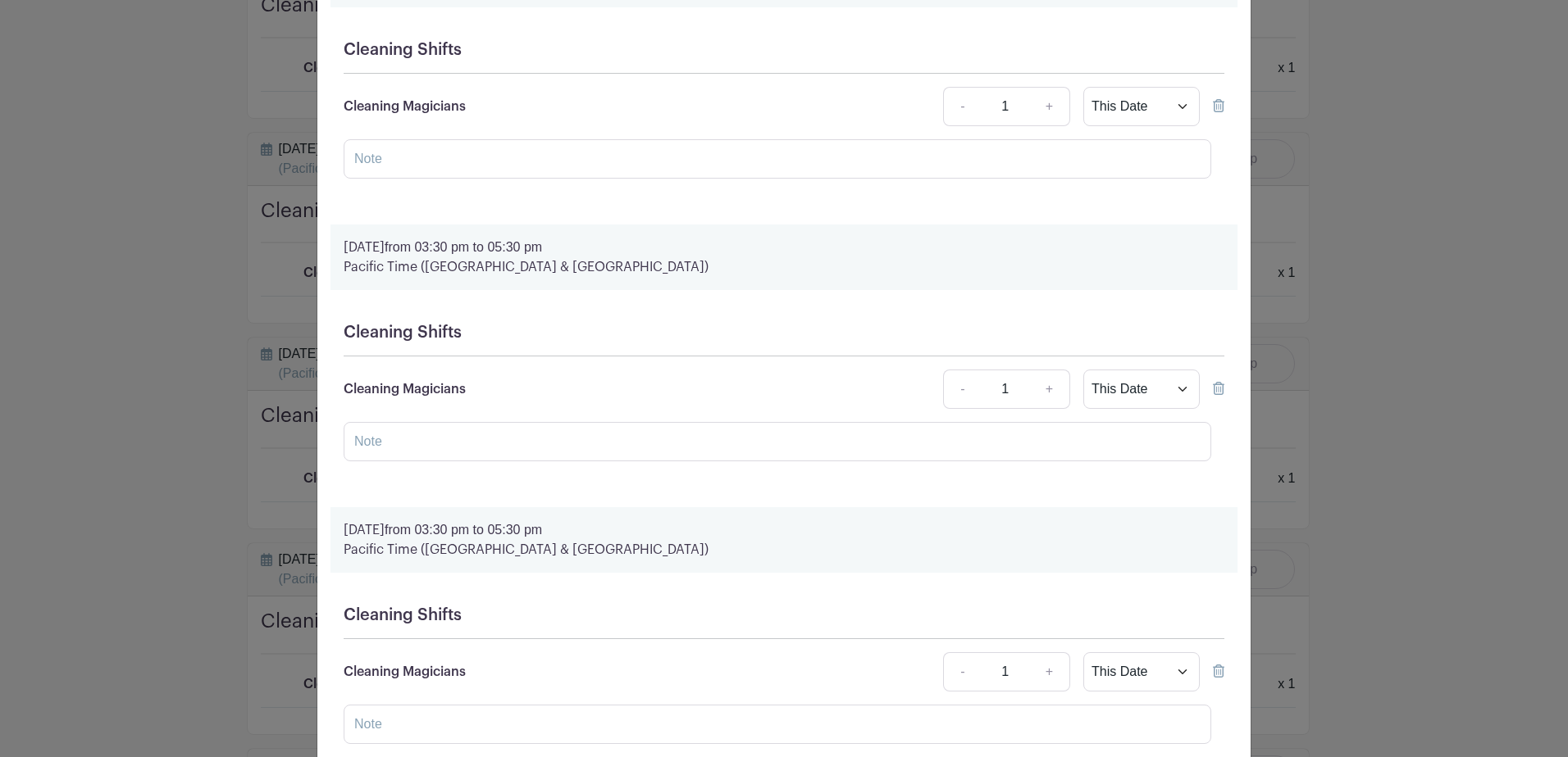
click at [1213, 379] on div at bounding box center [1219, 388] width 11 height 20
click at [1215, 390] on icon at bounding box center [1219, 388] width 11 height 13
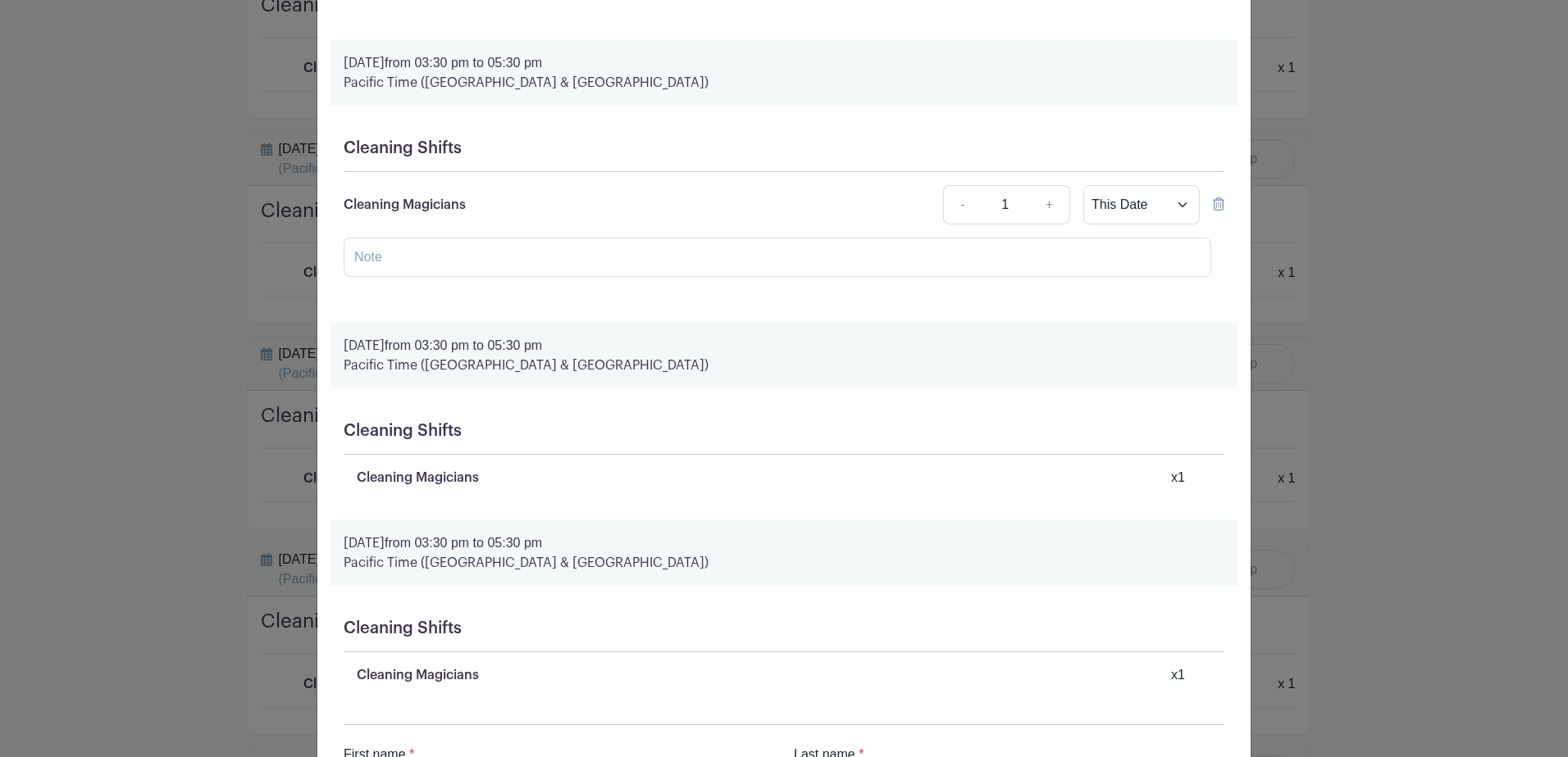
scroll to position [2177, 0]
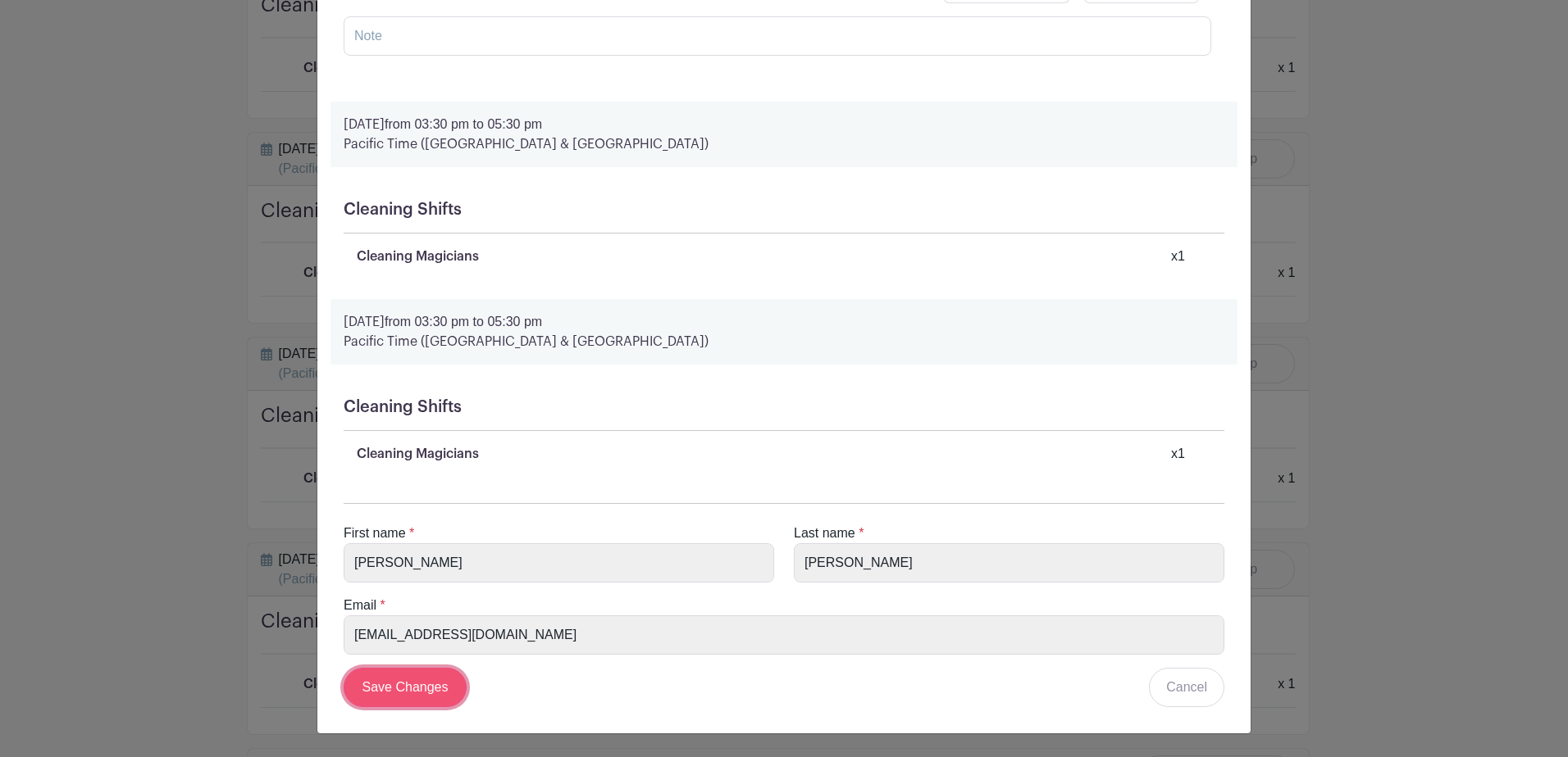
click at [403, 680] on input "Save Changes" at bounding box center [405, 687] width 123 height 39
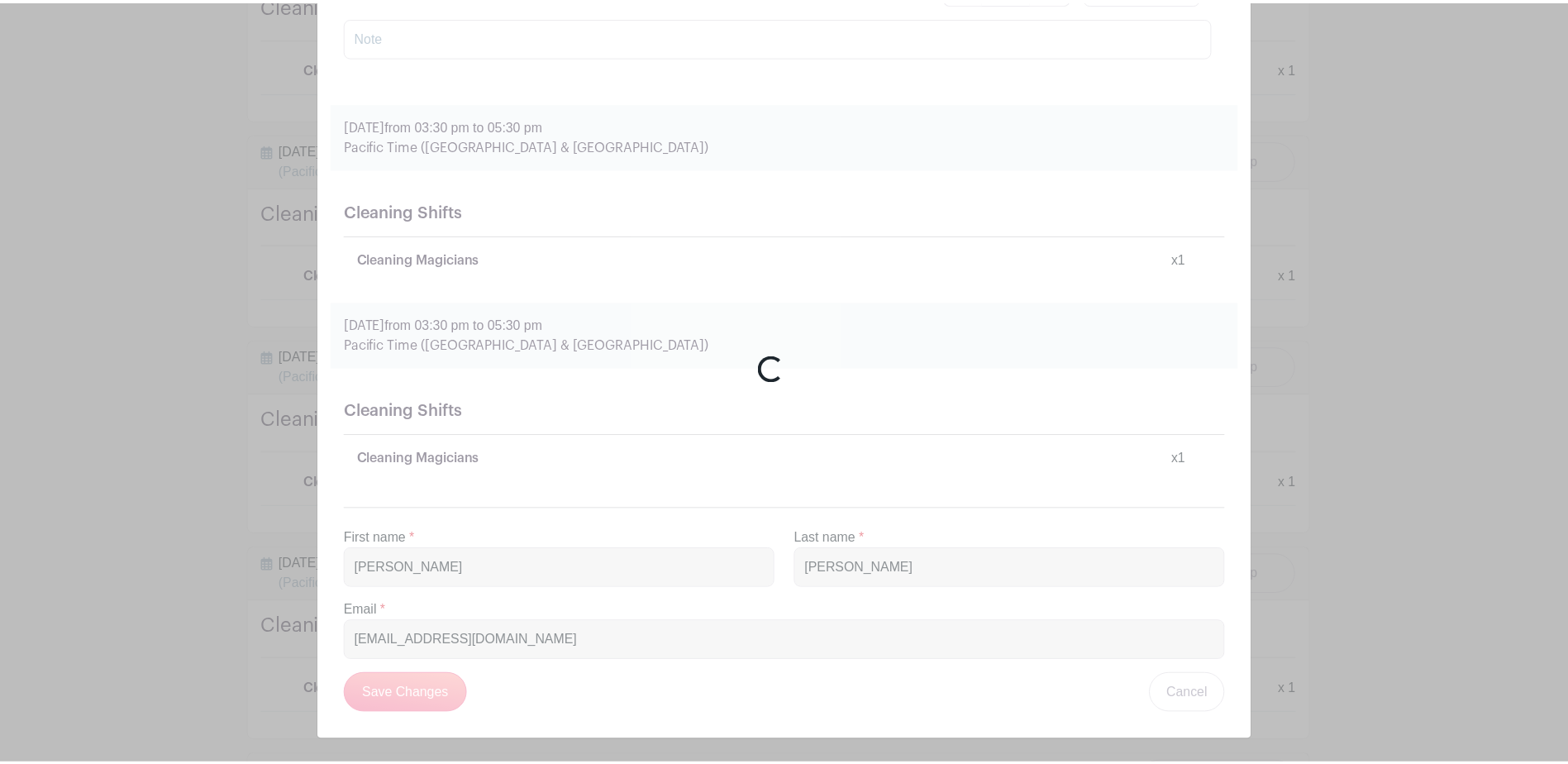
scroll to position [1383, 0]
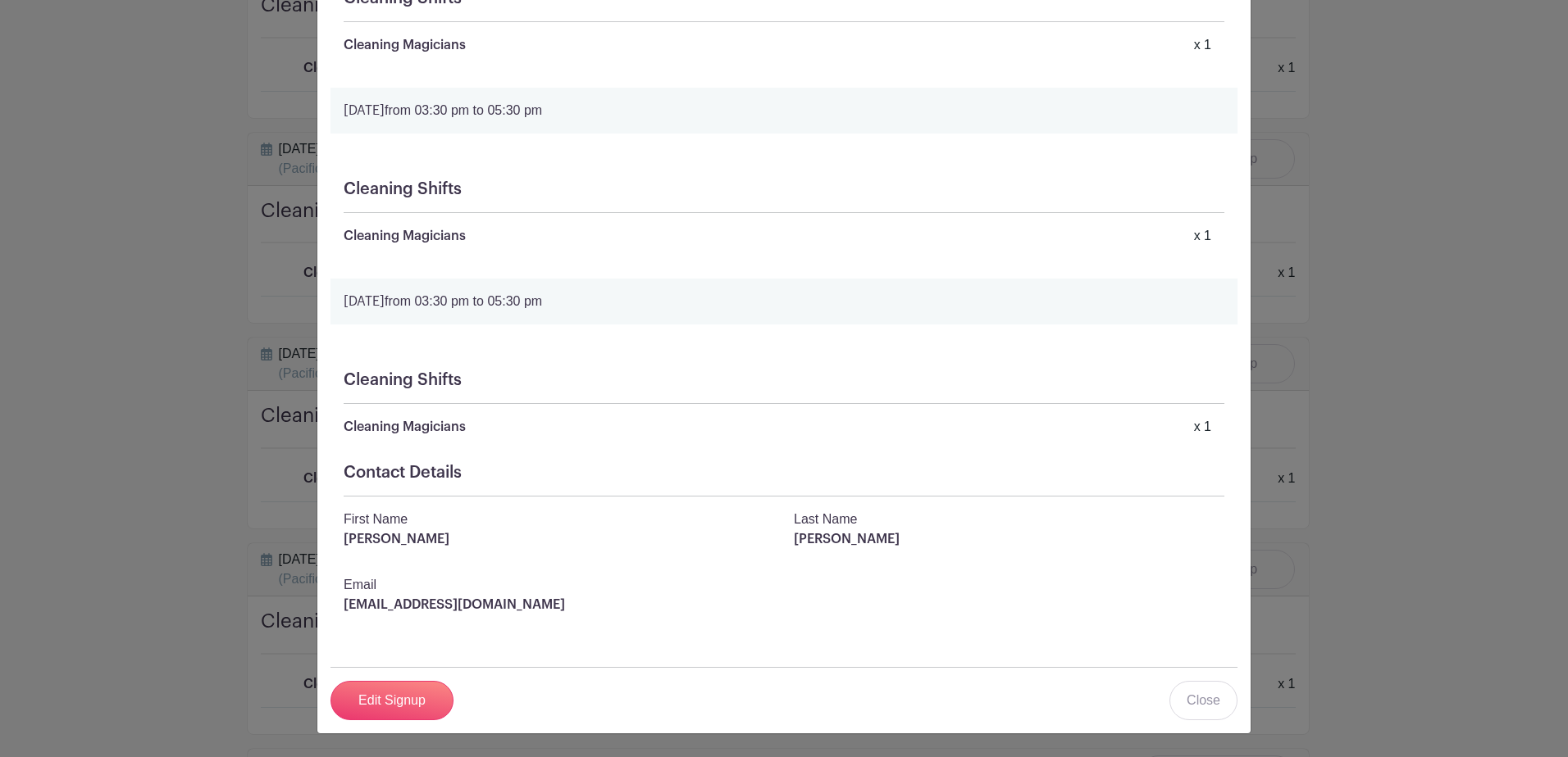
click at [1425, 507] on div "Yang Jin's Signup Friday, December 12, 2025 from 03:30 pm to 05:30 pm Cleaning …" at bounding box center [784, 378] width 1568 height 757
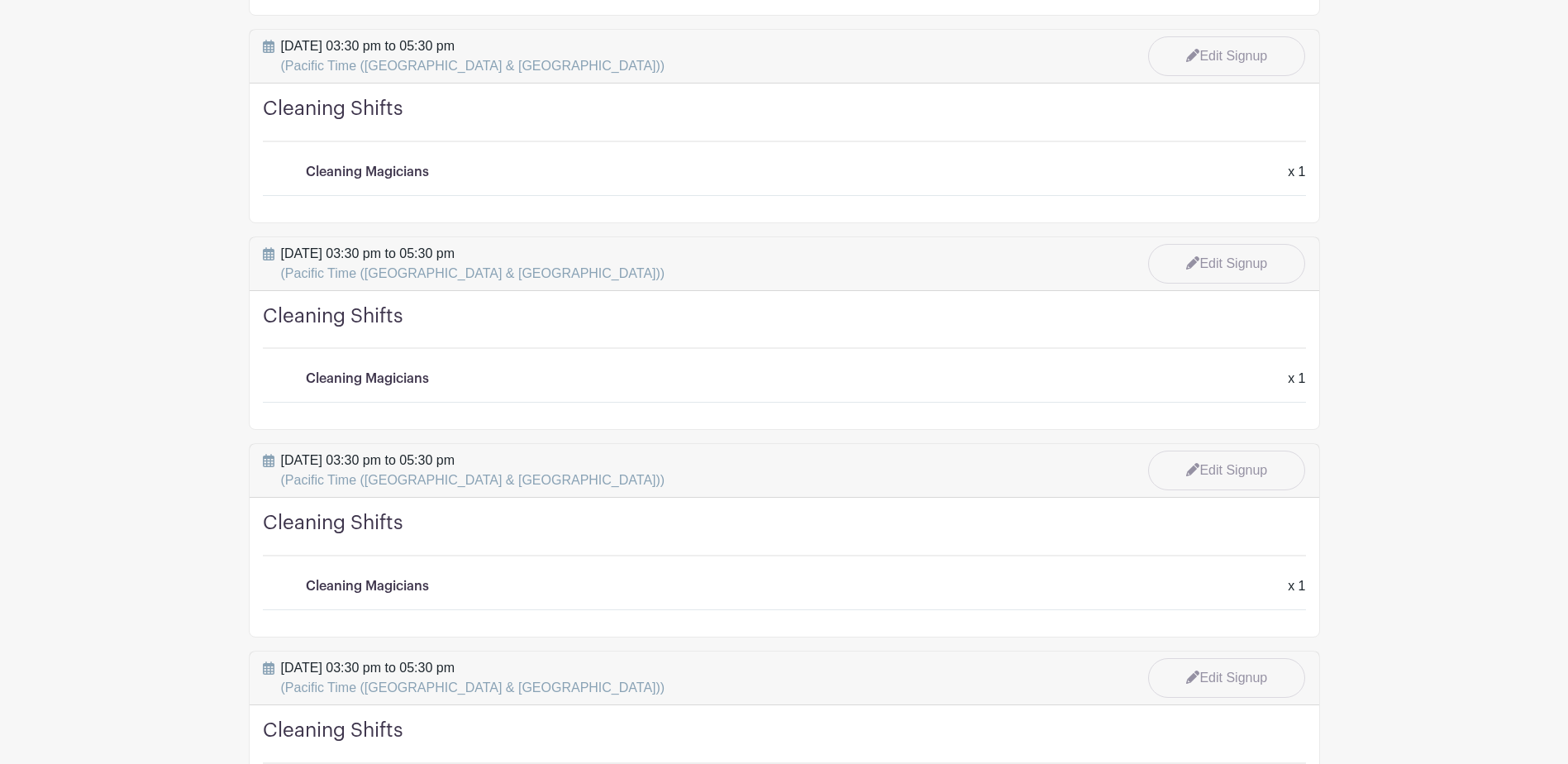
scroll to position [5293, 0]
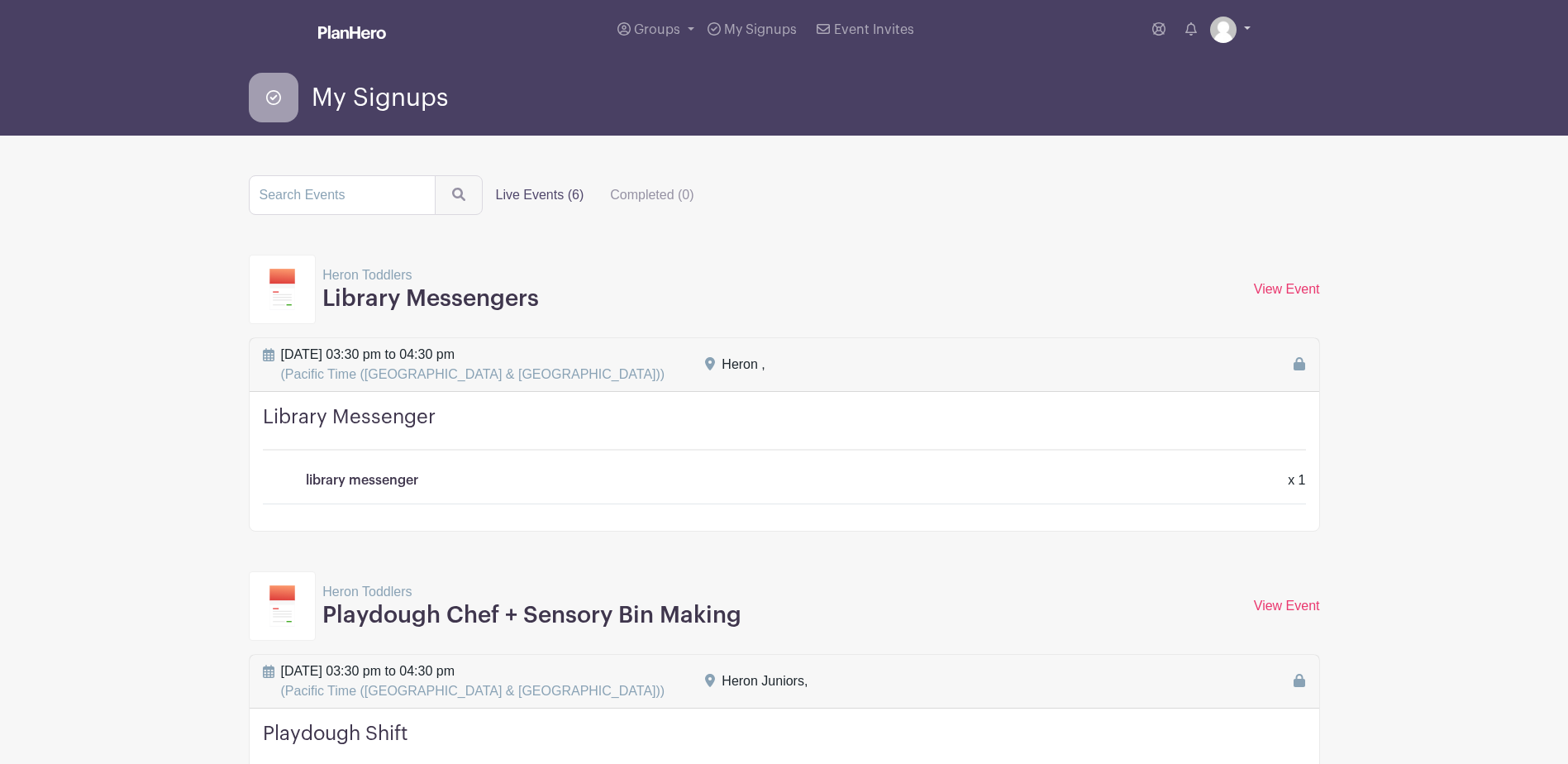
click at [1244, 25] on link at bounding box center [1230, 30] width 40 height 26
click at [1184, 113] on link "Logout" at bounding box center [1185, 109] width 131 height 26
